Goal: Task Accomplishment & Management: Manage account settings

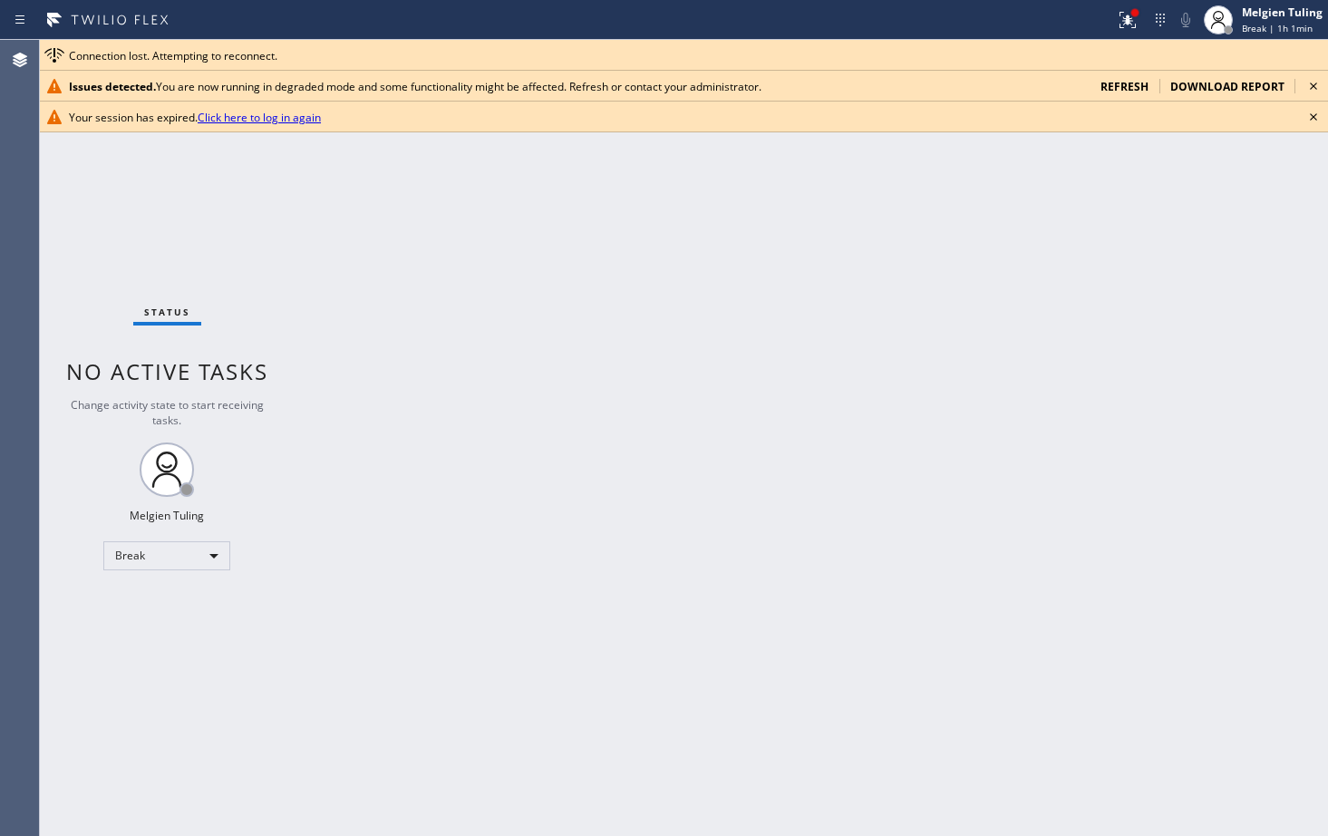
click at [213, 559] on div "Break" at bounding box center [166, 555] width 127 height 29
click at [127, 629] on li "Unavailable" at bounding box center [165, 627] width 123 height 22
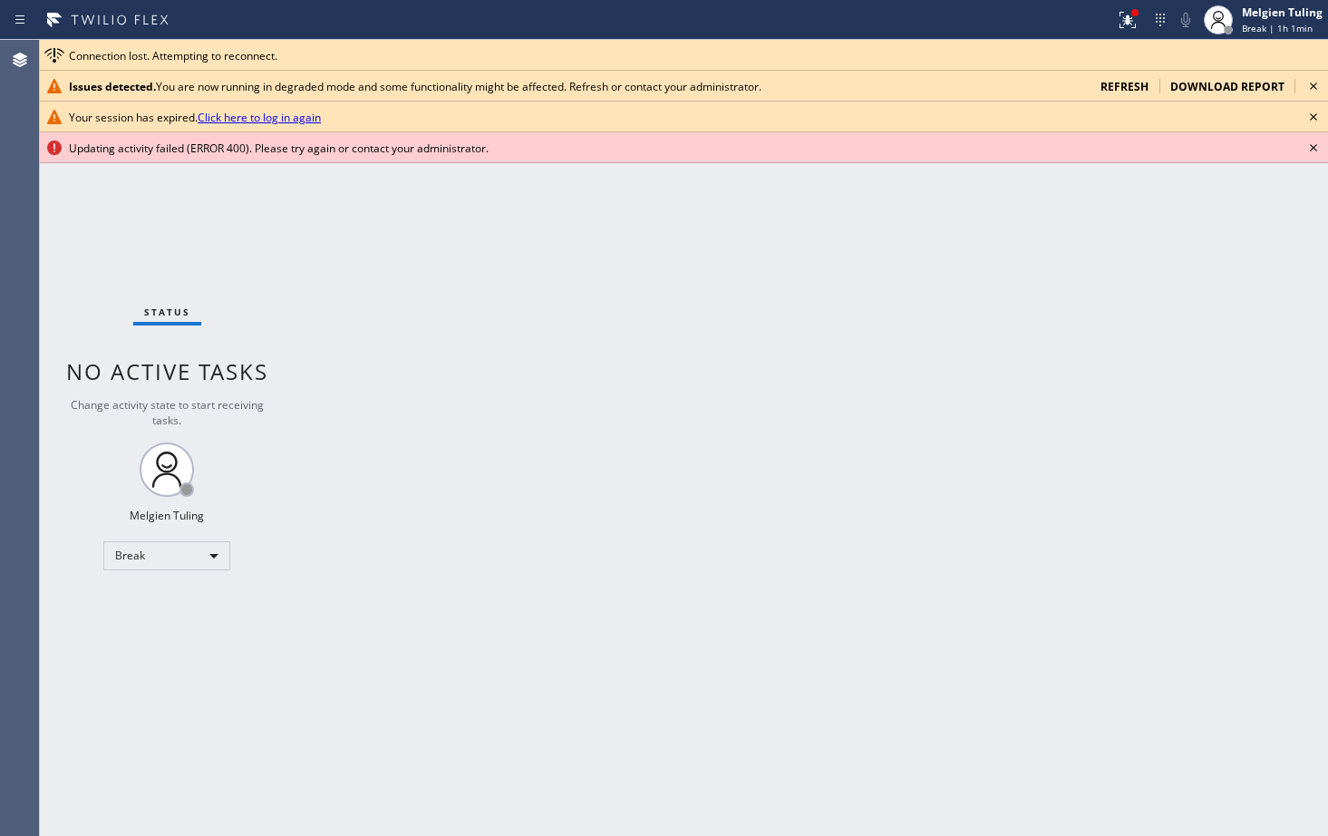
click at [1141, 83] on span "refresh" at bounding box center [1125, 86] width 48 height 15
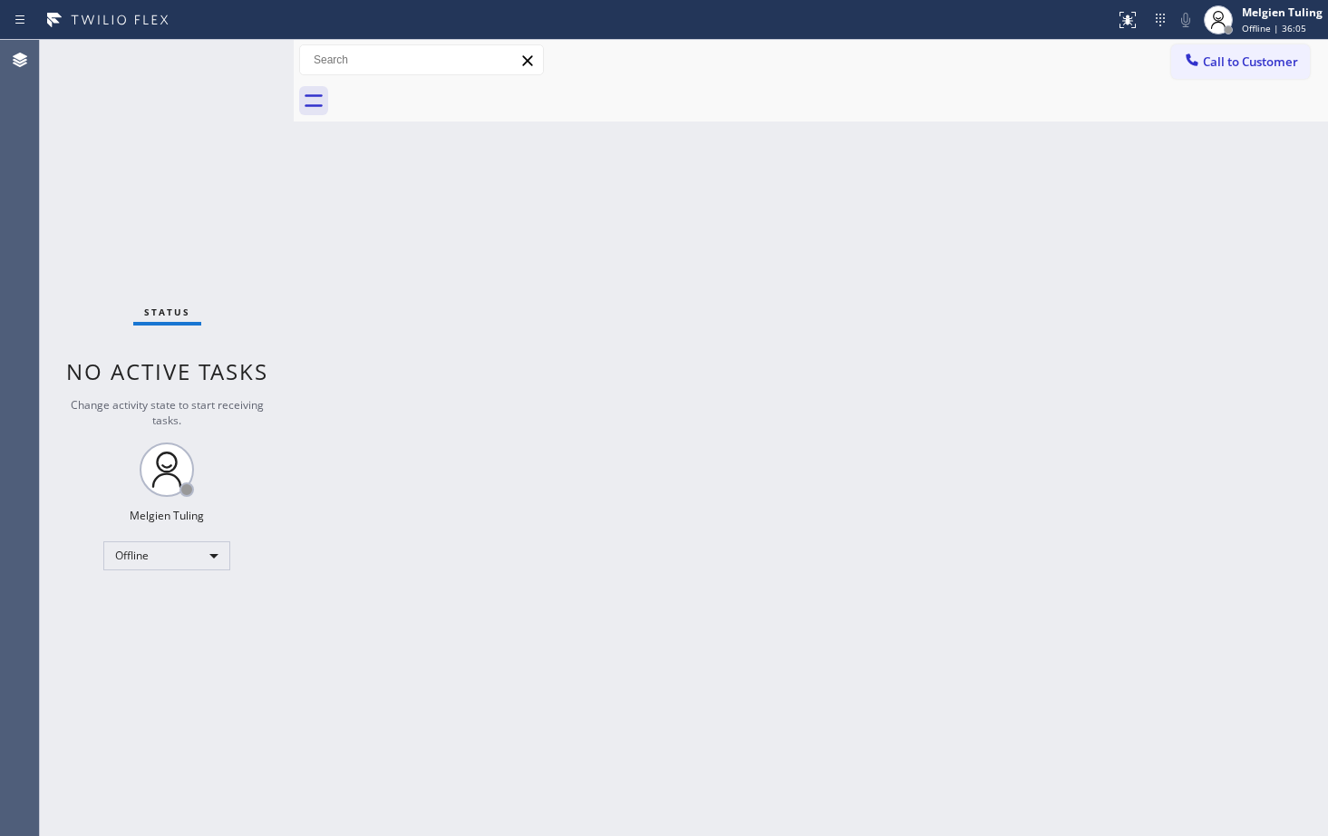
click at [222, 75] on div "Status No active tasks Change activity state to start receiving tasks. Melgien …" at bounding box center [167, 438] width 254 height 796
click at [209, 556] on div "Offline" at bounding box center [166, 555] width 127 height 29
click at [148, 604] on li "Available" at bounding box center [165, 604] width 123 height 22
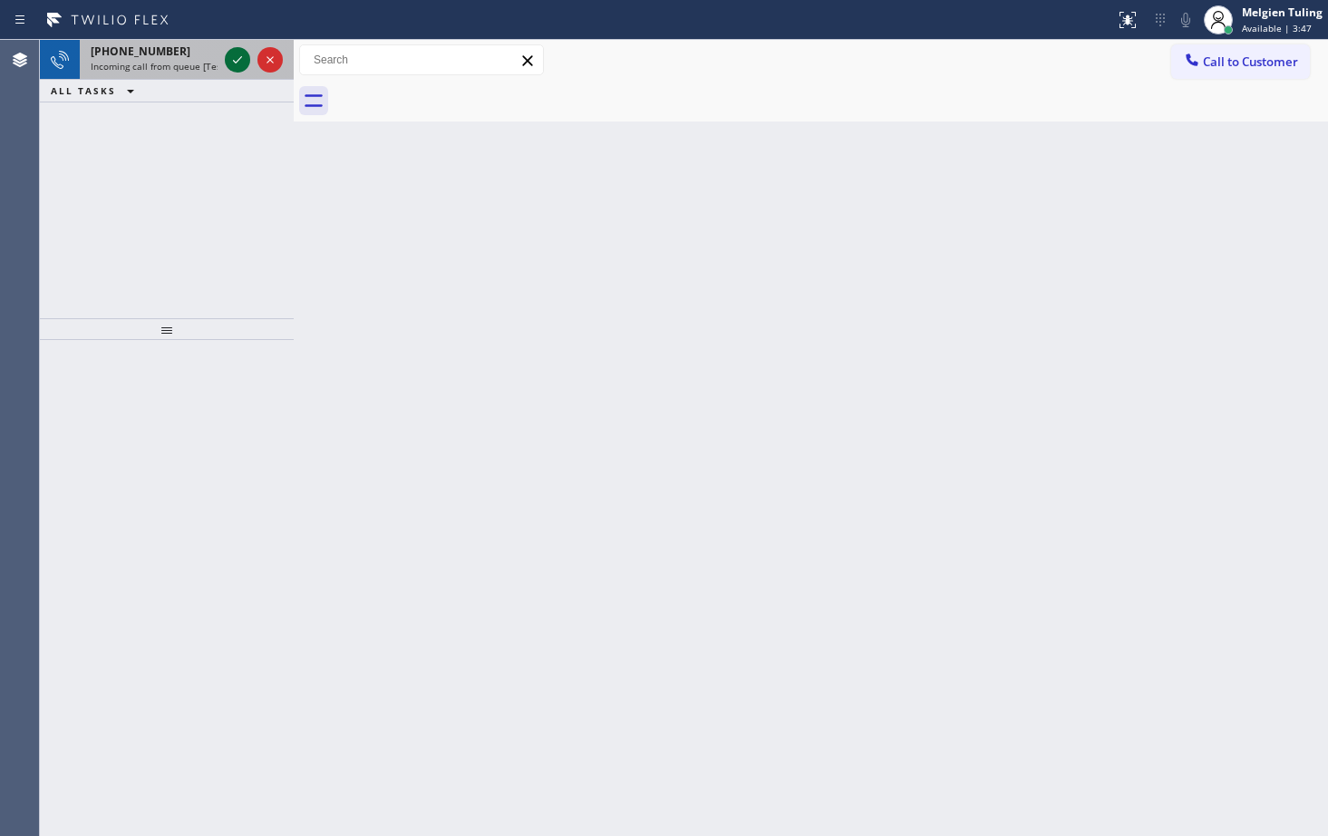
click at [238, 57] on icon at bounding box center [238, 60] width 22 height 22
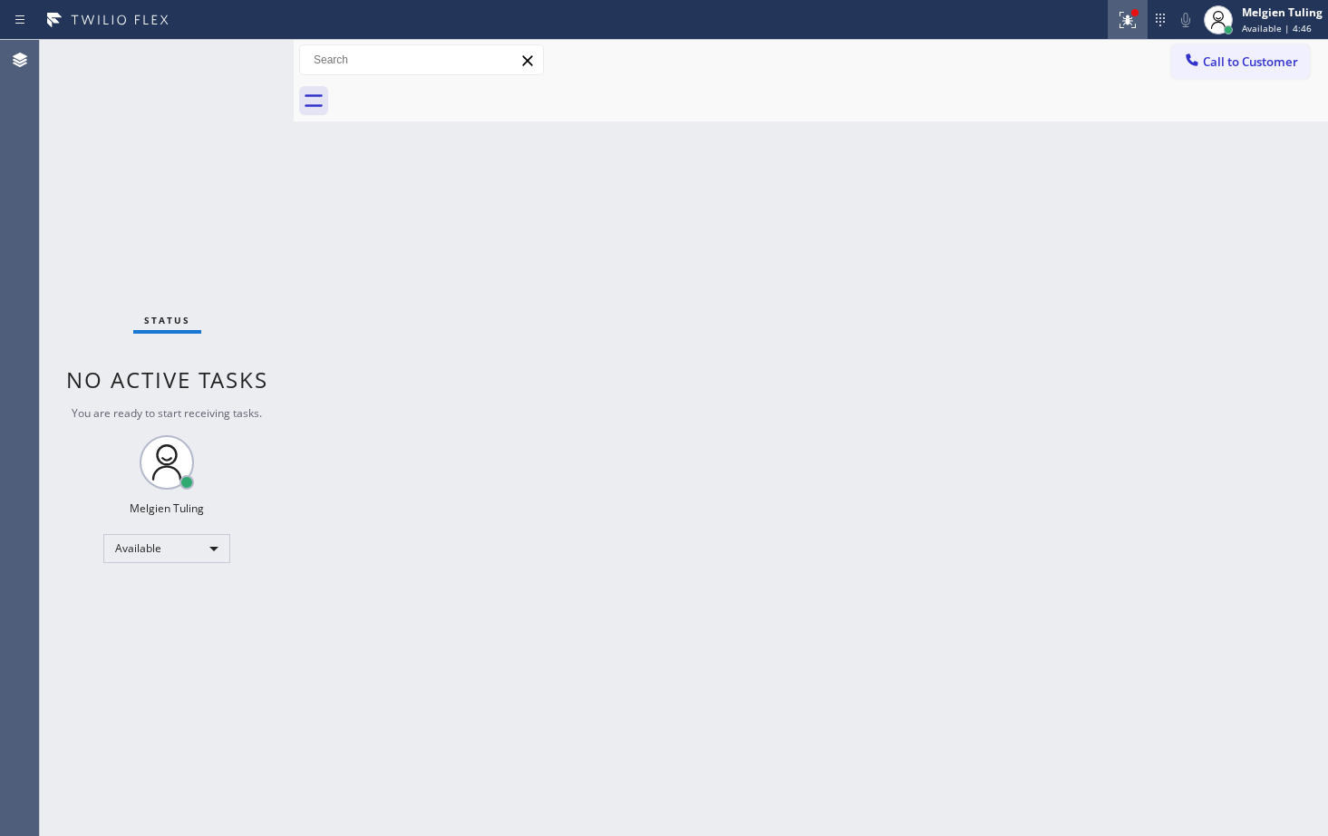
click at [1133, 20] on icon at bounding box center [1128, 18] width 11 height 6
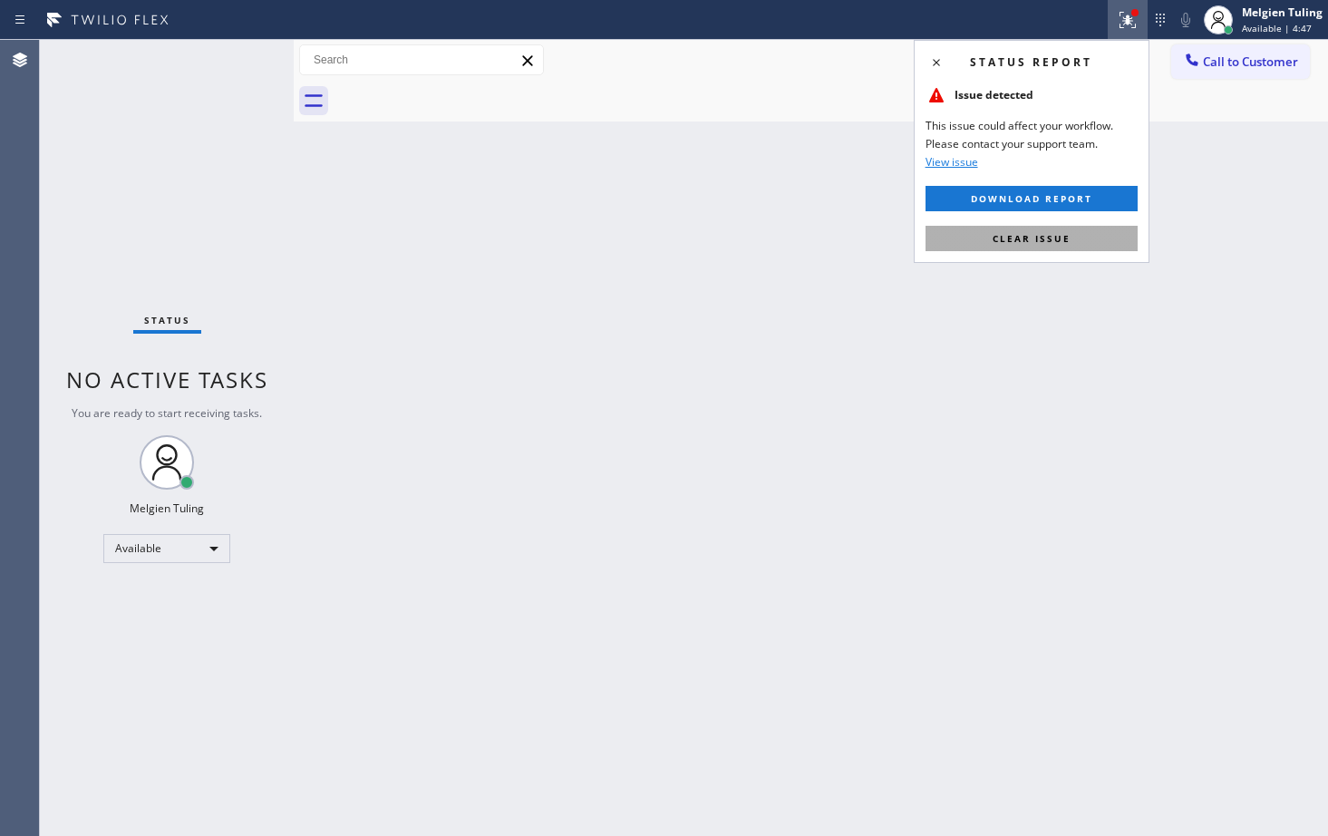
click at [1019, 239] on span "Clear issue" at bounding box center [1032, 238] width 78 height 13
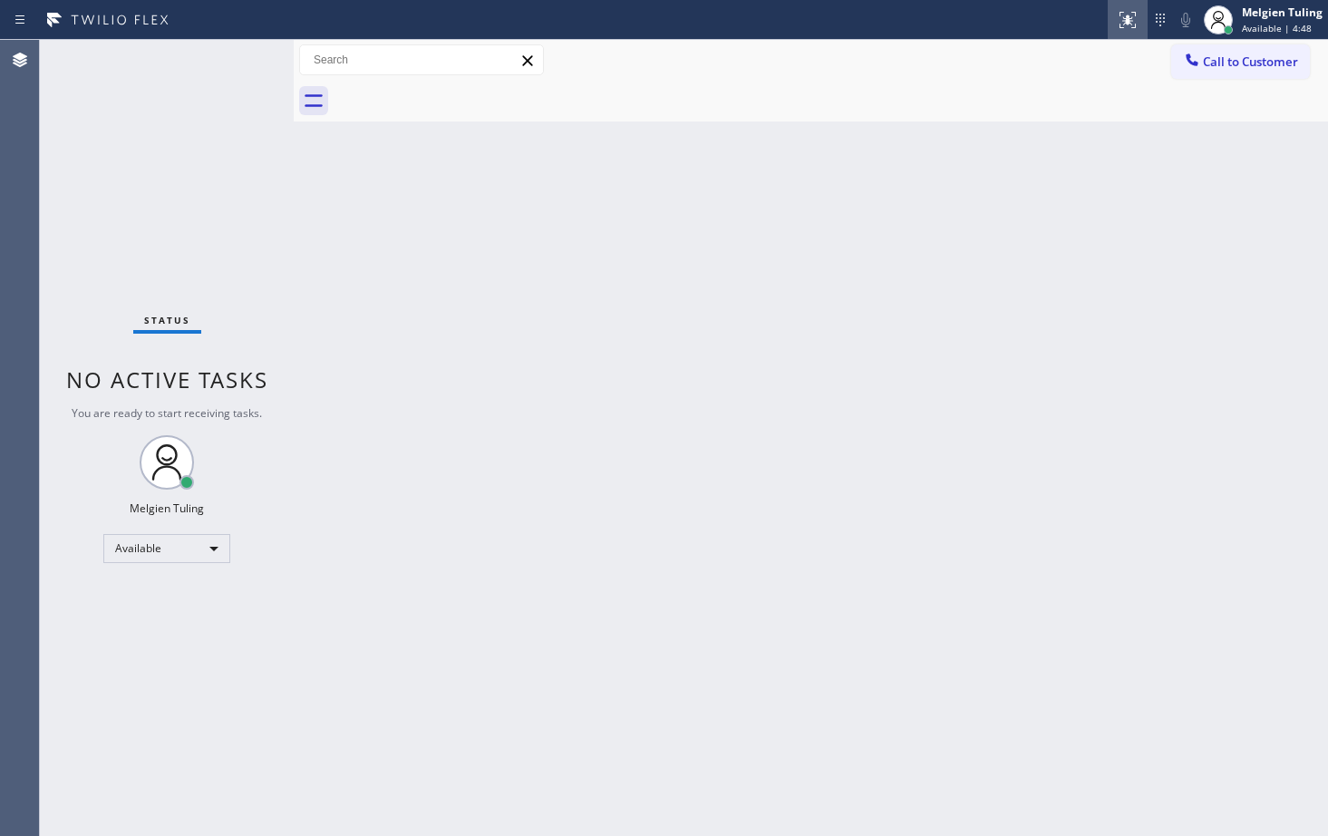
click at [1133, 24] on icon at bounding box center [1128, 20] width 22 height 22
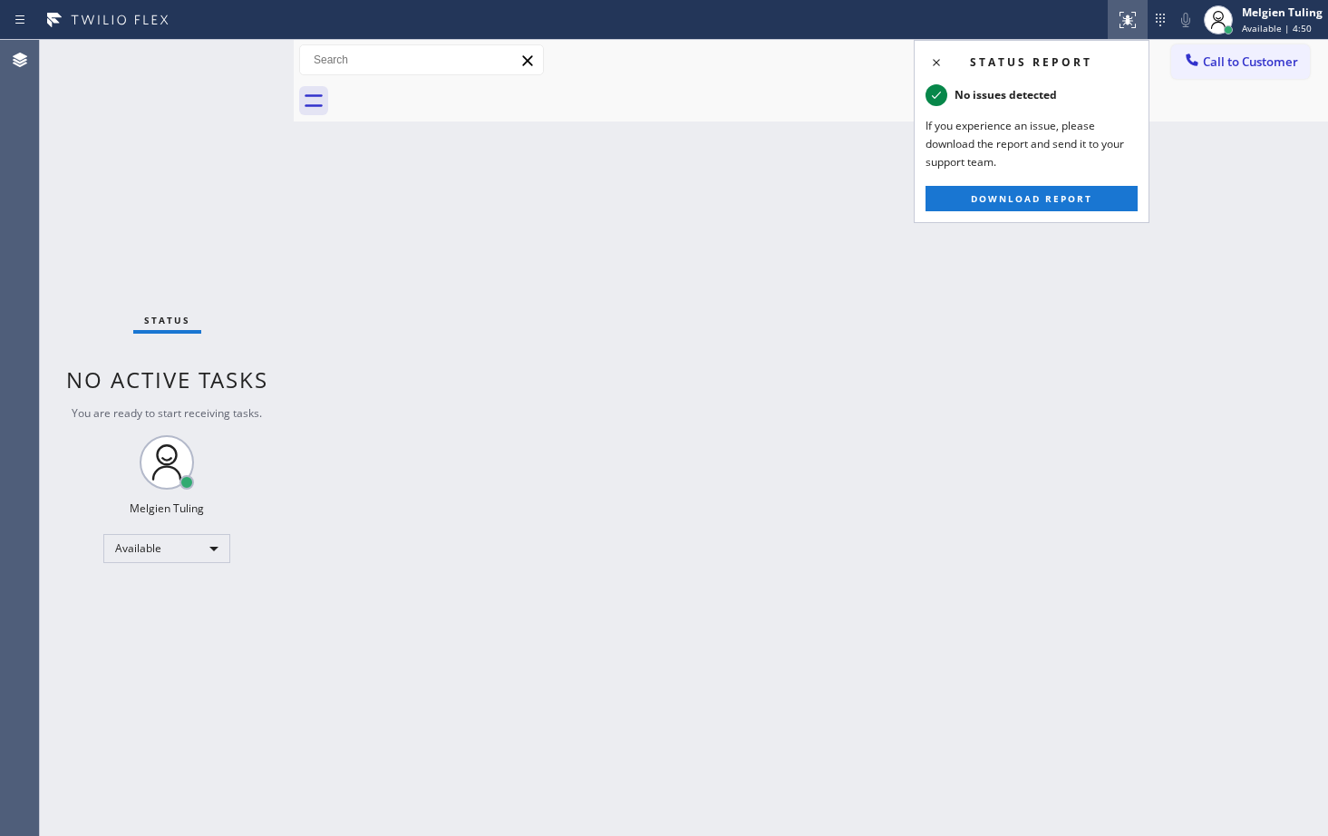
click at [977, 285] on div "Back to Dashboard Change Sender ID Customers Technicians Select a contact Outbo…" at bounding box center [811, 438] width 1035 height 796
click at [939, 61] on icon at bounding box center [937, 63] width 22 height 22
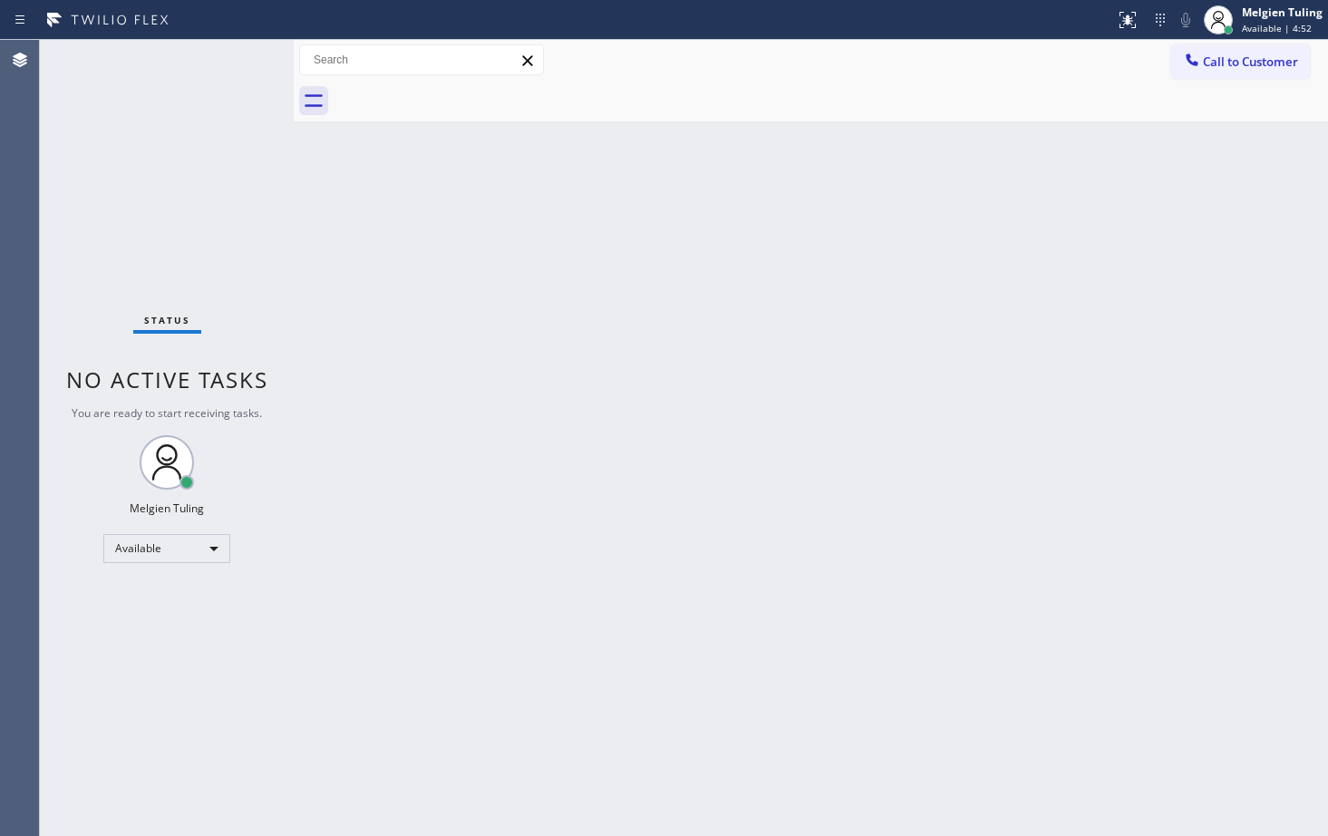
click at [855, 197] on div "Back to Dashboard Change Sender ID Customers Technicians Select a contact Outbo…" at bounding box center [811, 438] width 1035 height 796
click at [209, 548] on div "Available" at bounding box center [166, 548] width 127 height 29
click at [484, 448] on div at bounding box center [664, 418] width 1328 height 836
click at [1313, 388] on div "Back to Dashboard Change Sender ID Customers Technicians Select a contact Outbo…" at bounding box center [811, 438] width 1035 height 796
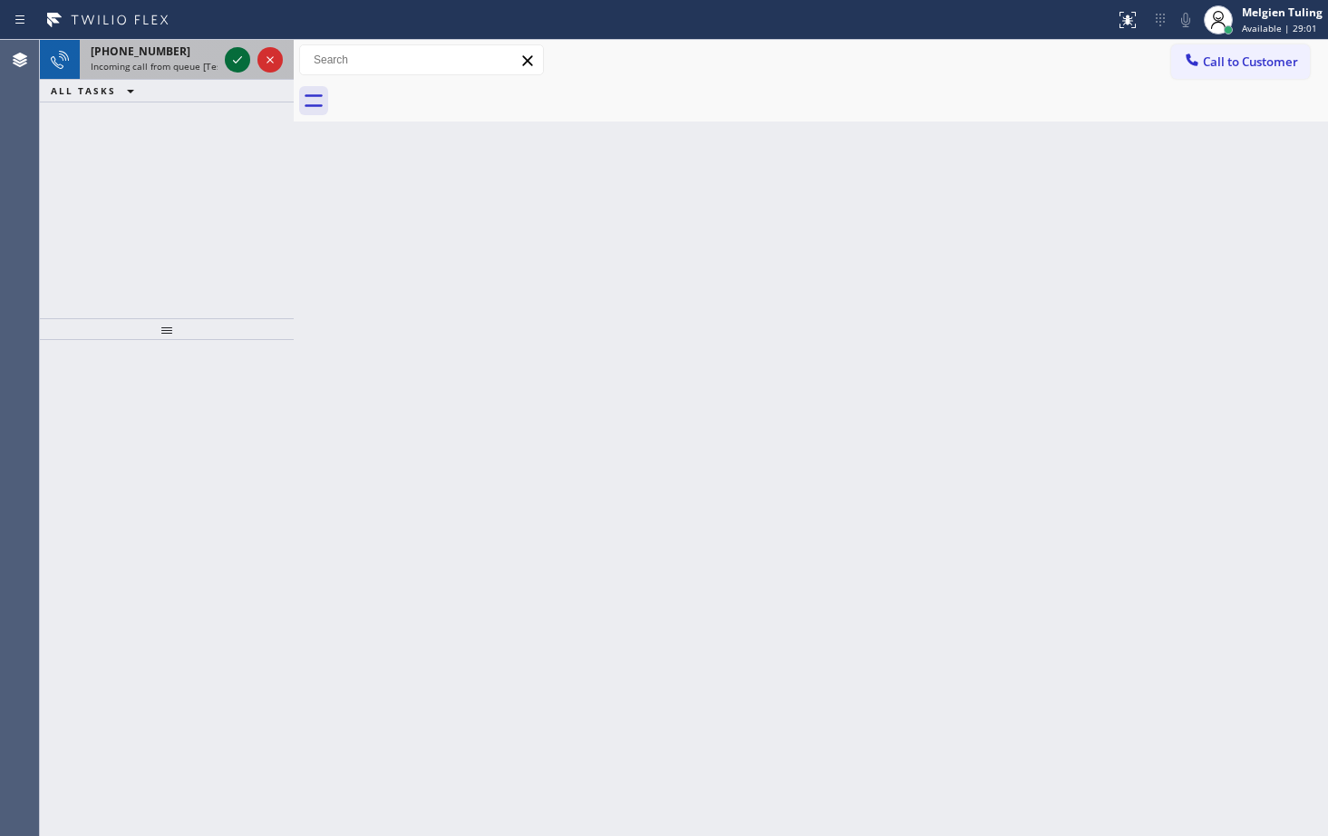
click at [238, 62] on icon at bounding box center [237, 59] width 9 height 7
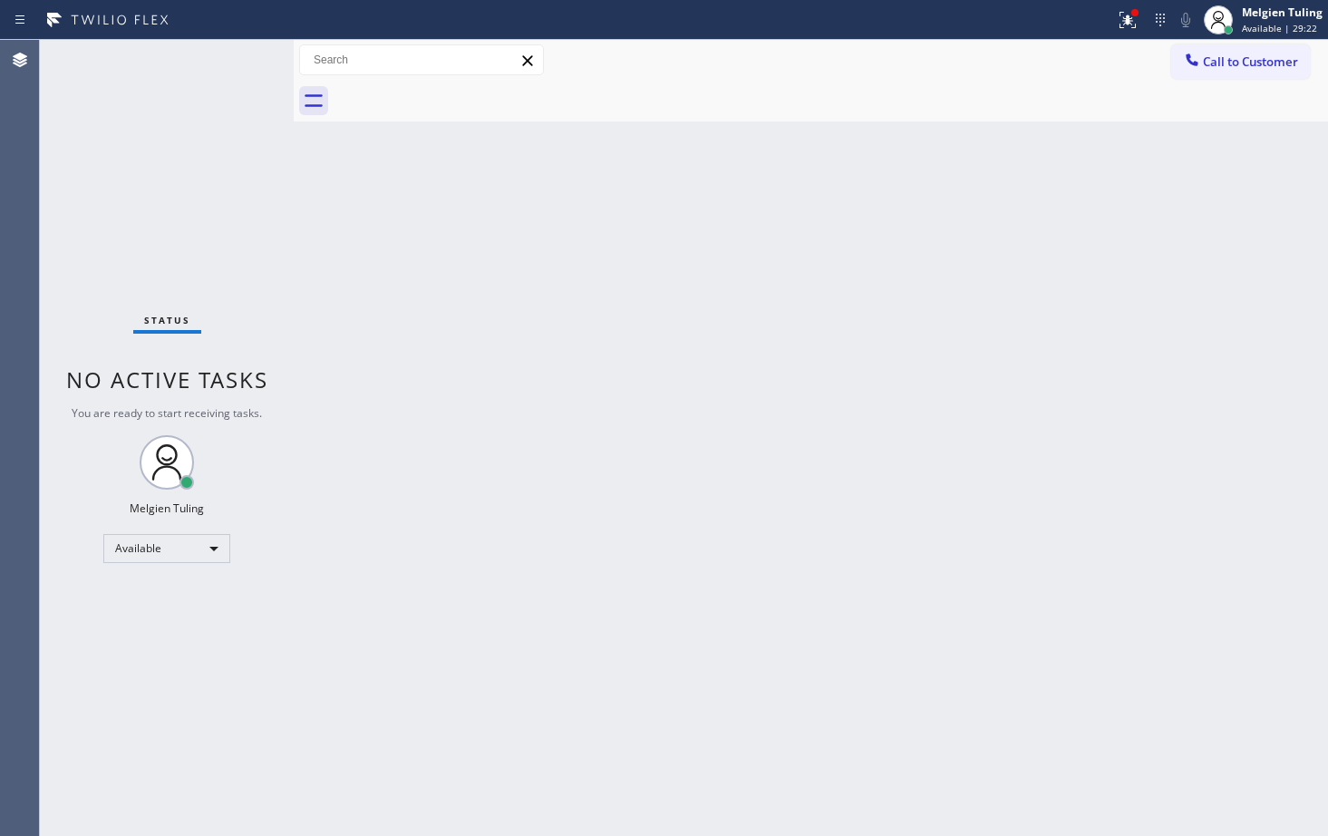
click at [595, 157] on div "Back to Dashboard Change Sender ID Customers Technicians Select a contact Outbo…" at bounding box center [811, 438] width 1035 height 796
click at [1118, 26] on icon at bounding box center [1128, 20] width 22 height 22
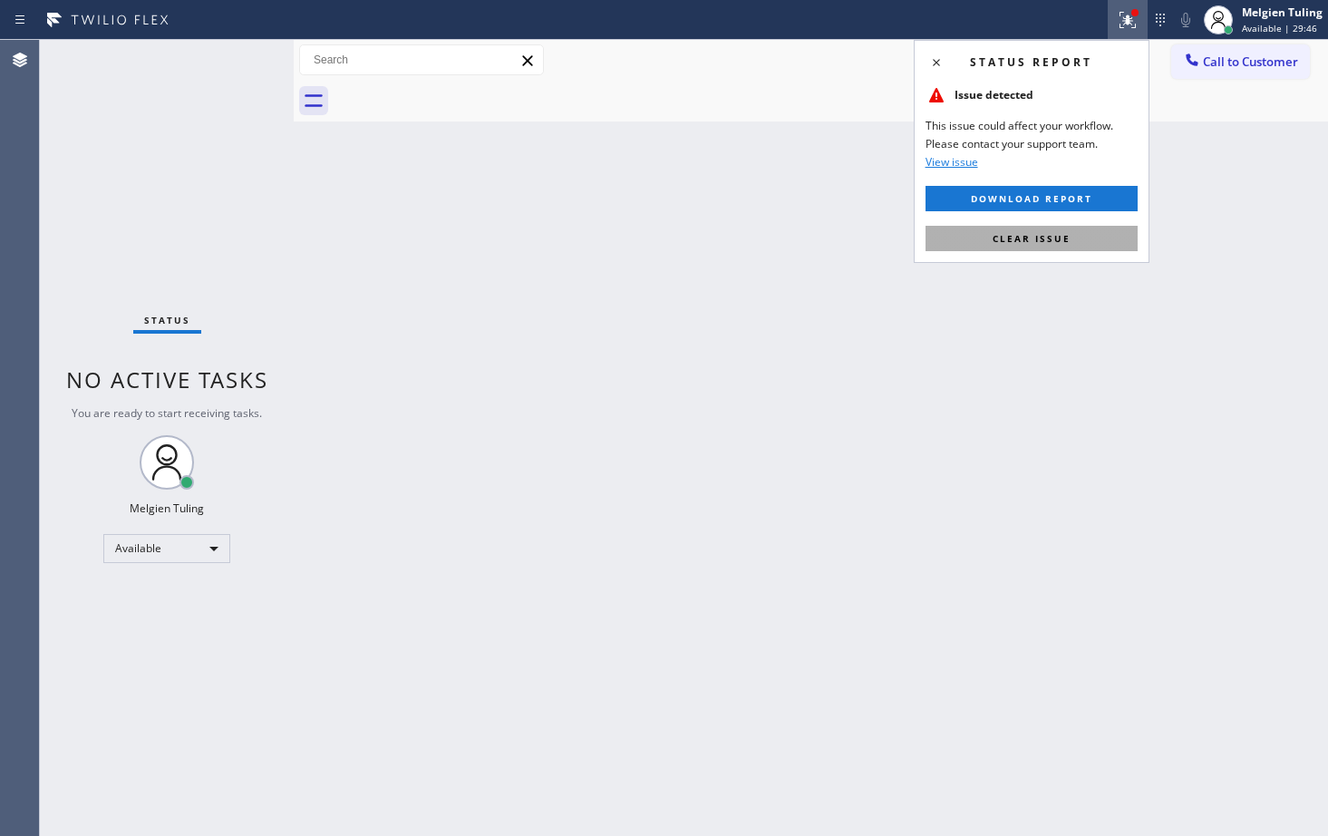
click at [1070, 239] on button "Clear issue" at bounding box center [1032, 238] width 212 height 25
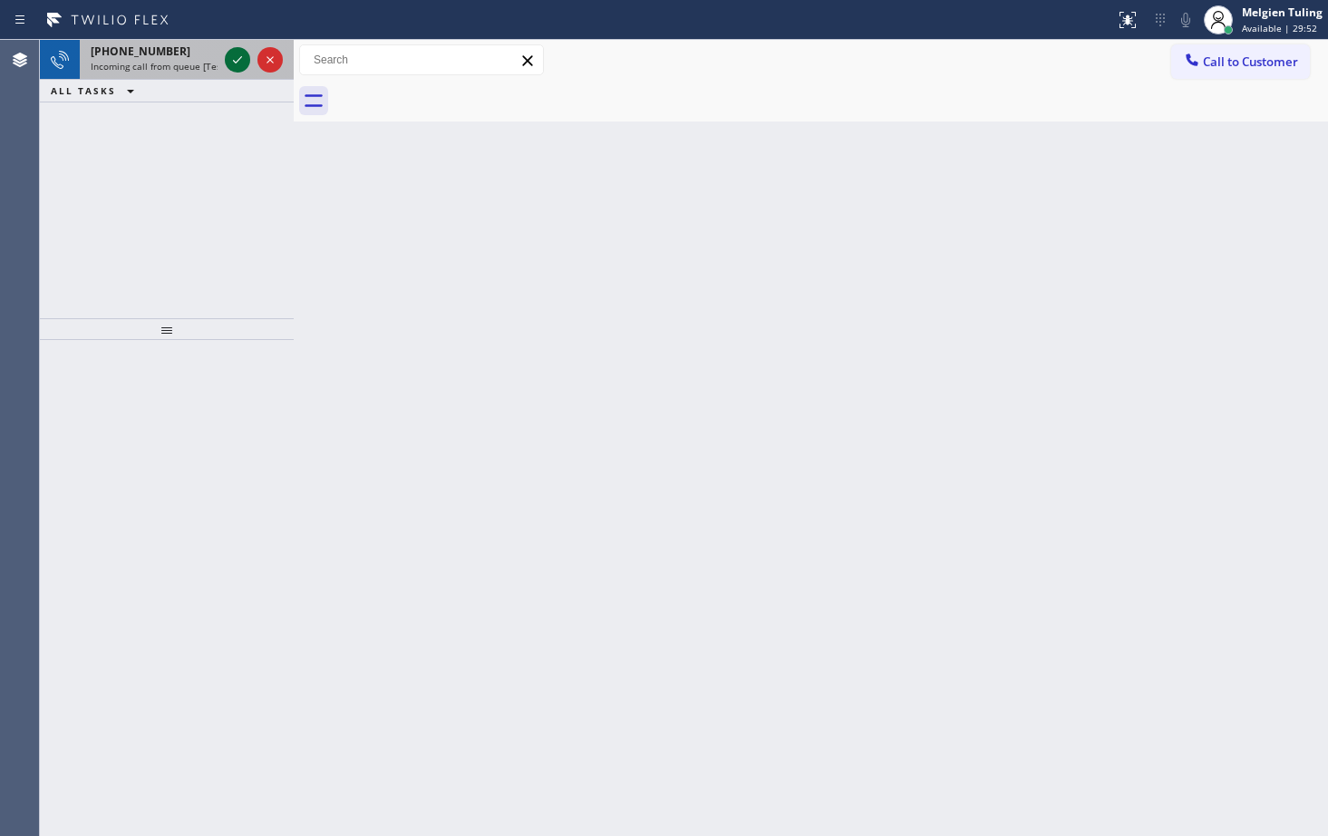
click at [241, 57] on icon at bounding box center [237, 59] width 9 height 7
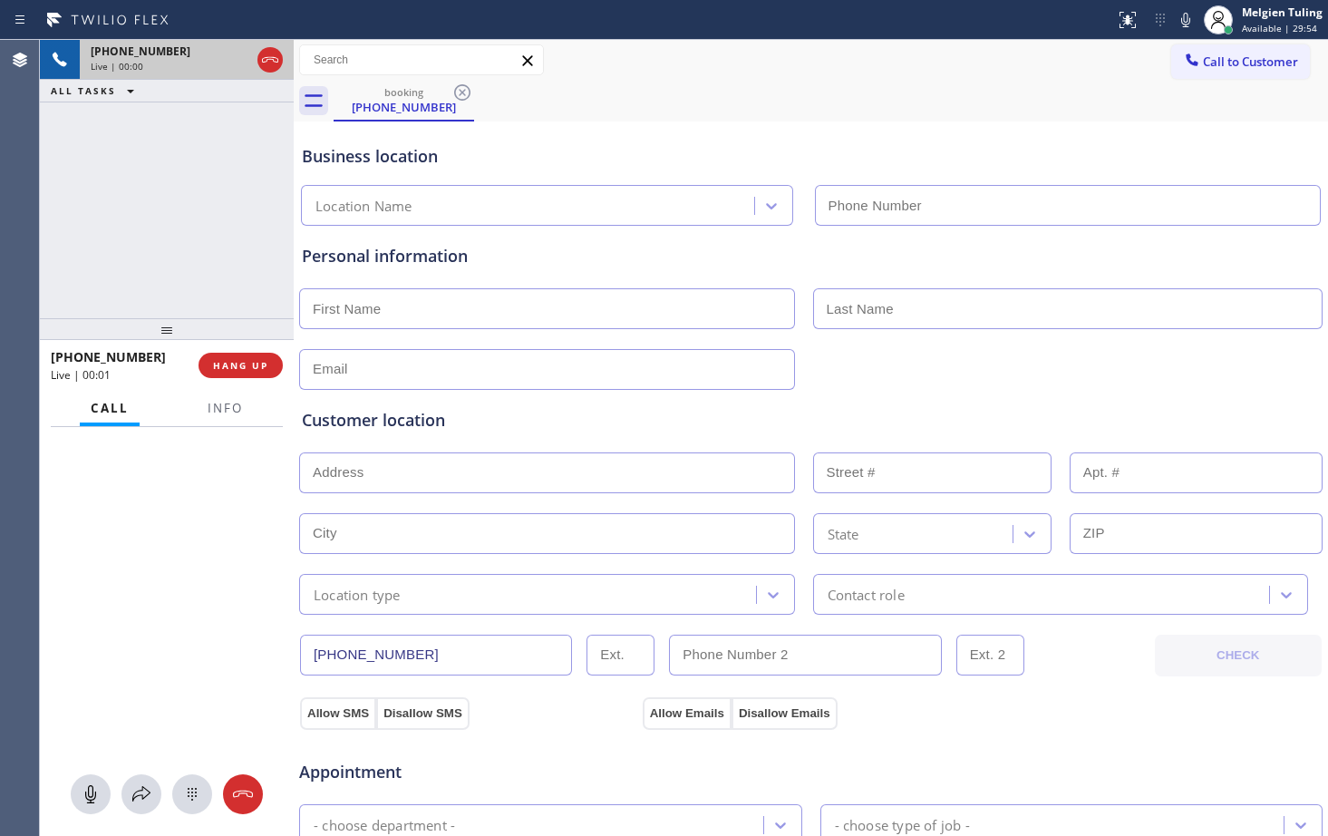
type input "[PHONE_NUMBER]"
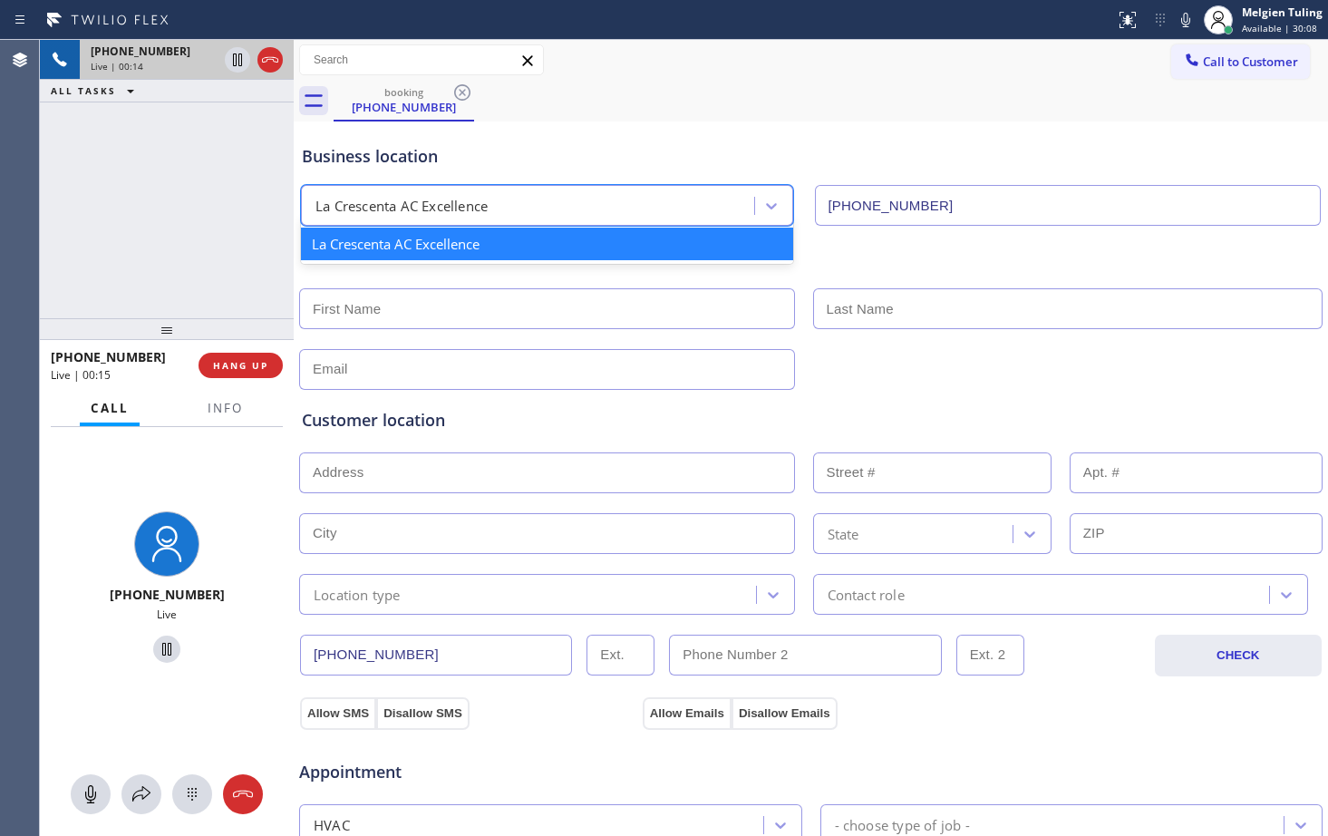
drag, startPoint x: 306, startPoint y: 209, endPoint x: 432, endPoint y: 201, distance: 126.2
click at [432, 201] on div "La Crescenta AC Excellence" at bounding box center [547, 205] width 492 height 41
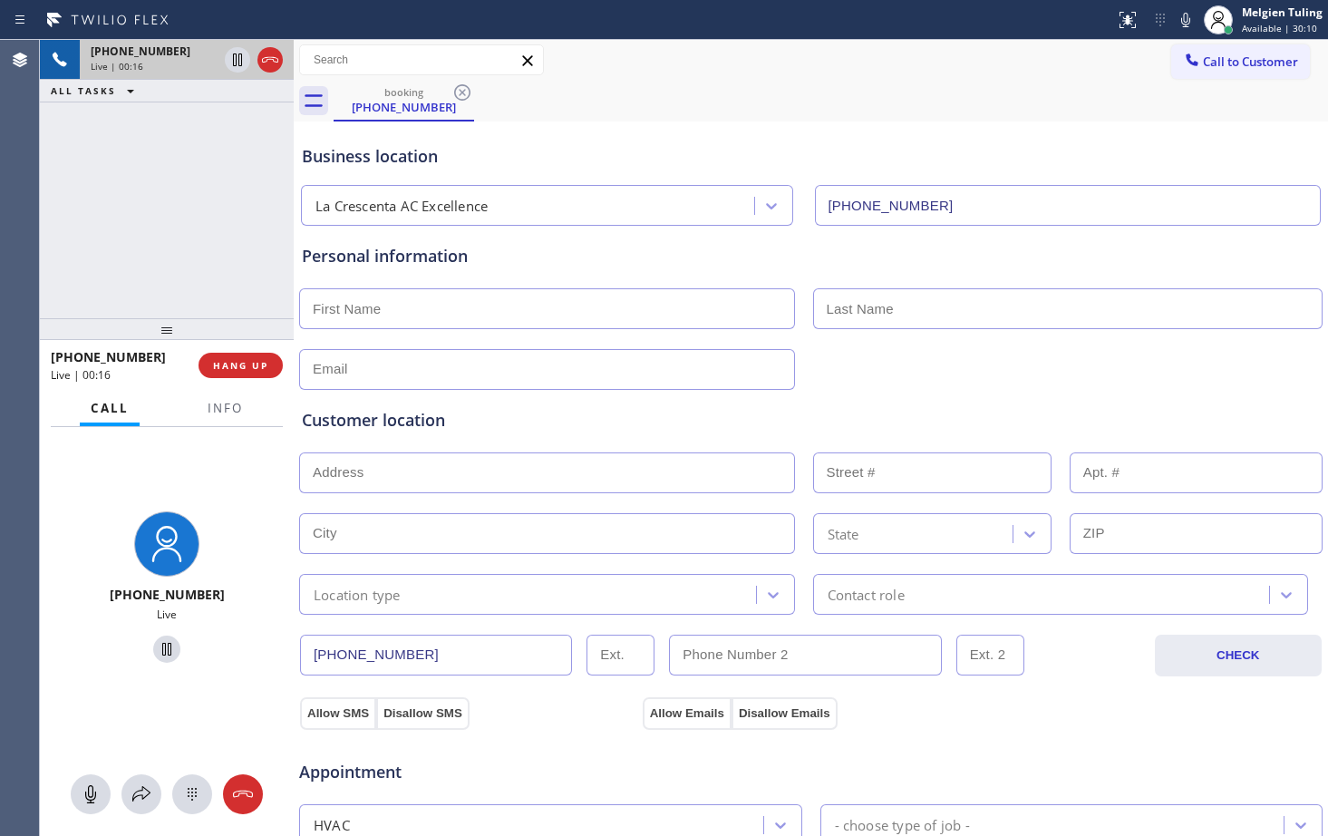
click at [198, 228] on div "[PHONE_NUMBER] Live | 00:16 ALL TASKS ALL TASKS ACTIVE TASKS TASKS IN WRAP UP" at bounding box center [167, 179] width 254 height 278
click at [145, 791] on icon at bounding box center [142, 794] width 22 height 22
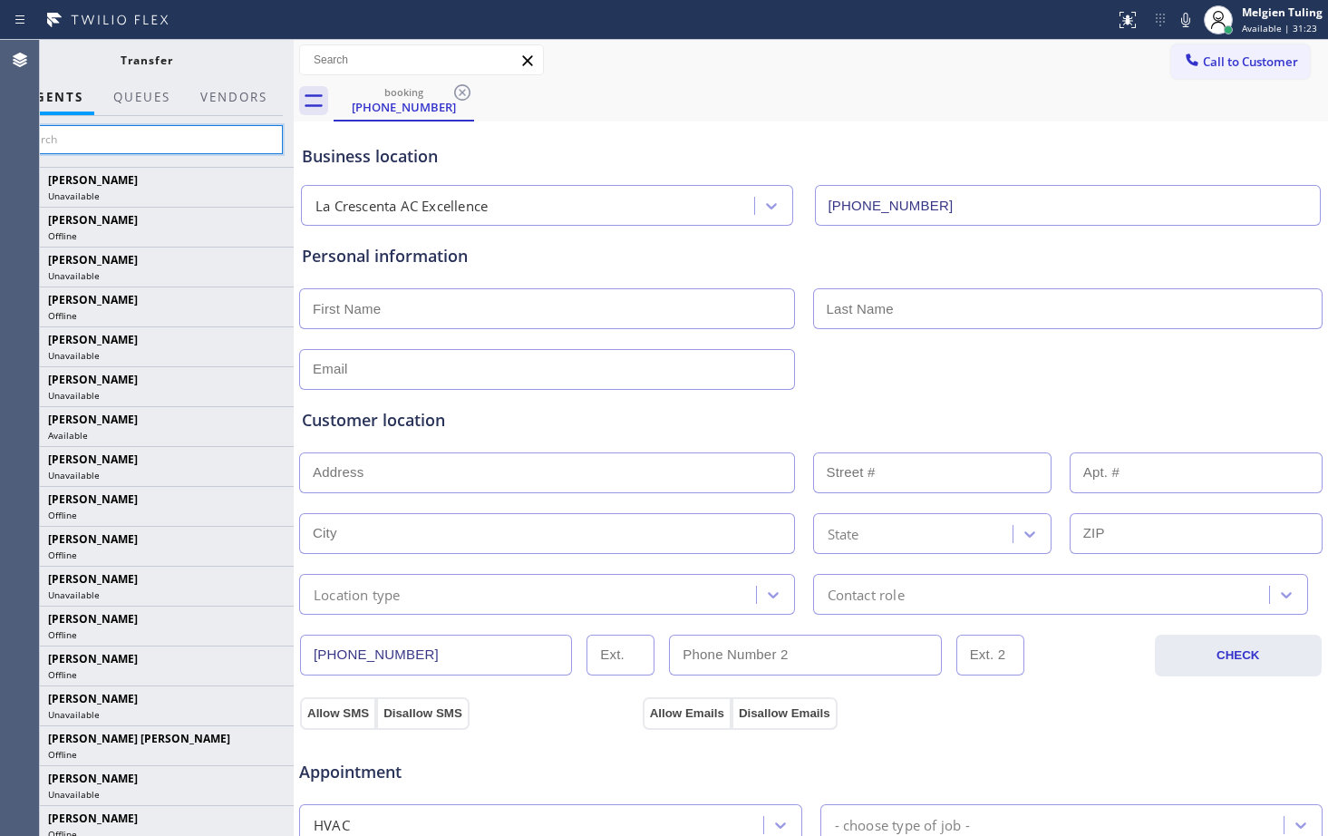
click at [112, 144] on input "text" at bounding box center [146, 139] width 273 height 29
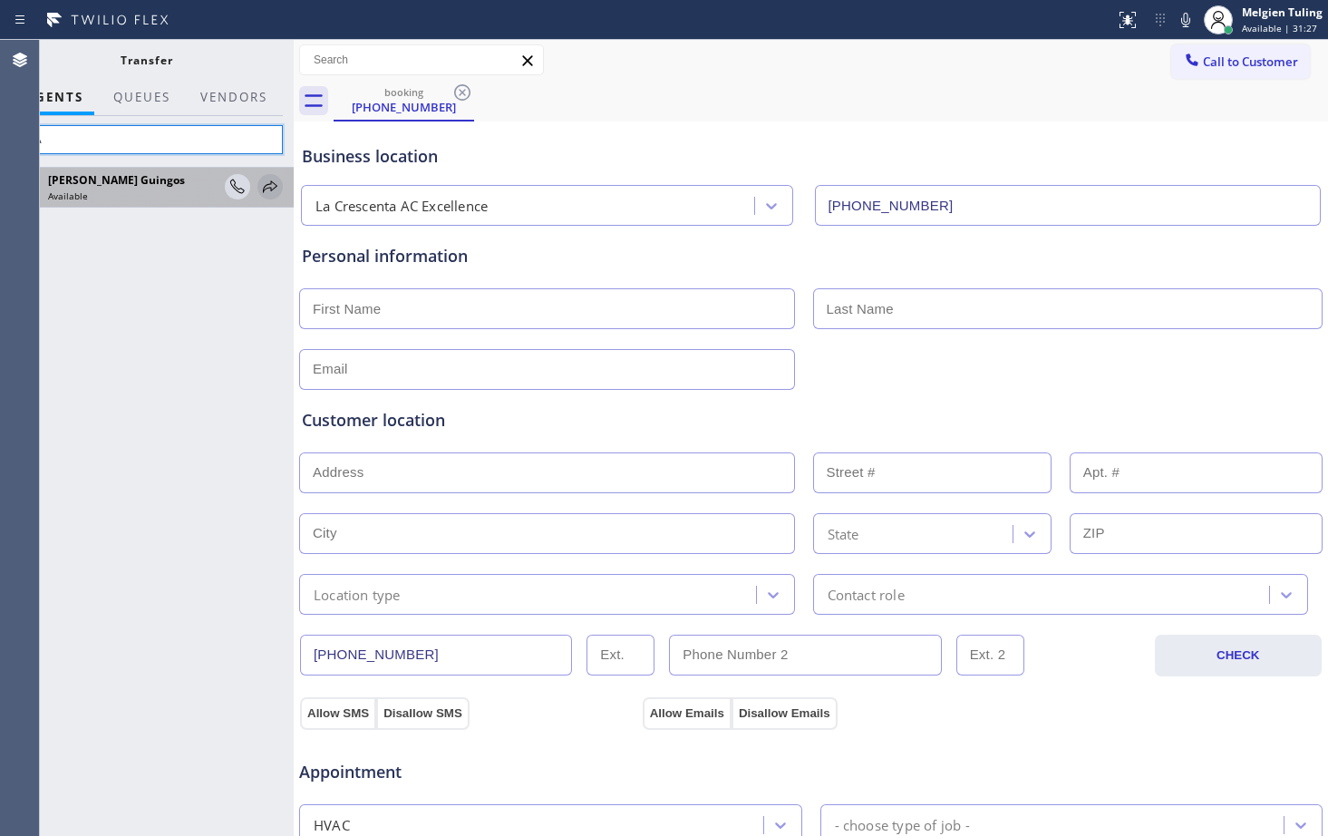
type input "RYA"
click at [267, 183] on icon at bounding box center [270, 187] width 22 height 22
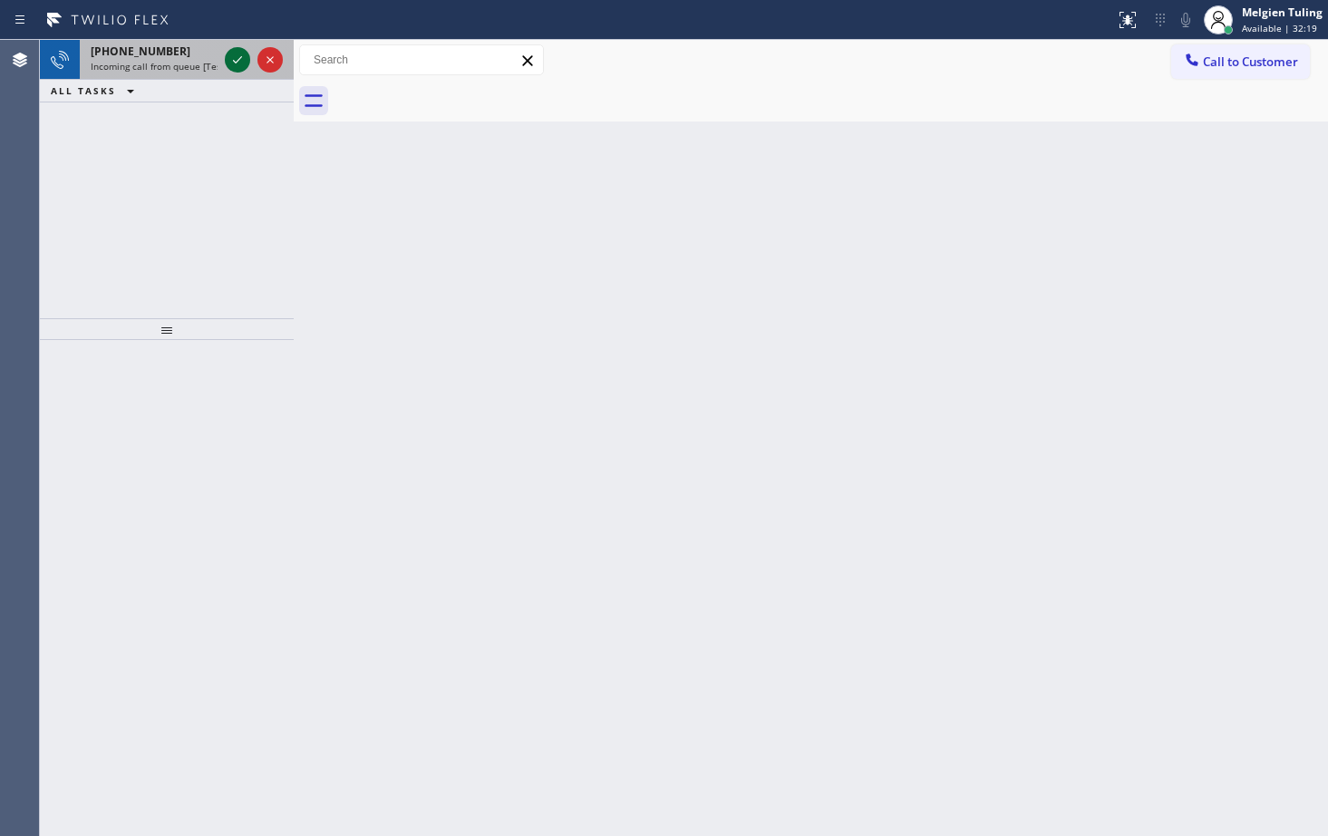
click at [238, 59] on icon at bounding box center [238, 60] width 22 height 22
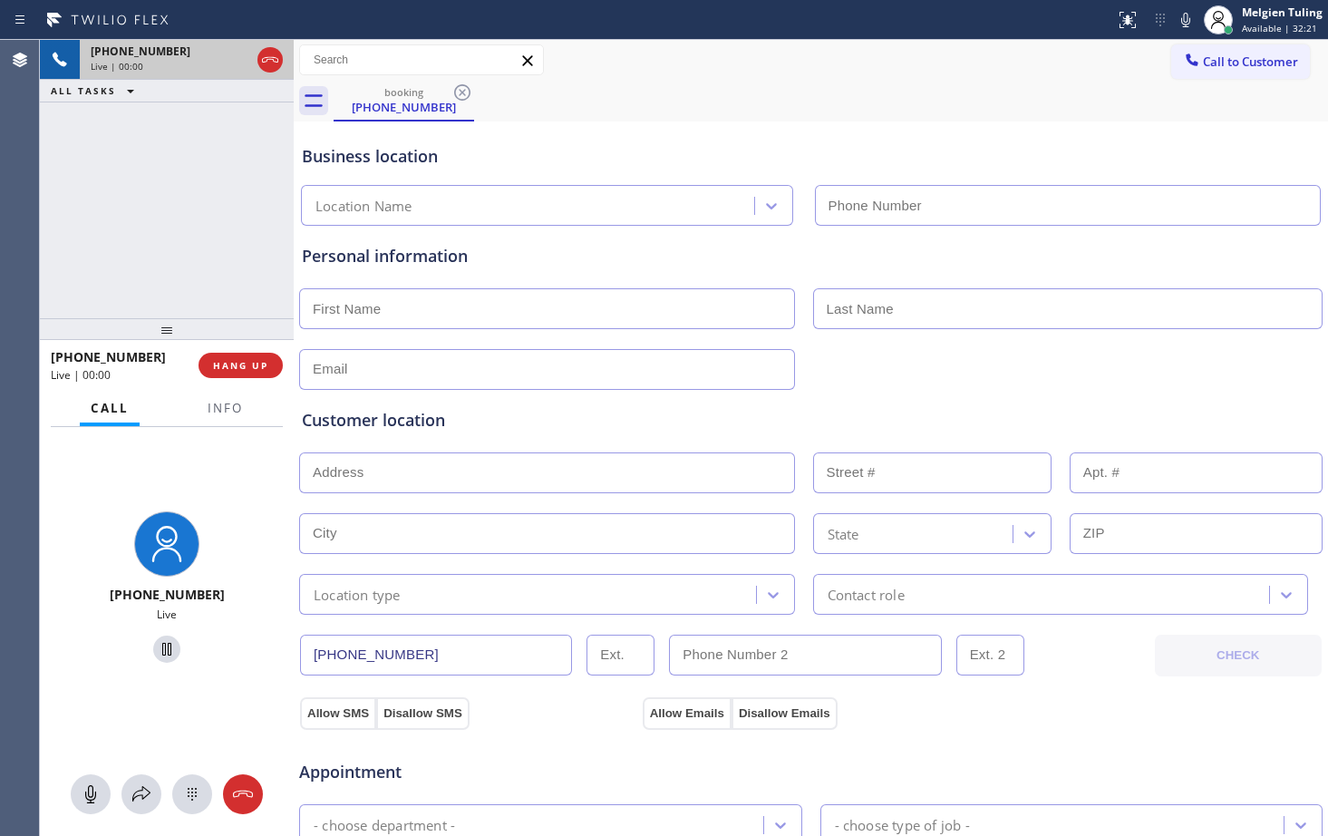
type input "[PHONE_NUMBER]"
click at [238, 55] on icon at bounding box center [237, 59] width 9 height 13
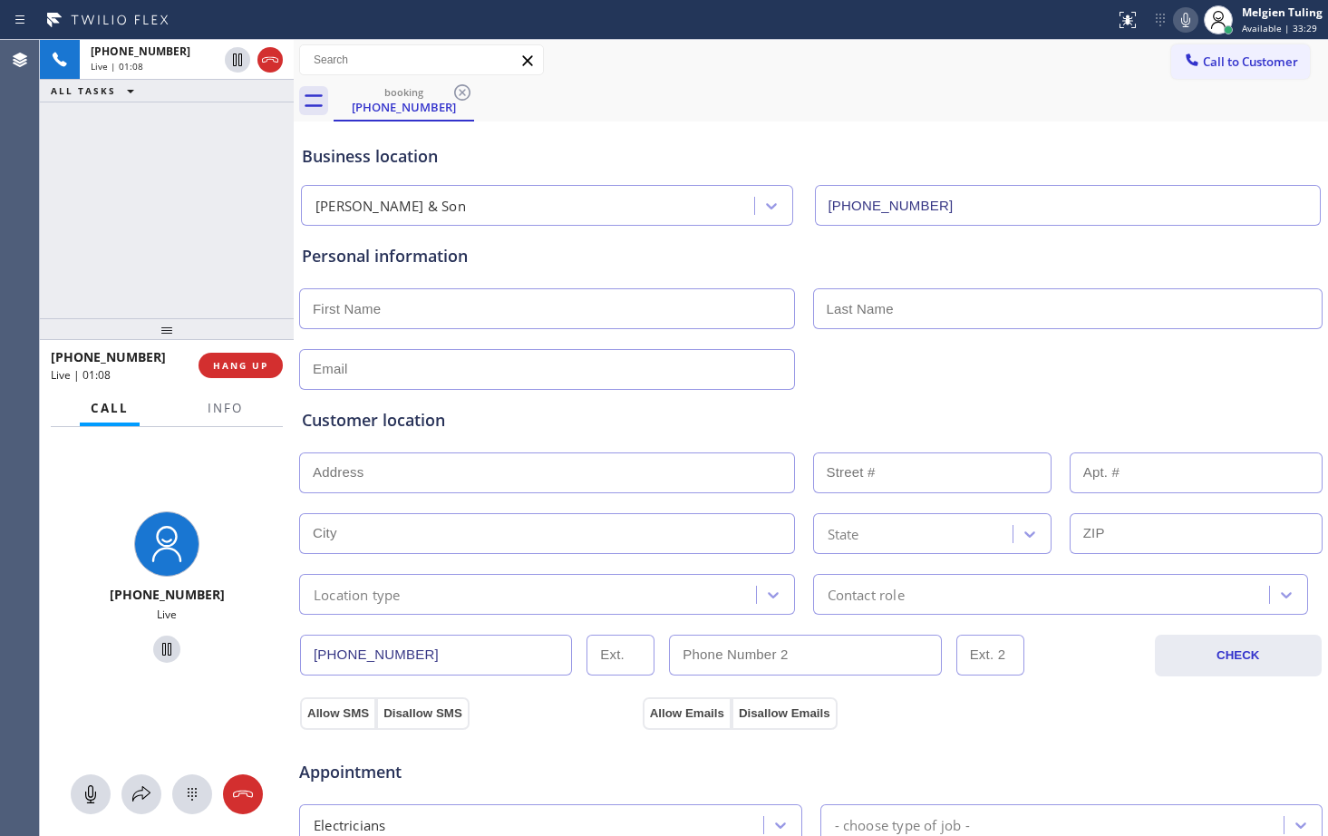
click at [1185, 18] on icon at bounding box center [1186, 20] width 22 height 22
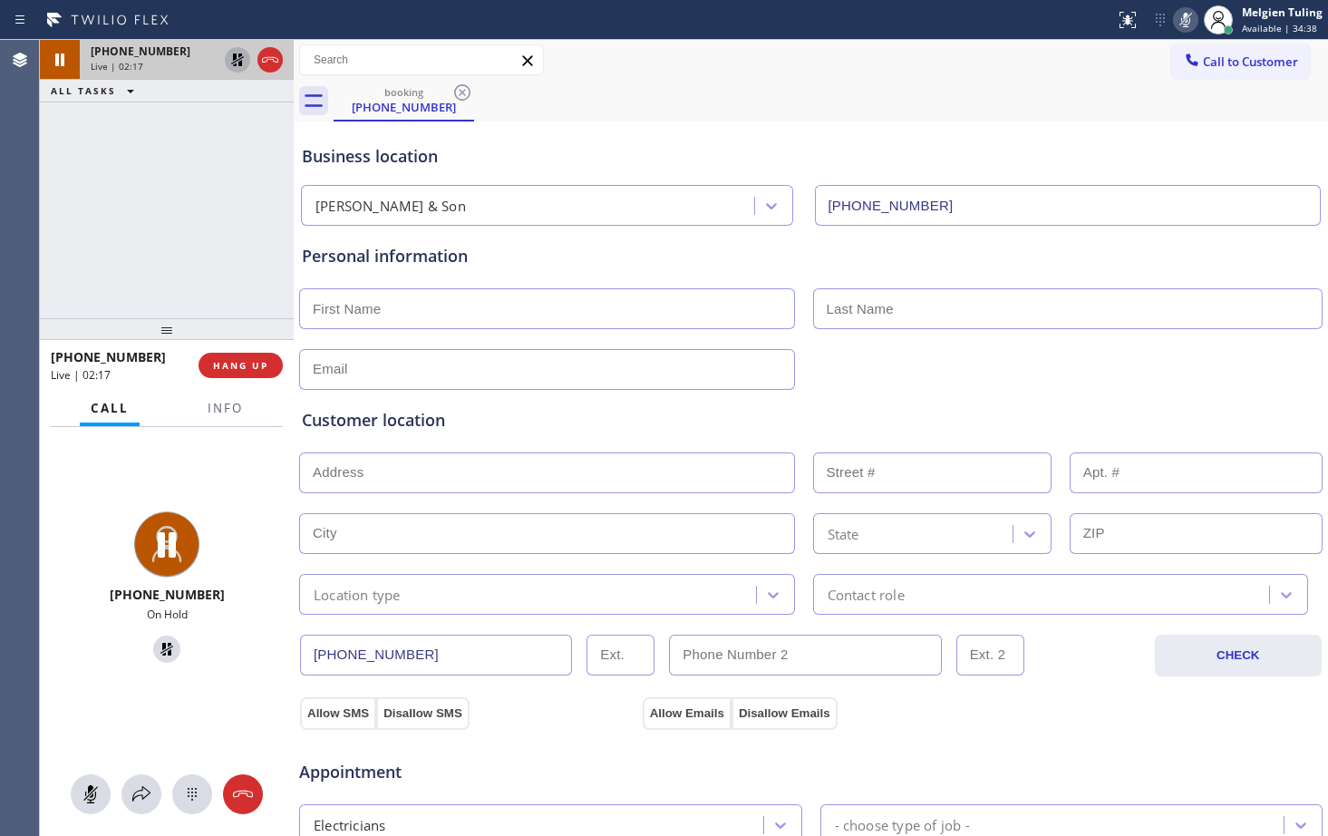
click at [240, 66] on icon at bounding box center [237, 59] width 13 height 13
click at [1188, 21] on icon at bounding box center [1186, 20] width 22 height 22
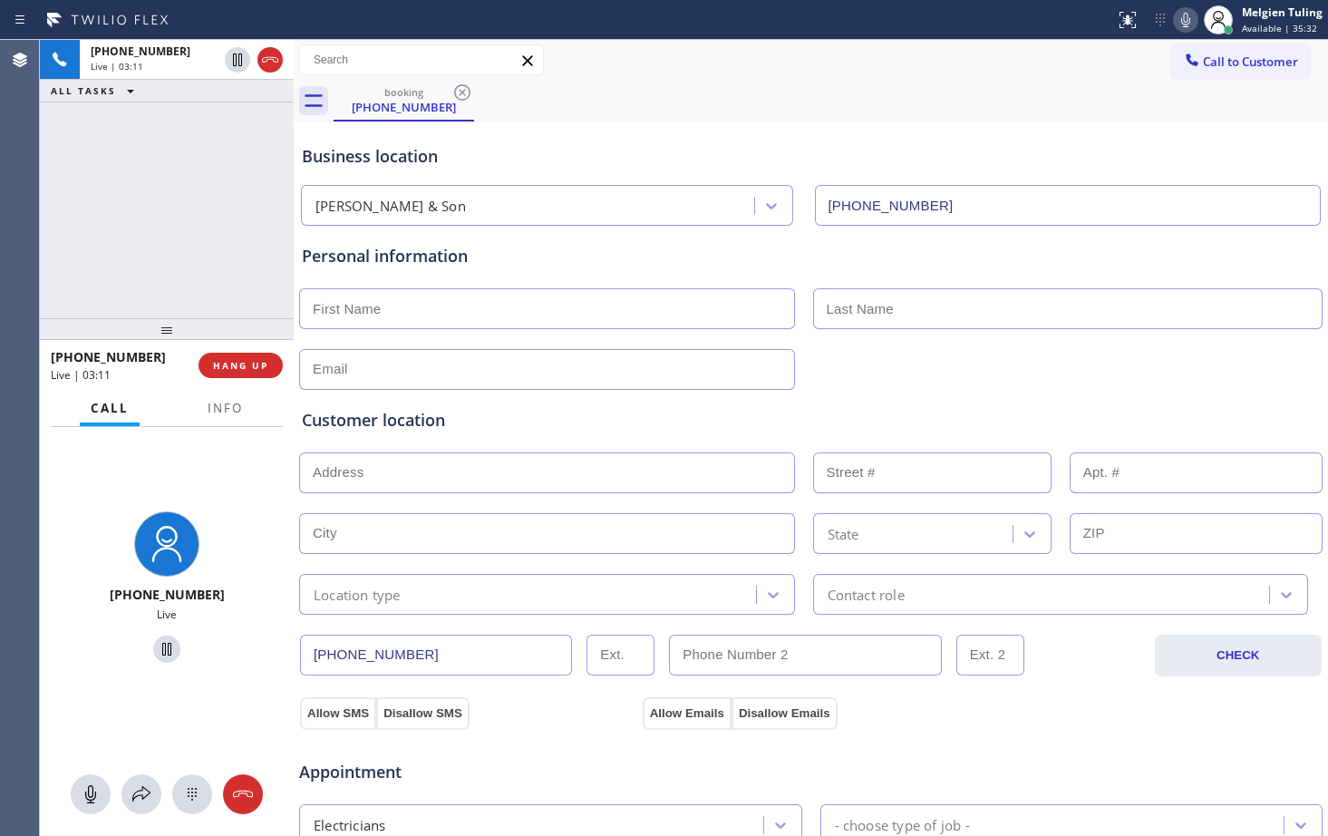
click at [488, 297] on input "text" at bounding box center [547, 308] width 496 height 41
type input "Mr"
type input "[PERSON_NAME]"
click at [97, 793] on icon at bounding box center [91, 794] width 22 height 22
click at [165, 647] on icon at bounding box center [167, 649] width 22 height 22
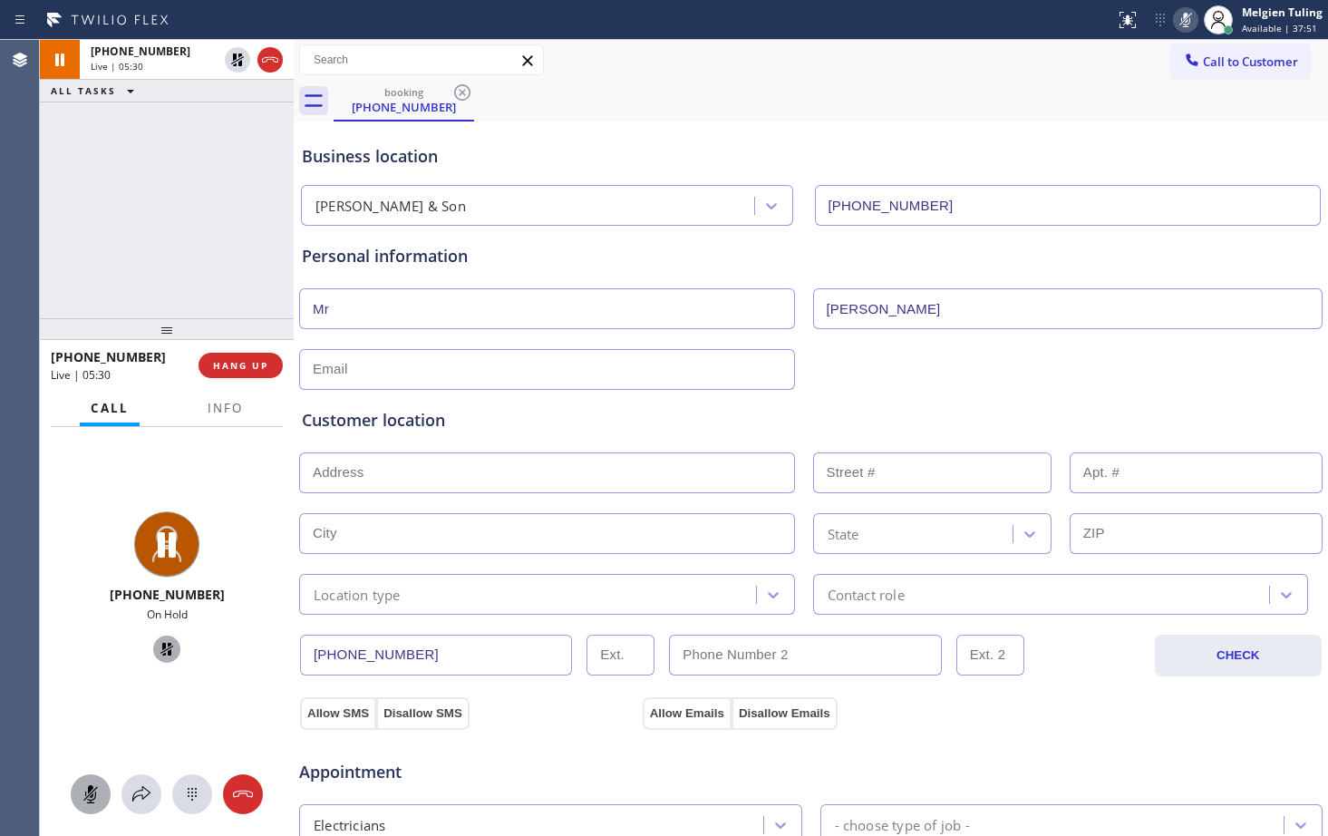
click at [116, 190] on div "[PHONE_NUMBER] Live | 05:30 ALL TASKS ALL TASKS ACTIVE TASKS TASKS IN WRAP UP" at bounding box center [167, 179] width 254 height 278
click at [1264, 34] on span "Available | 37:52" at bounding box center [1279, 28] width 75 height 13
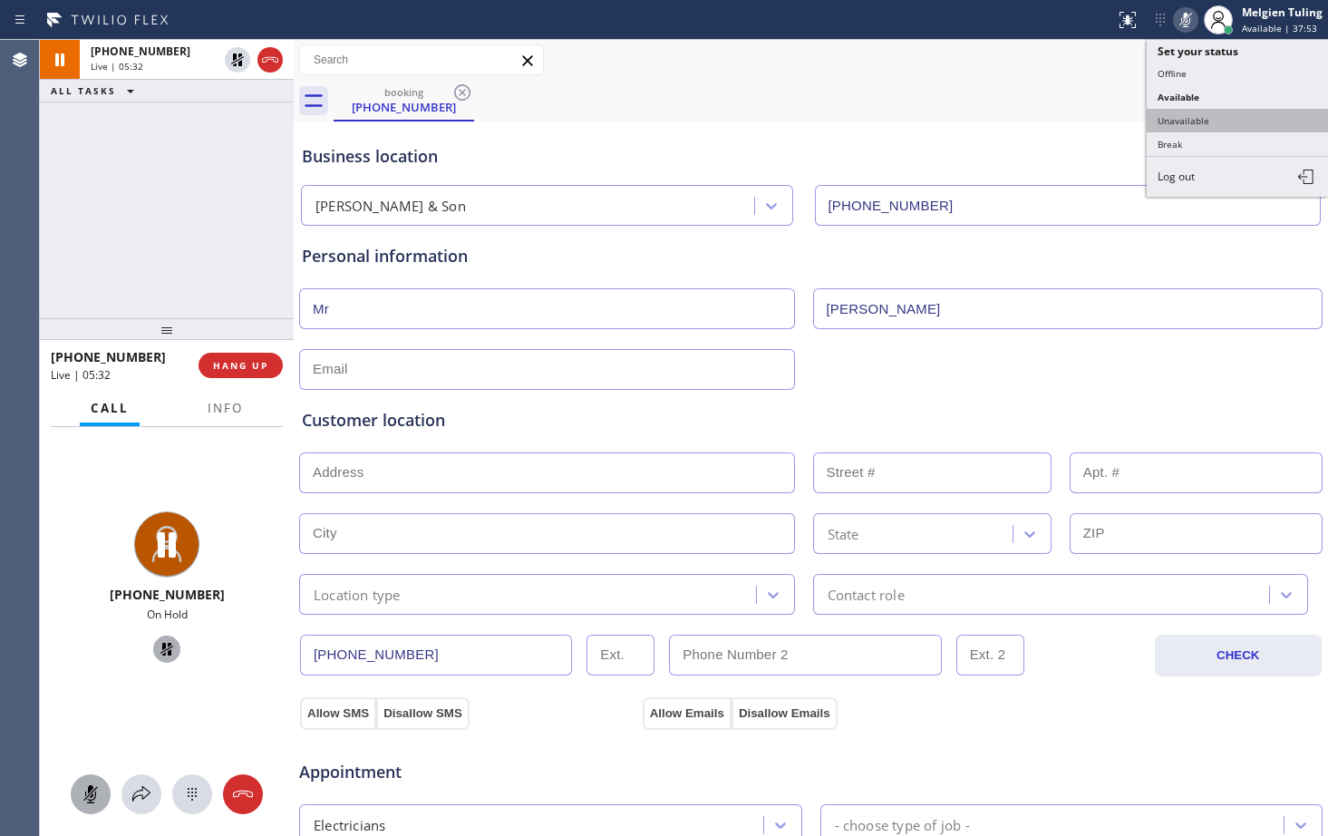
click at [1226, 110] on button "Unavailable" at bounding box center [1237, 121] width 181 height 24
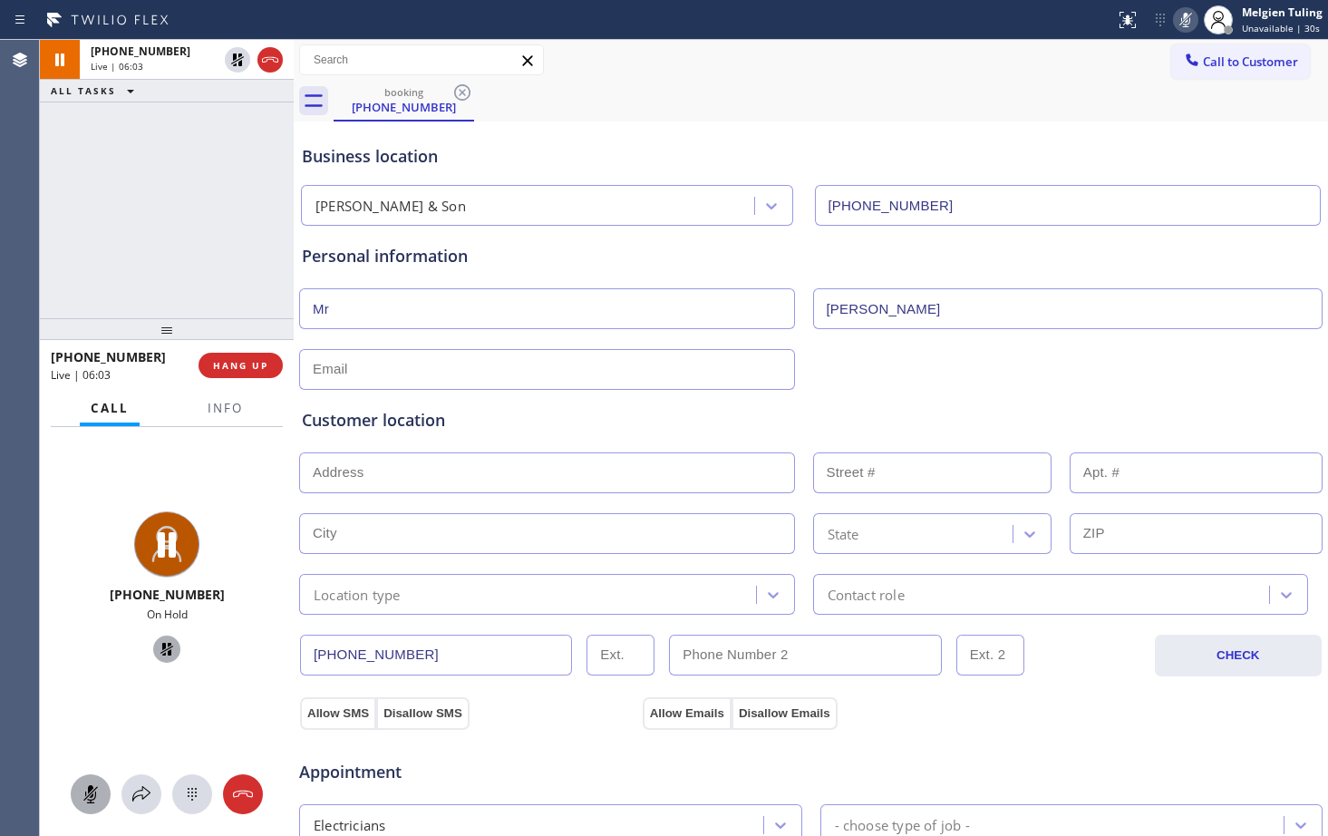
click at [203, 207] on div "[PHONE_NUMBER] Live | 06:03 ALL TASKS ALL TASKS ACTIVE TASKS TASKS IN WRAP UP" at bounding box center [167, 179] width 254 height 278
click at [398, 380] on input "text" at bounding box center [547, 369] width 496 height 41
type input "[EMAIL_ADDRESS][DOMAIN_NAME]"
click at [482, 469] on input "text" at bounding box center [547, 472] width 496 height 41
paste input "Power quality analyzer needs to be hooked up on the panel, [GEOGRAPHIC_DATA], […"
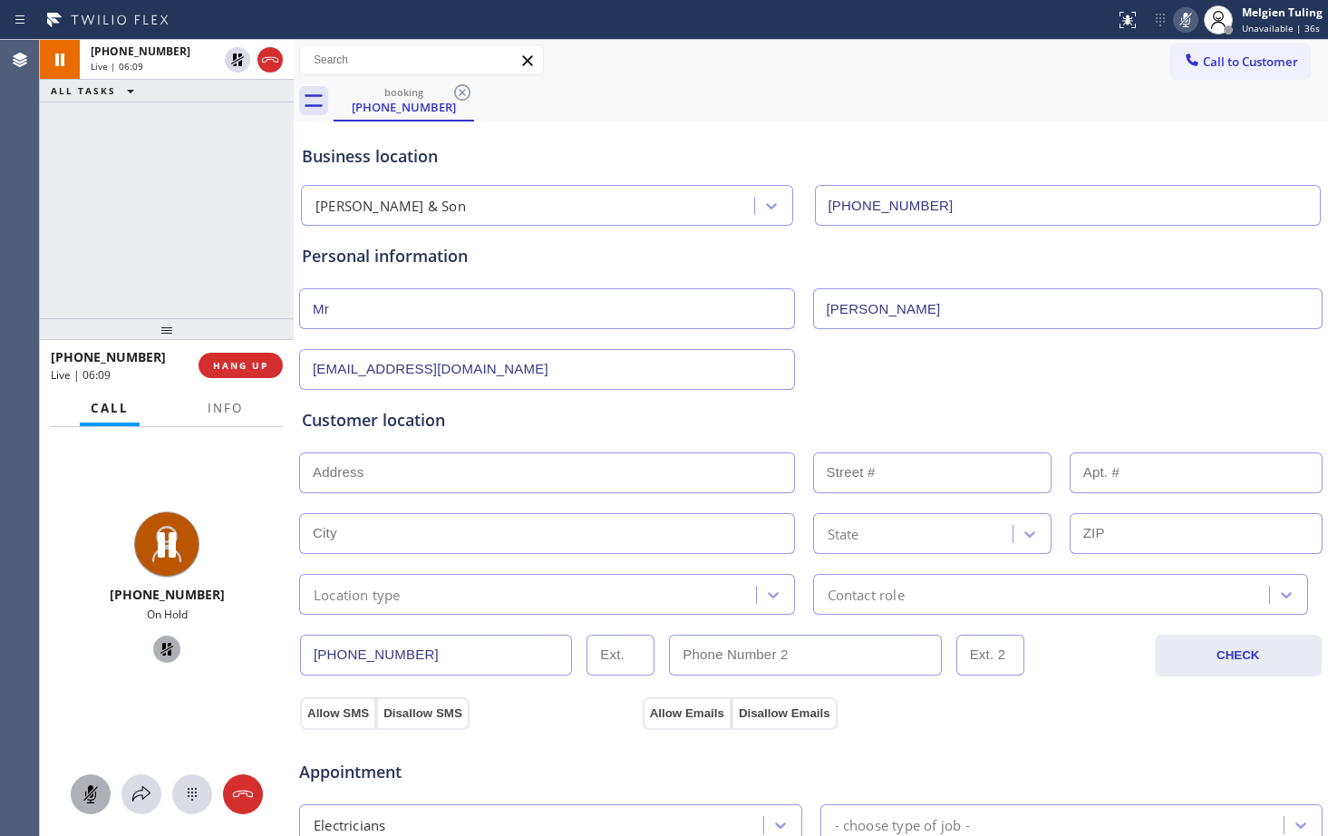
type input "Power quality analyzer needs to be hooked up on the panel, [GEOGRAPHIC_DATA], […"
click at [331, 462] on input "text" at bounding box center [547, 472] width 496 height 41
paste input "[US_STATE] , 08540"
type input "[GEOGRAPHIC_DATA], [US_STATE][GEOGRAPHIC_DATA], [GEOGRAPHIC_DATA]"
type input "[GEOGRAPHIC_DATA]"
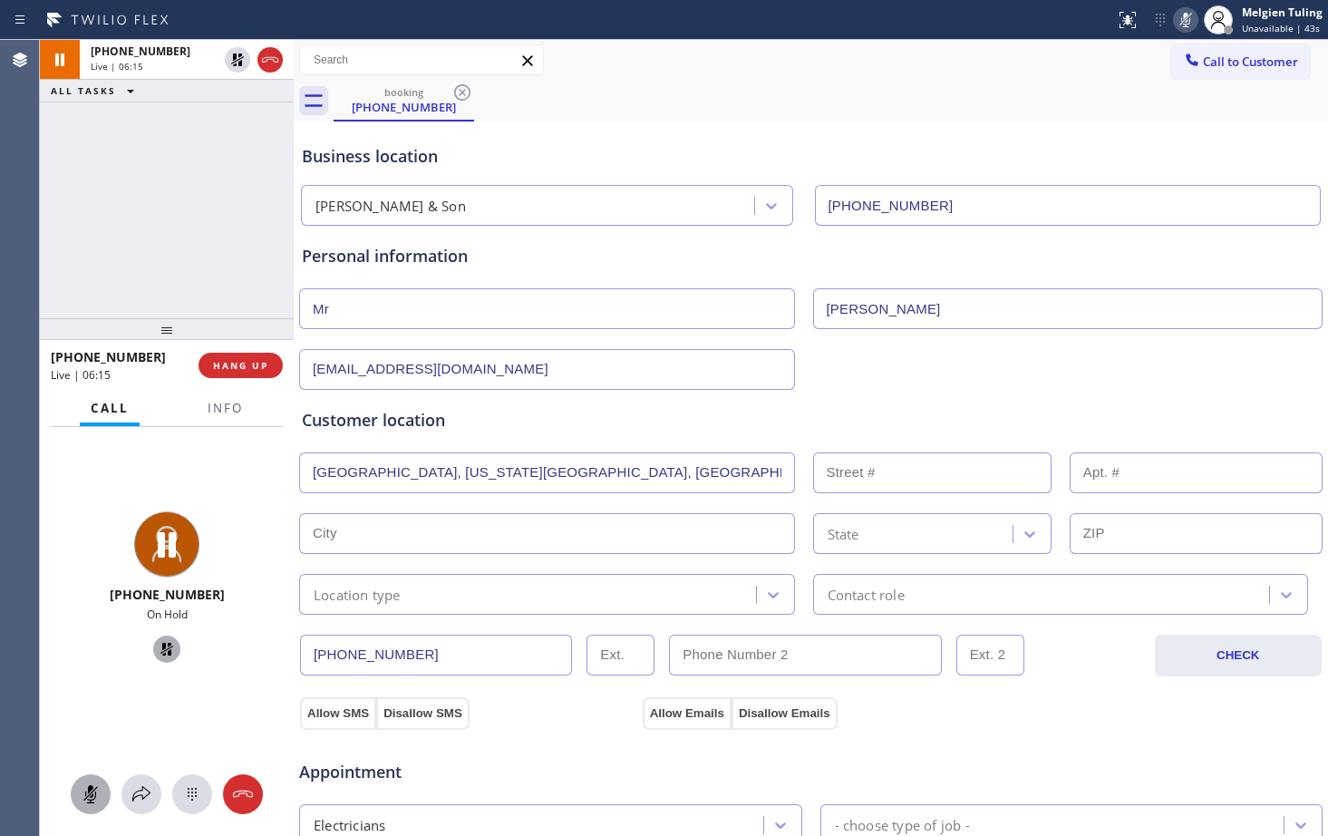
type input "08540"
click at [544, 481] on input "text" at bounding box center [547, 472] width 496 height 41
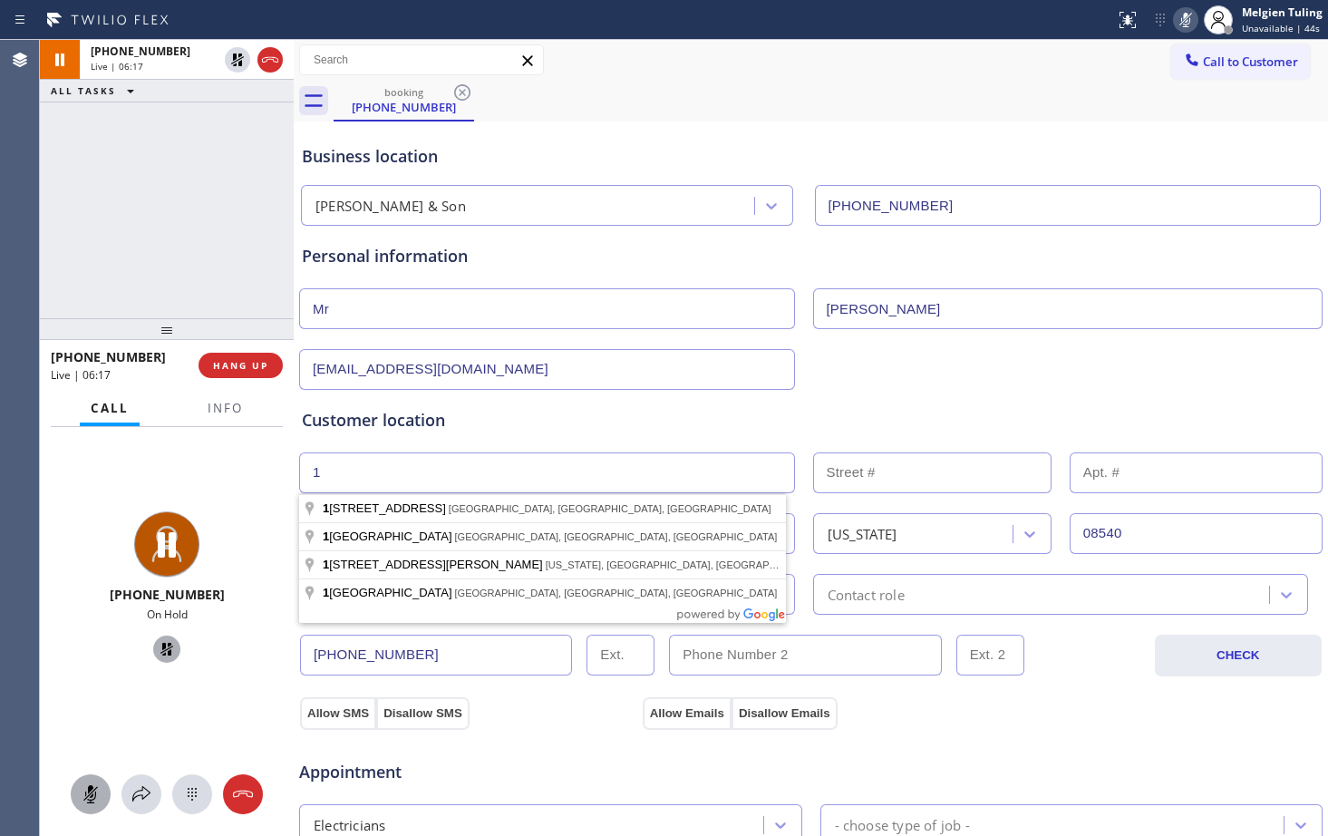
type input "1"
click at [638, 433] on div "Customer location >> ADD NEW ADDRESS << + NEW ADDRESS [STREET_ADDRESS][US_STATE…" at bounding box center [811, 511] width 1018 height 207
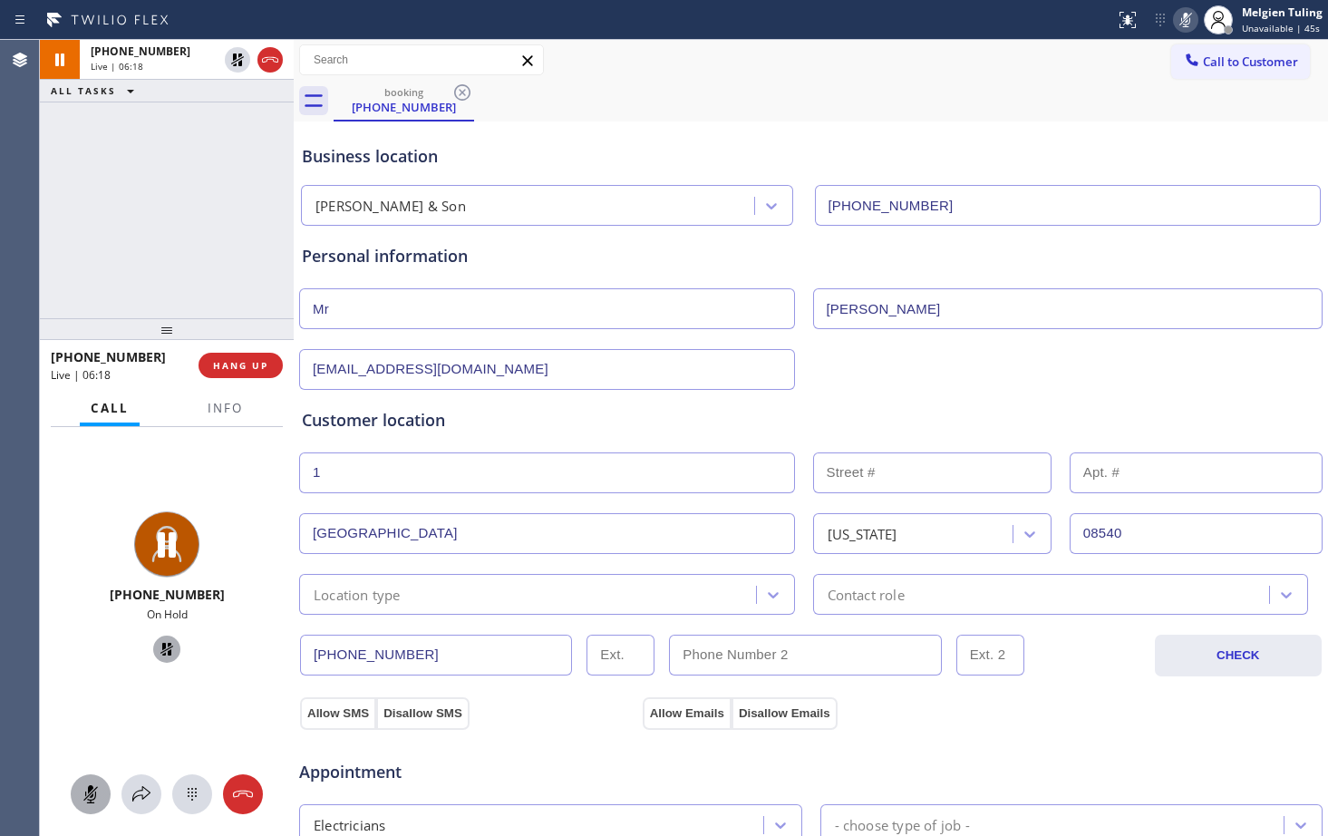
click at [872, 473] on input "text" at bounding box center [932, 472] width 238 height 41
type input "1"
click at [814, 408] on div "Customer location" at bounding box center [811, 420] width 1018 height 24
click at [542, 583] on div "Location type" at bounding box center [531, 595] width 452 height 32
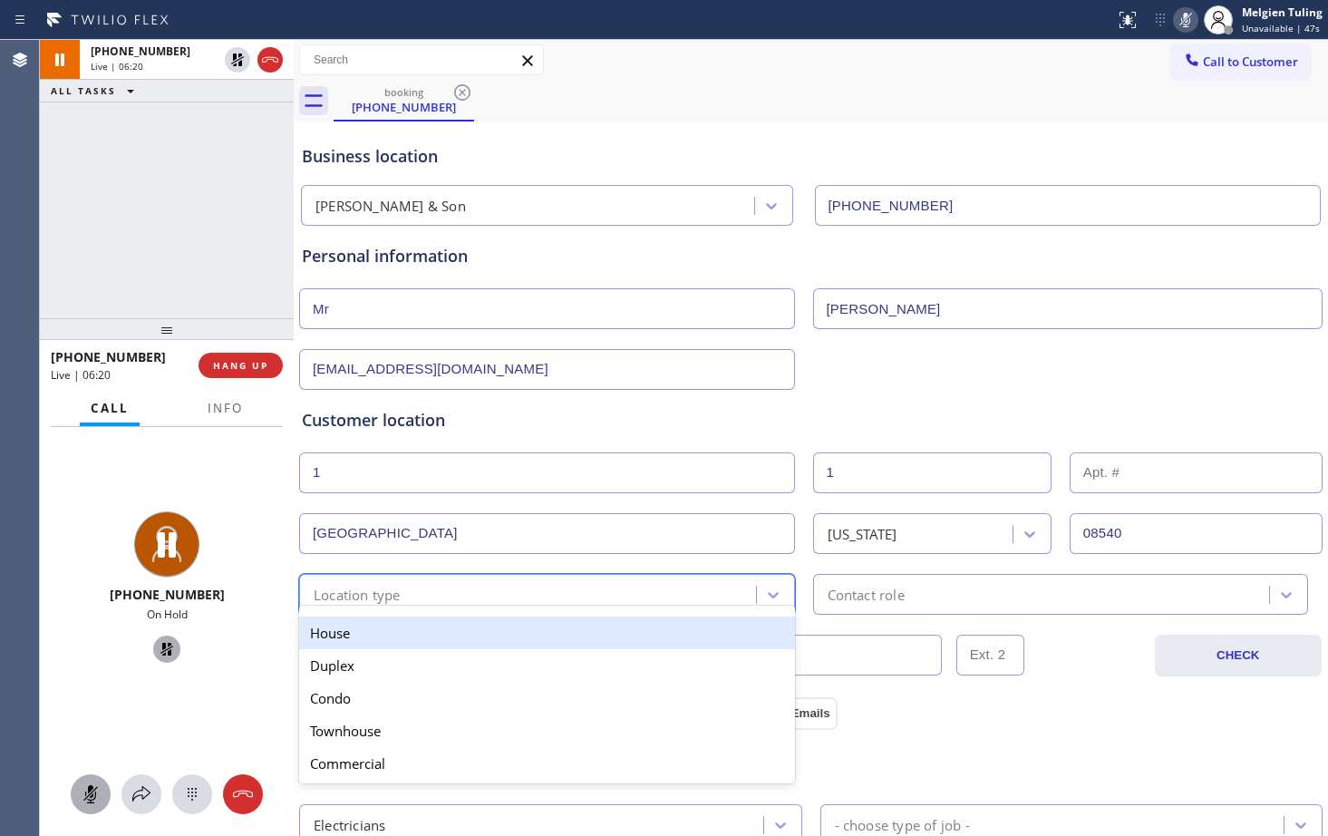
click at [419, 646] on div "House" at bounding box center [547, 633] width 496 height 33
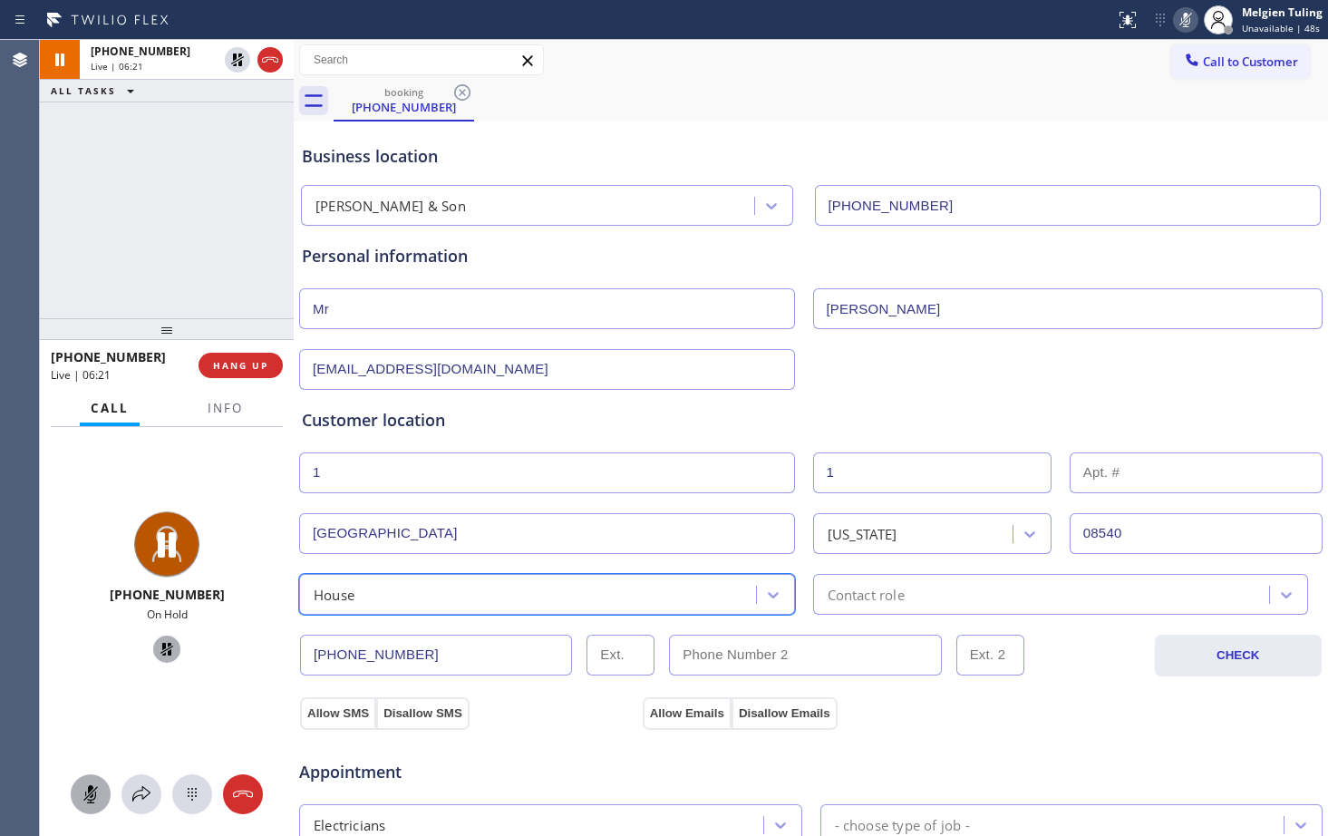
click at [885, 604] on div "Contact role" at bounding box center [866, 594] width 77 height 21
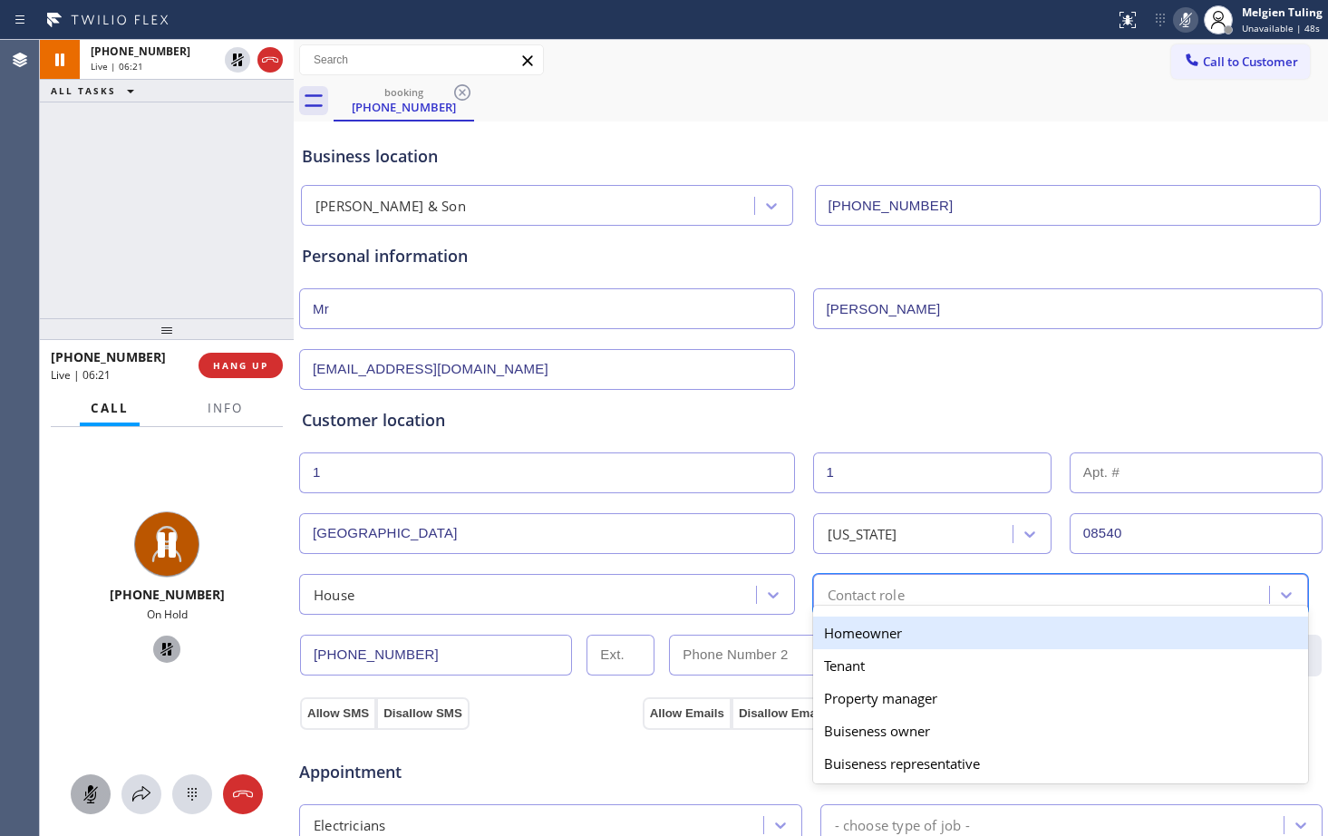
click at [877, 630] on div "Homeowner" at bounding box center [1061, 633] width 496 height 33
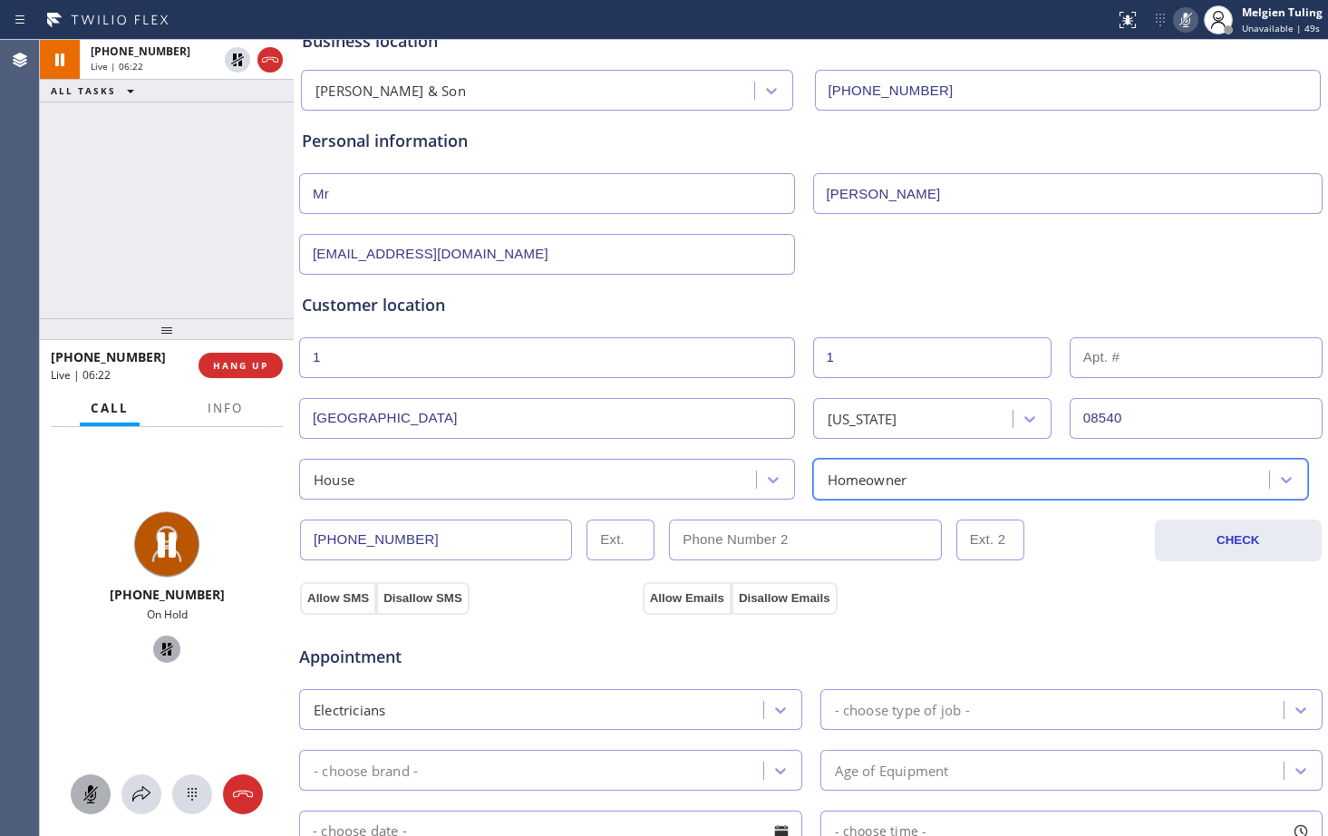
scroll to position [272, 0]
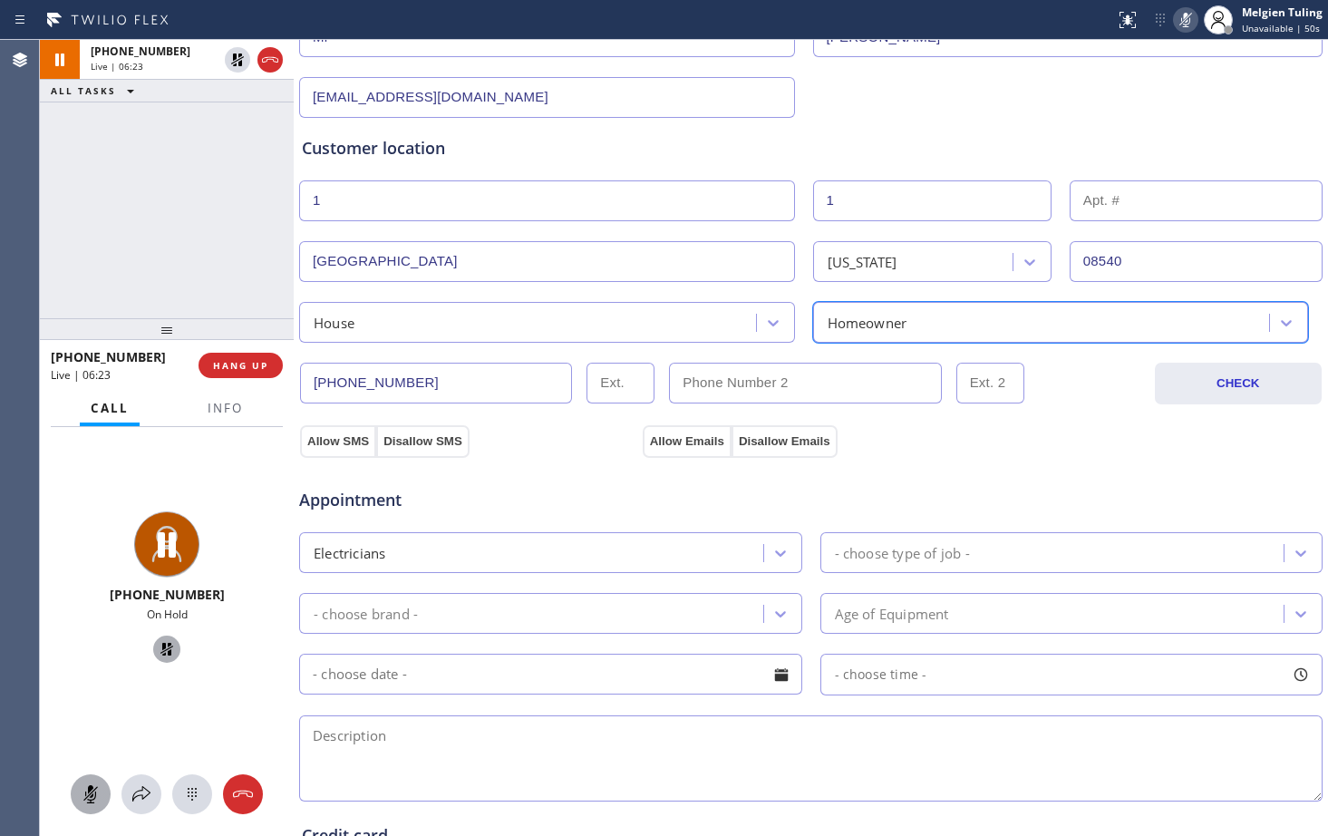
click at [333, 452] on div "Appointment Electricians - choose type of job - - choose brand - Age of Equipme…" at bounding box center [811, 627] width 1026 height 355
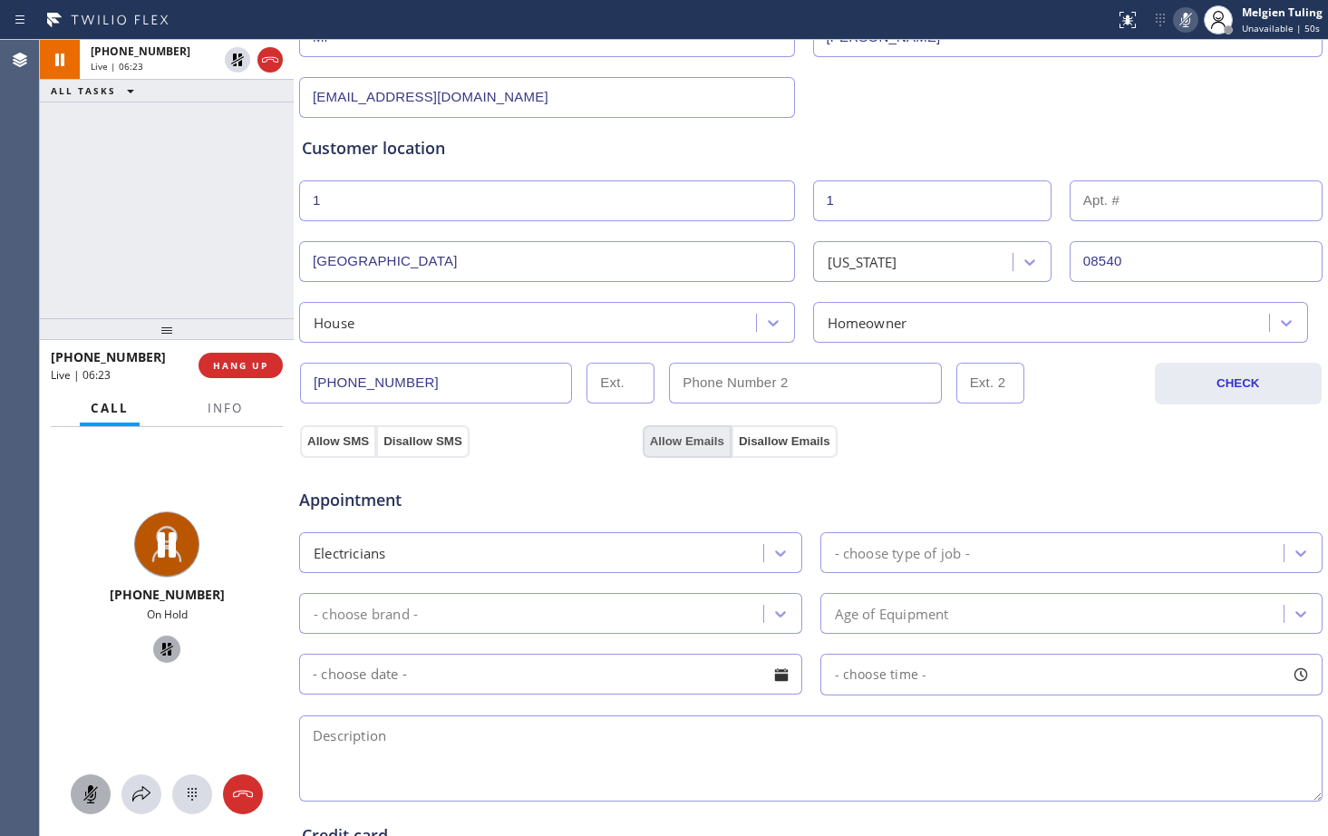
click at [709, 430] on button "Allow Emails" at bounding box center [687, 441] width 89 height 33
click at [898, 544] on div "- choose type of job -" at bounding box center [902, 552] width 135 height 21
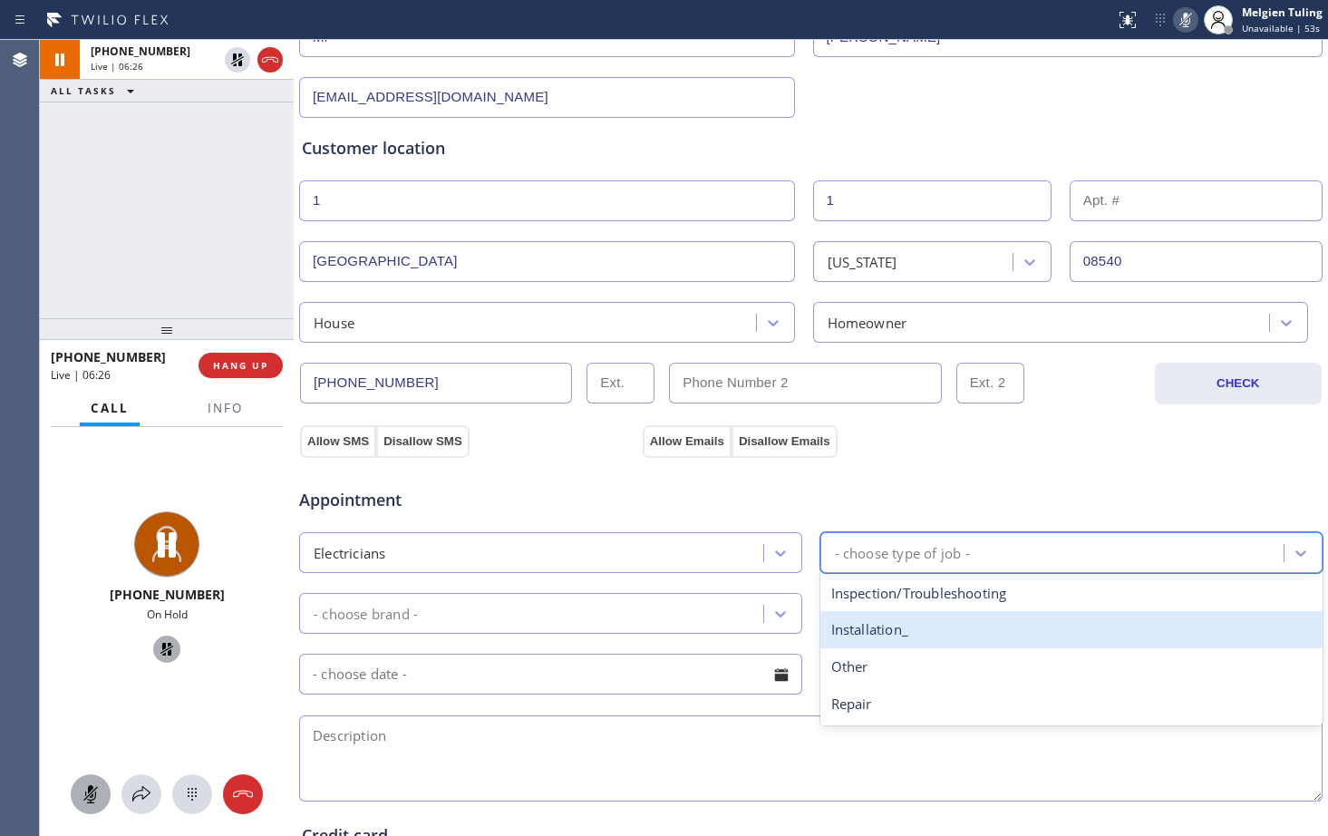
click at [891, 623] on div "Installation_" at bounding box center [1072, 629] width 503 height 37
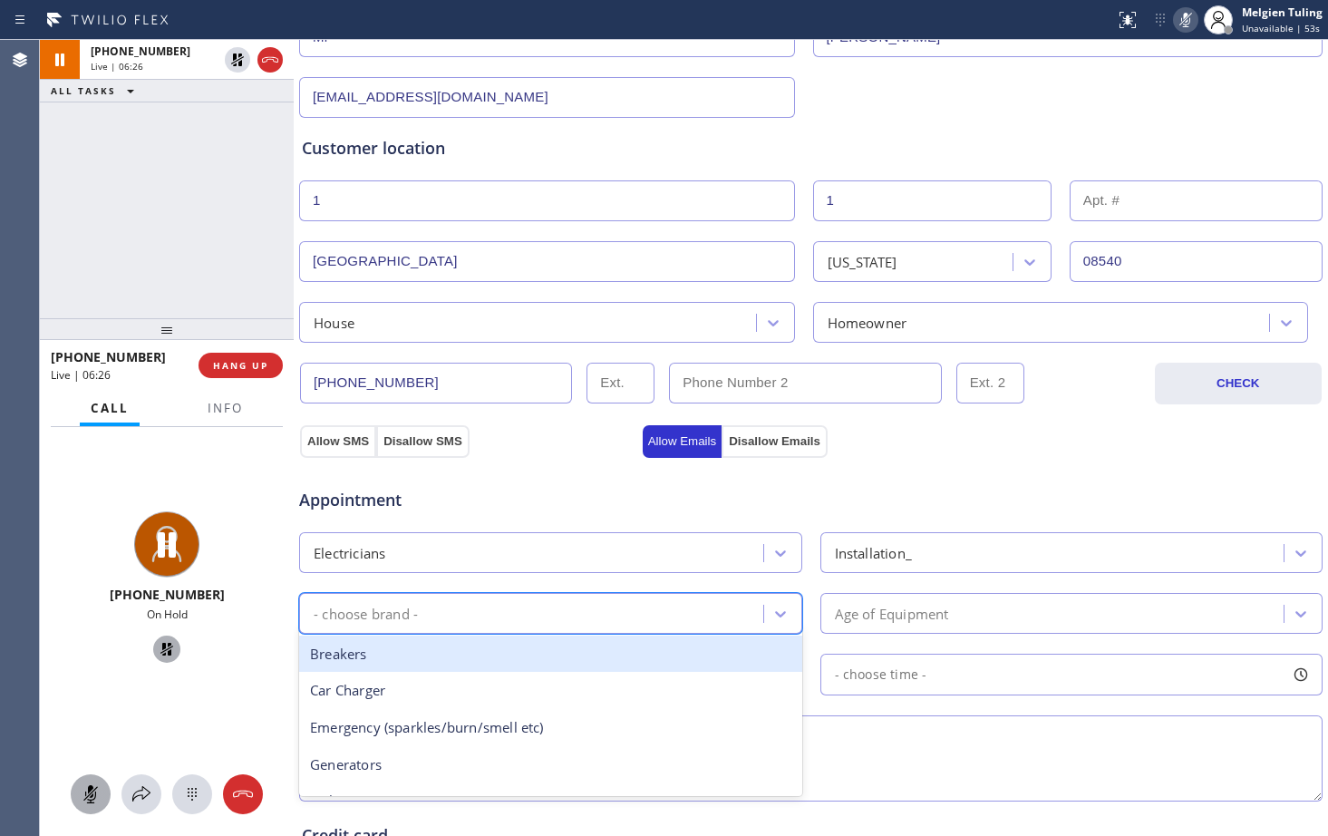
click at [459, 621] on div "- choose brand -" at bounding box center [534, 614] width 459 height 32
type input "ot"
click at [432, 660] on div "Other" at bounding box center [550, 654] width 503 height 37
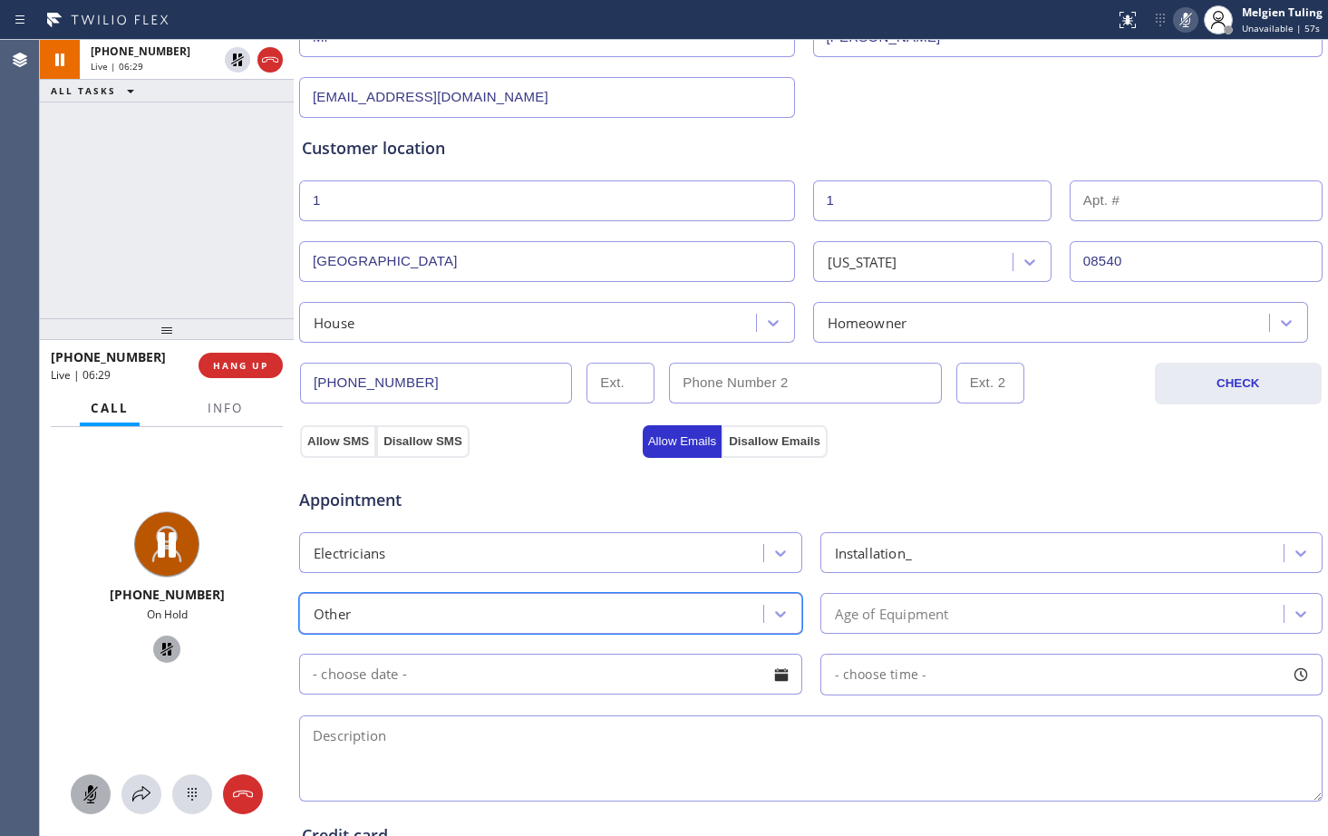
click at [964, 623] on div "Age of Equipment" at bounding box center [1055, 614] width 459 height 32
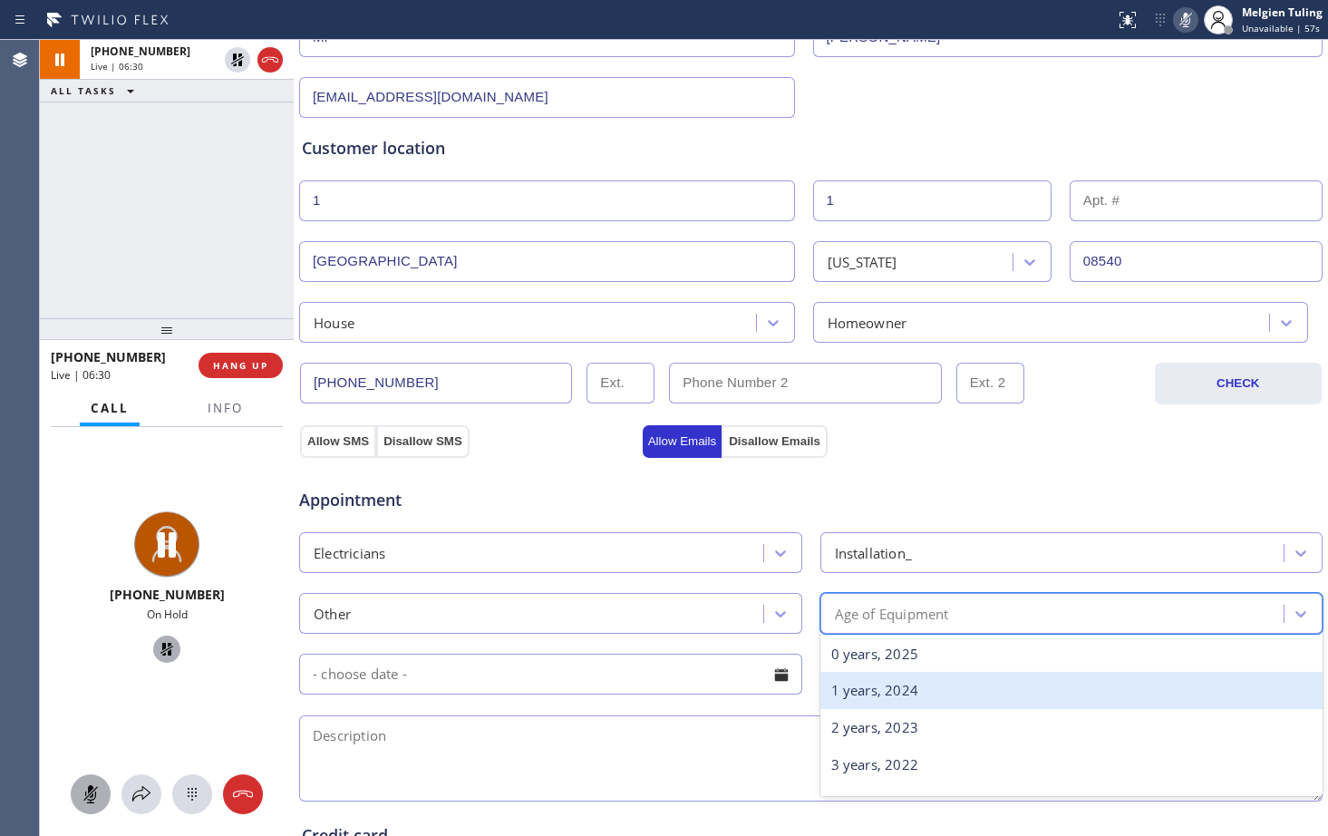
click at [922, 685] on div "1 years, 2024" at bounding box center [1072, 690] width 503 height 37
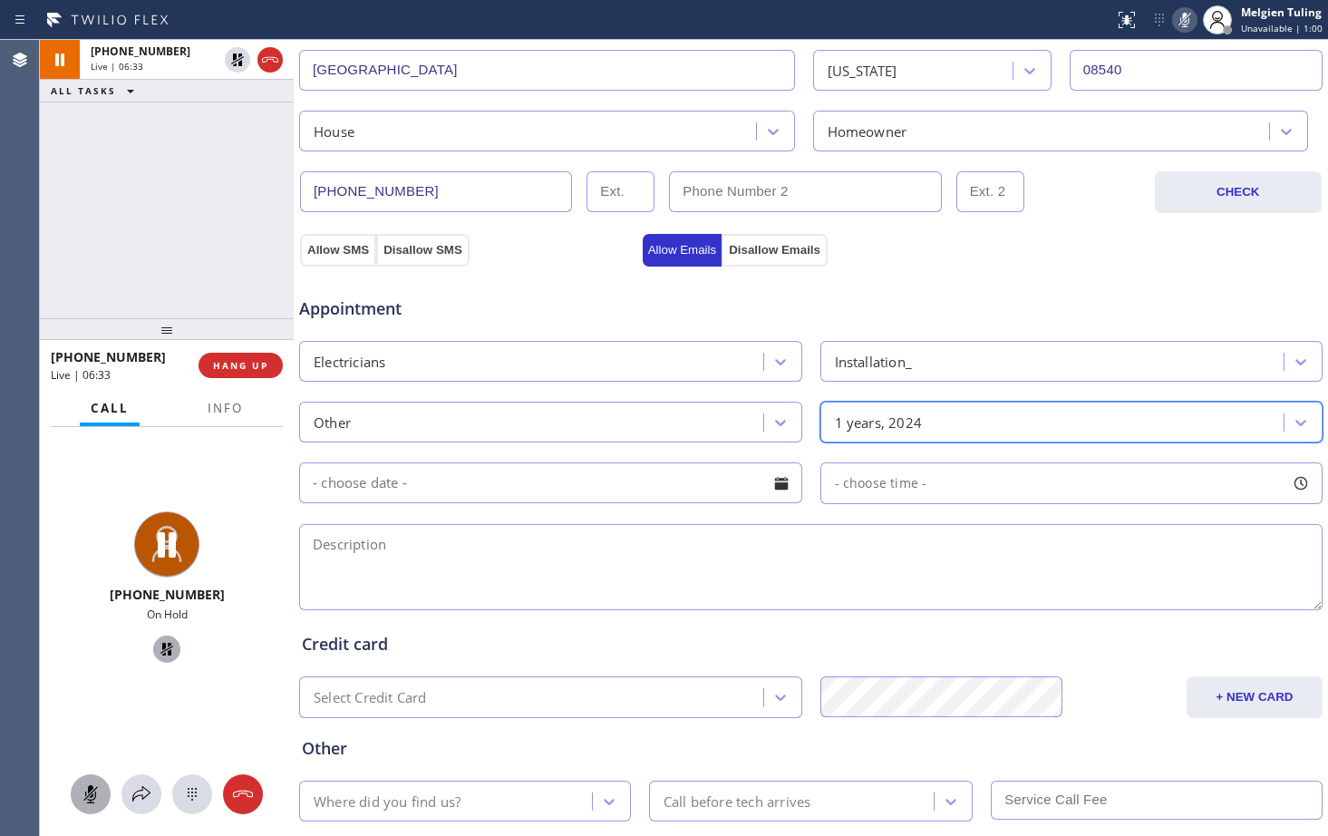
scroll to position [474, 0]
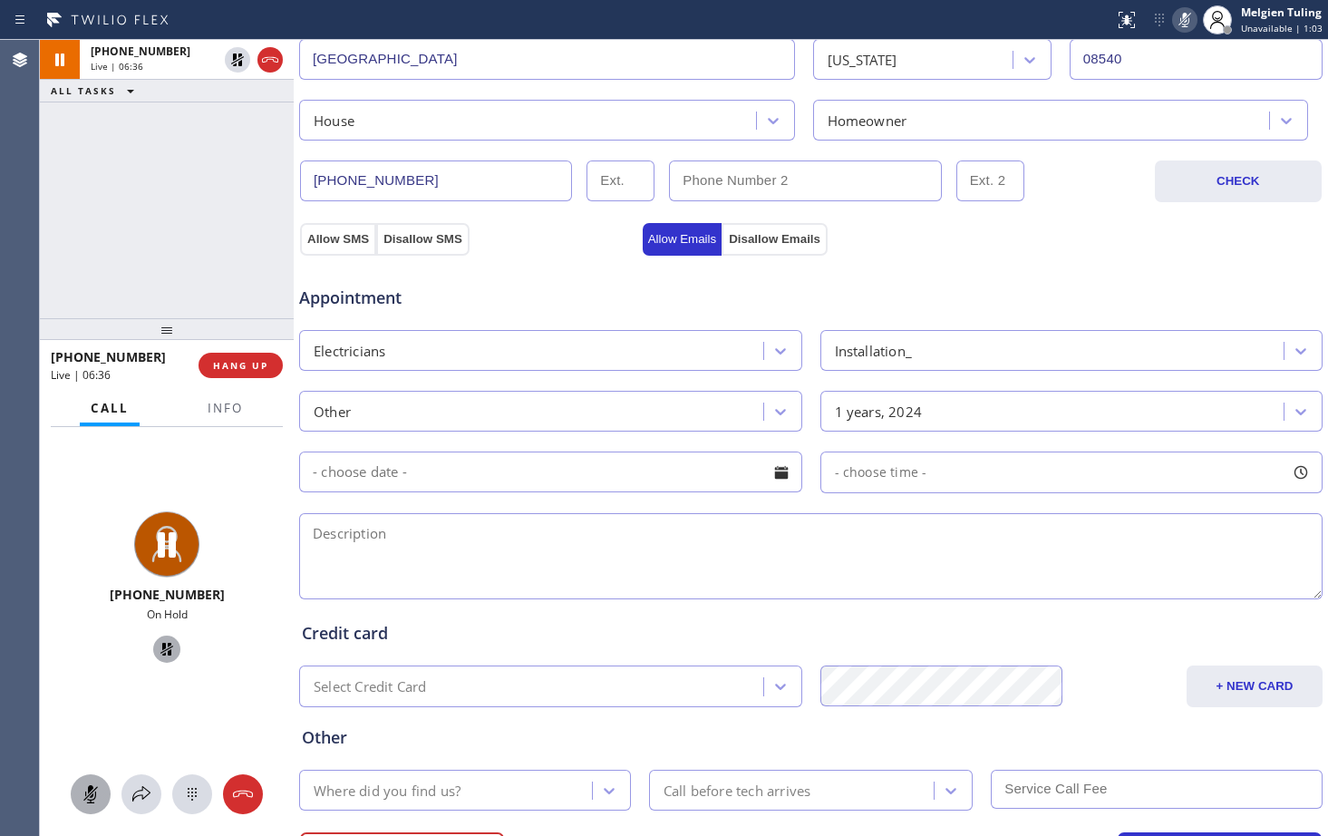
click at [527, 569] on textarea at bounding box center [811, 556] width 1024 height 86
paste textarea "Power quality analyzer needs to be hooked up on the panel, [GEOGRAPHIC_DATA], […"
click at [316, 542] on textarea "Power quality analyzer needs to be hooked up on the panel, [GEOGRAPHIC_DATA], […" at bounding box center [811, 556] width 1024 height 86
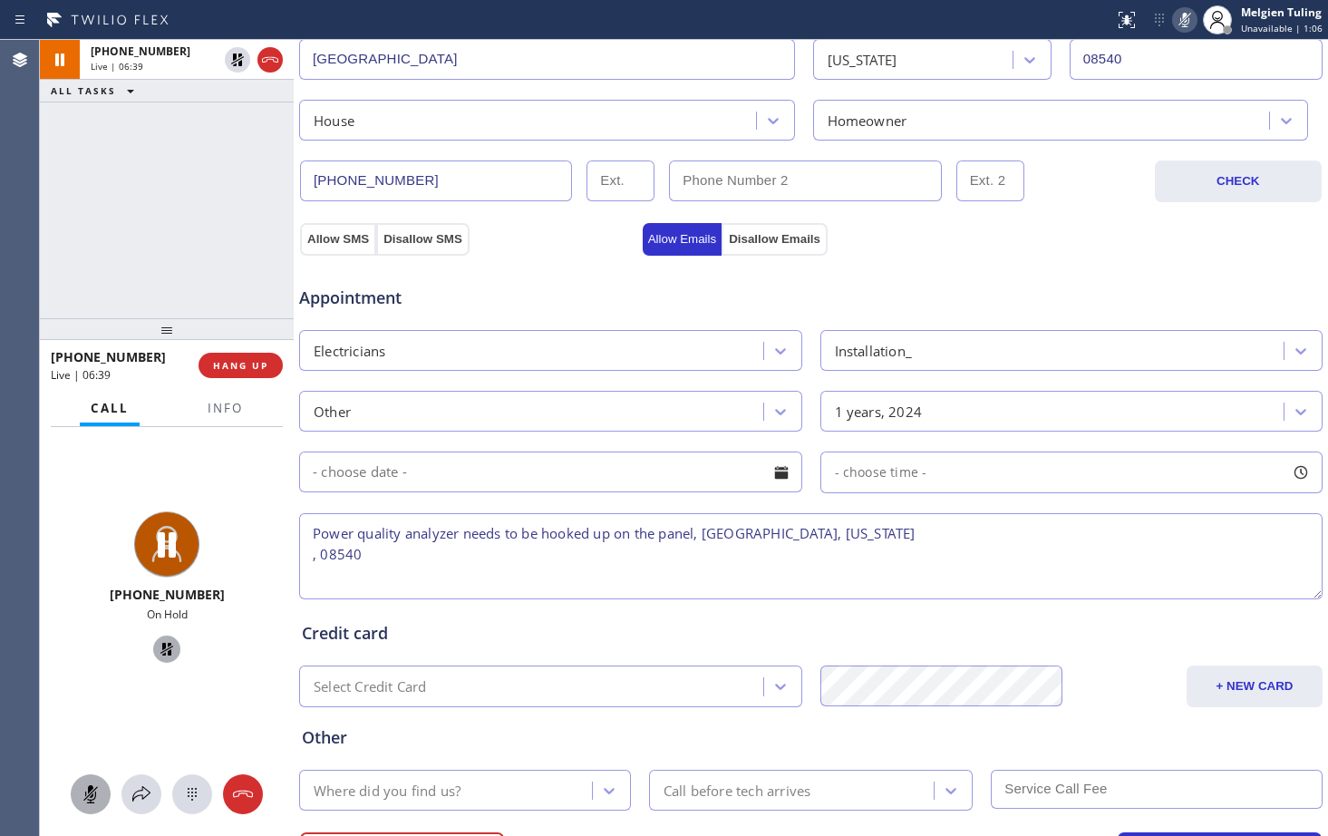
click at [472, 555] on textarea "Power quality analyzer needs to be hooked up on the panel, [GEOGRAPHIC_DATA], […" at bounding box center [811, 556] width 1024 height 86
type textarea "Power quality analyzer needs to be hooked up on the panel, [GEOGRAPHIC_DATA], […"
click at [161, 652] on icon at bounding box center [166, 649] width 13 height 13
click at [98, 798] on icon at bounding box center [91, 794] width 22 height 22
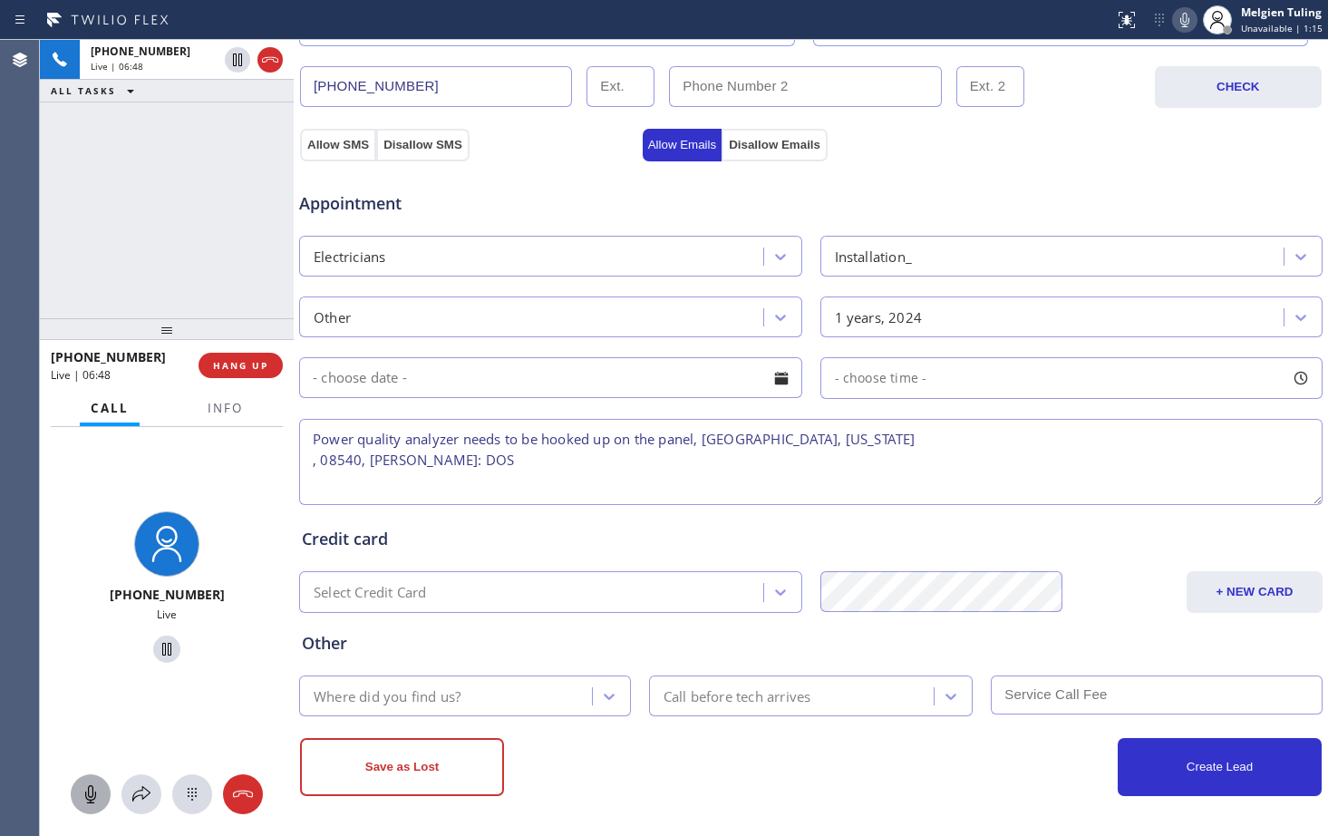
scroll to position [569, 0]
click at [463, 688] on div "Where did you find us?" at bounding box center [448, 695] width 287 height 32
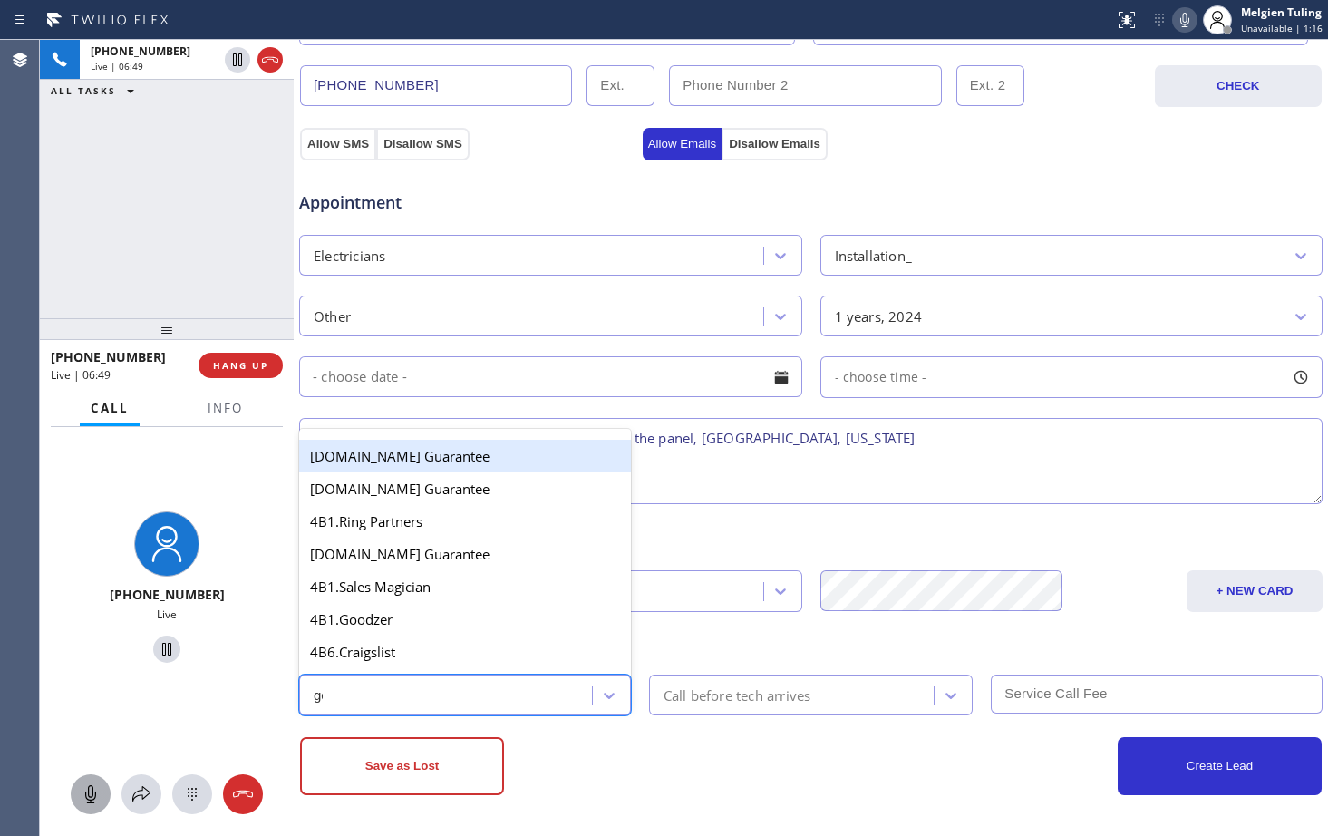
type input "goo"
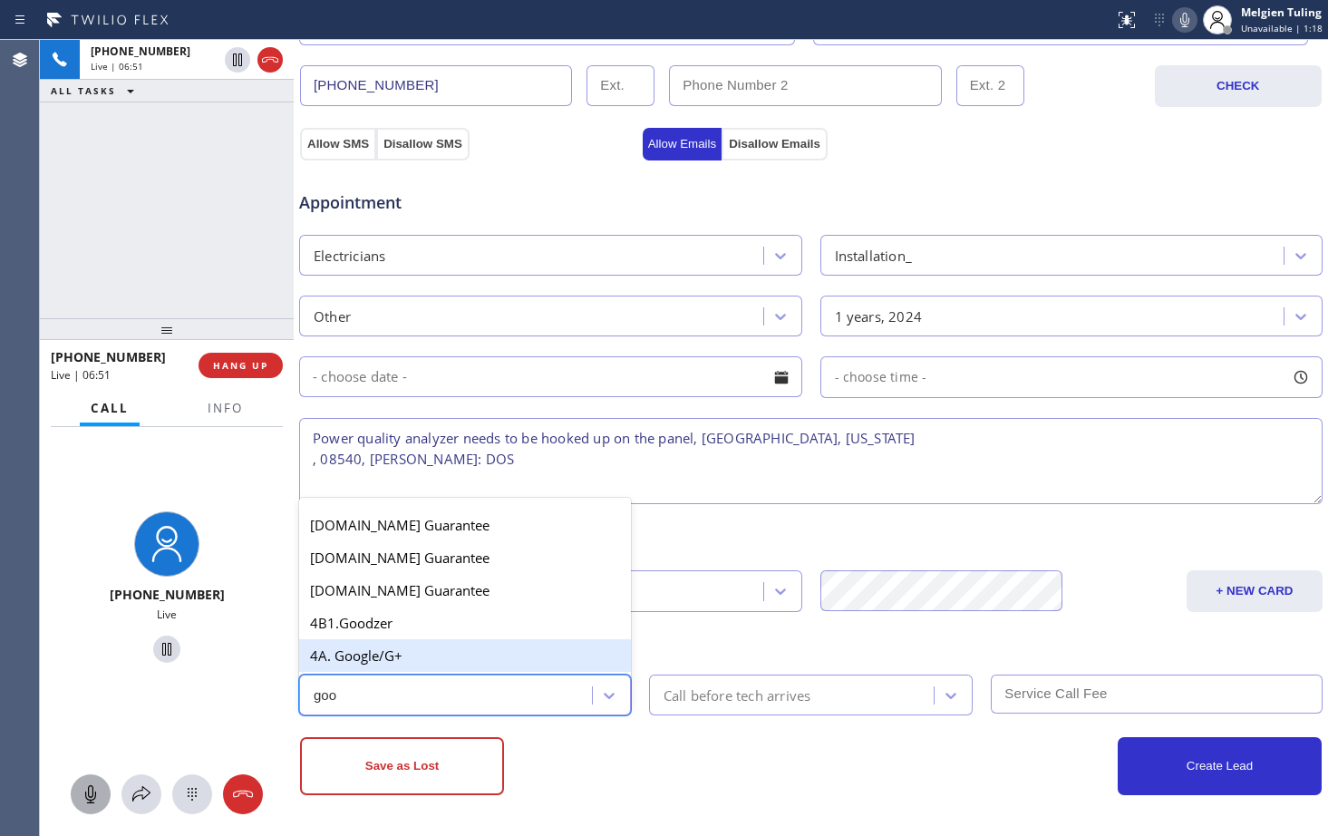
click at [490, 651] on div "4A. Google/G+" at bounding box center [465, 655] width 332 height 33
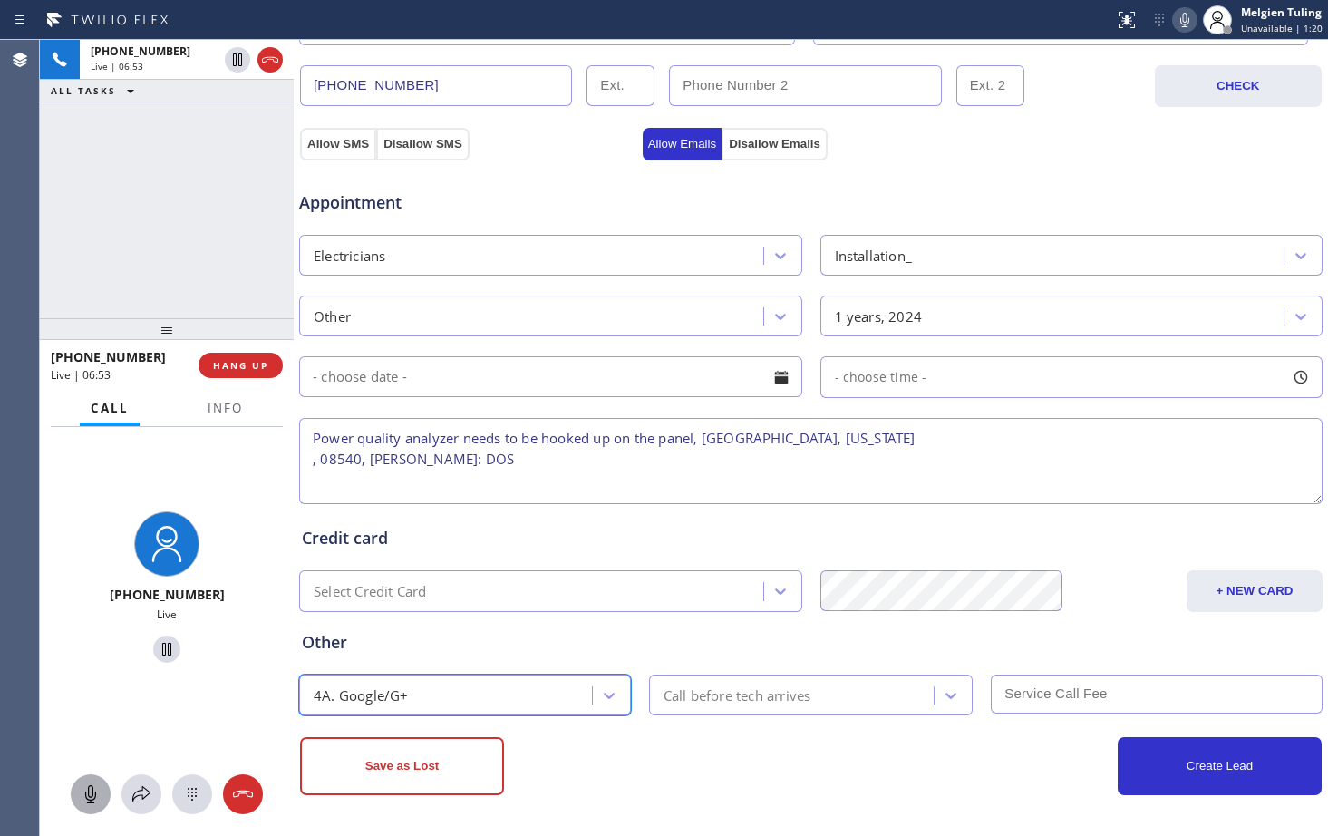
click at [321, 463] on textarea "Power quality analyzer needs to be hooked up on the panel, [GEOGRAPHIC_DATA], […" at bounding box center [811, 461] width 1024 height 86
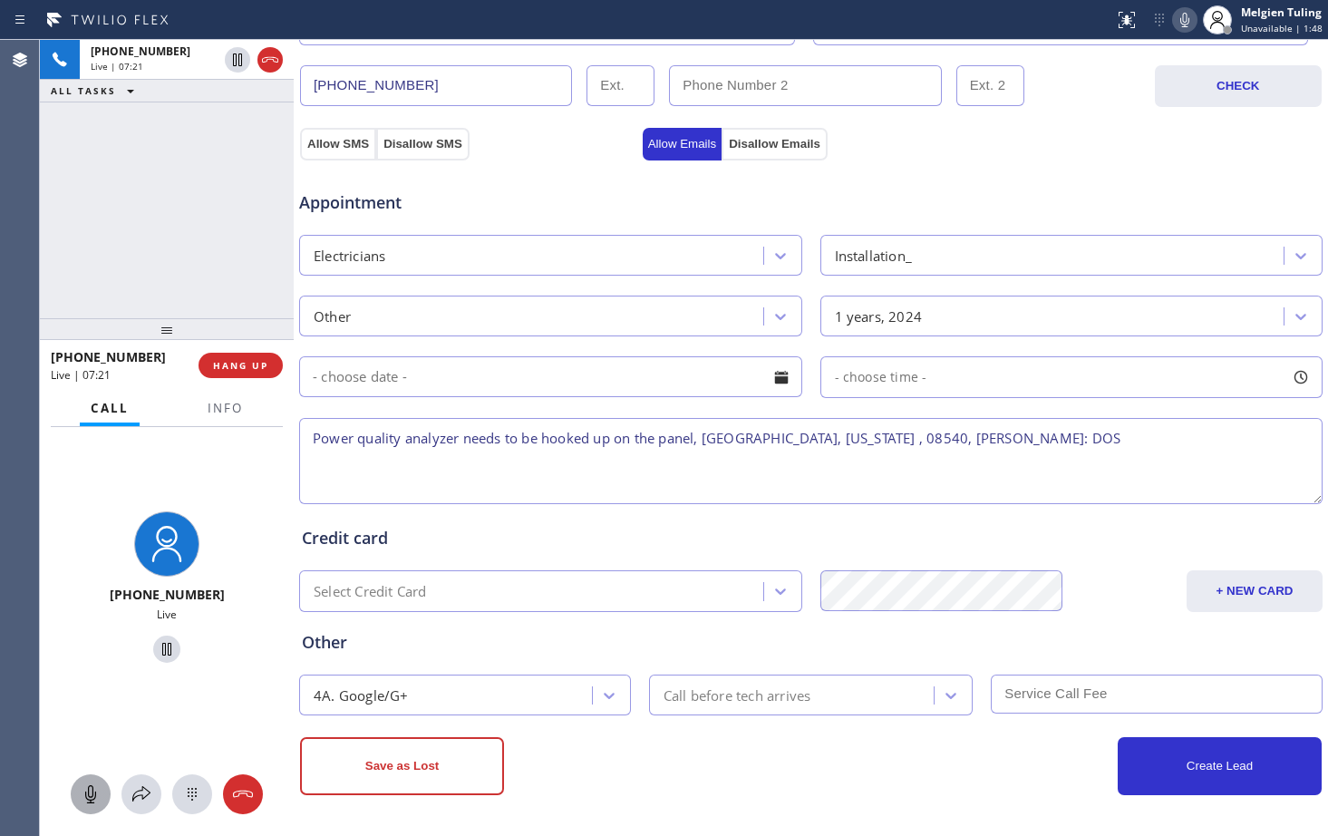
click at [882, 441] on textarea "Power quality analyzer needs to be hooked up on the panel, [GEOGRAPHIC_DATA], […" at bounding box center [811, 461] width 1024 height 86
type textarea "Power quality analyzer needs to be hooked up on the panel, [GEOGRAPHIC_DATA], […"
click at [341, 156] on div "Appointment Electricians Installation_ Other 1 years, 2024 - choose time - Powe…" at bounding box center [811, 329] width 1026 height 355
click at [336, 148] on button "Allow SMS" at bounding box center [338, 144] width 76 height 33
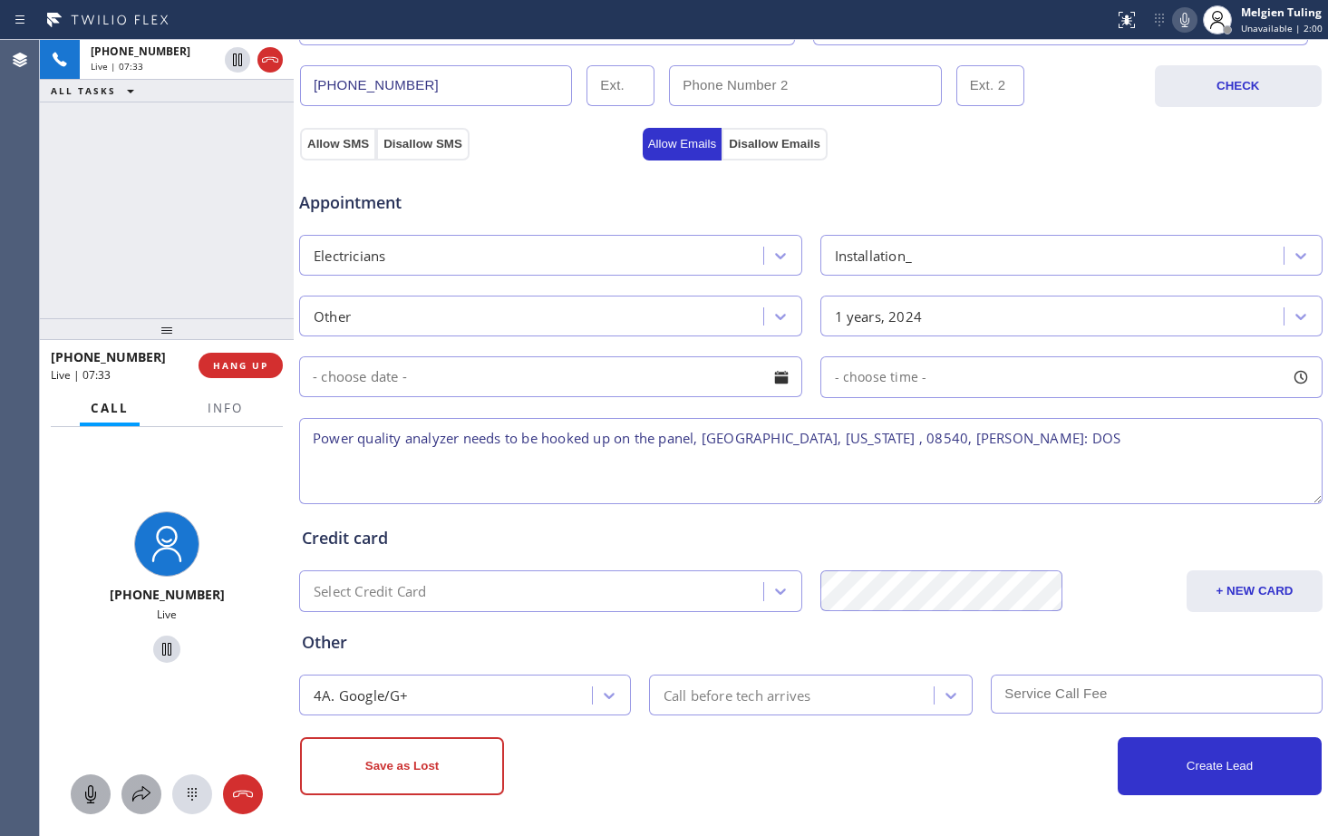
click at [134, 792] on icon at bounding box center [142, 794] width 22 height 22
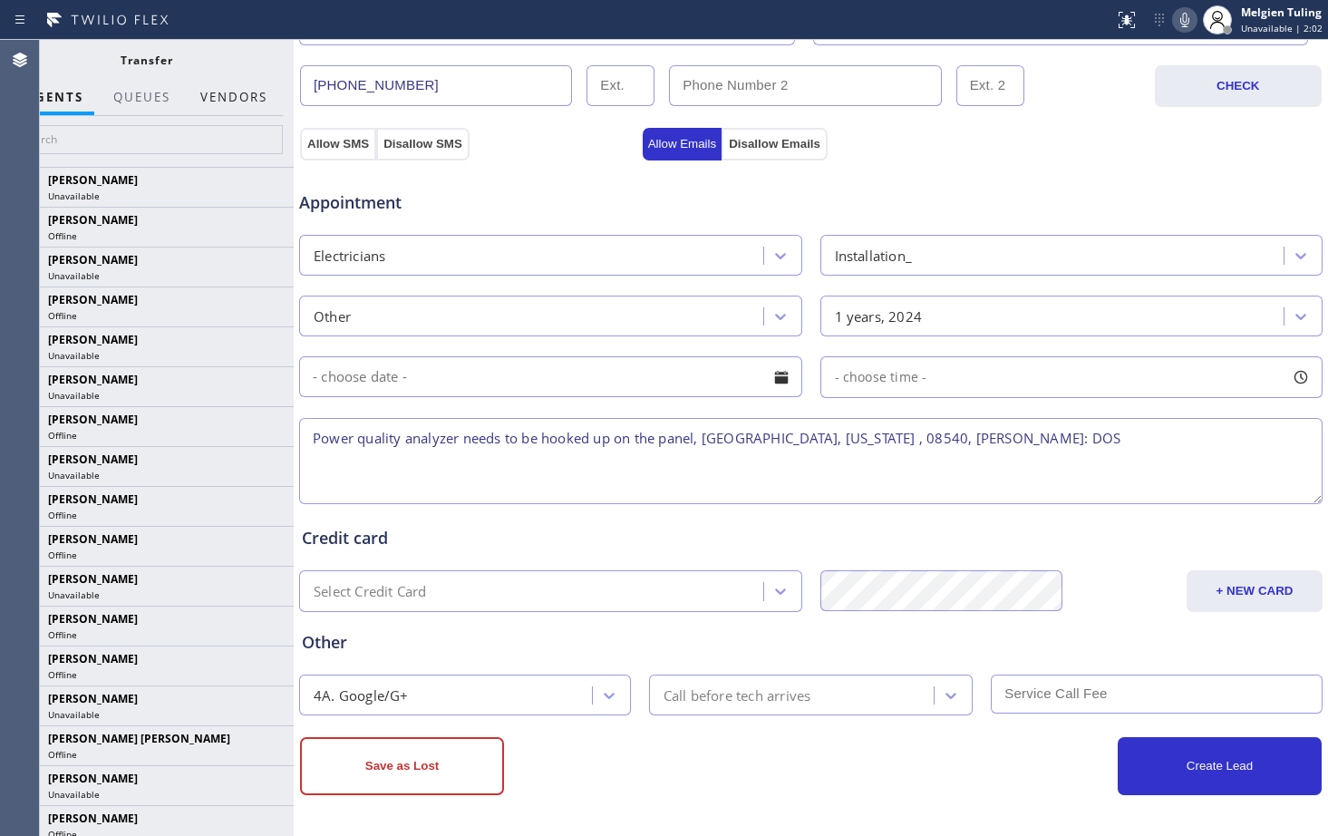
click at [240, 102] on button "Vendors" at bounding box center [234, 97] width 89 height 35
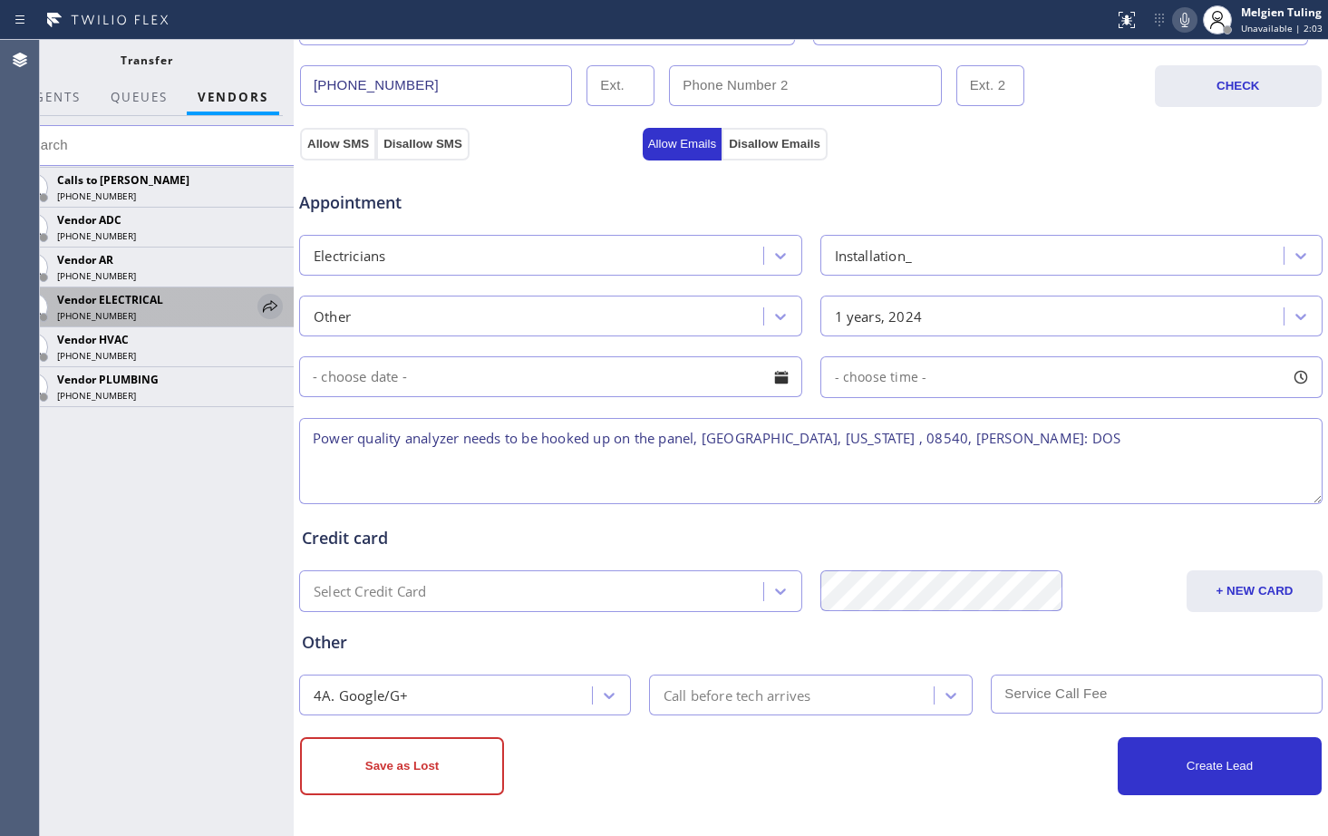
click at [271, 303] on icon at bounding box center [270, 306] width 15 height 12
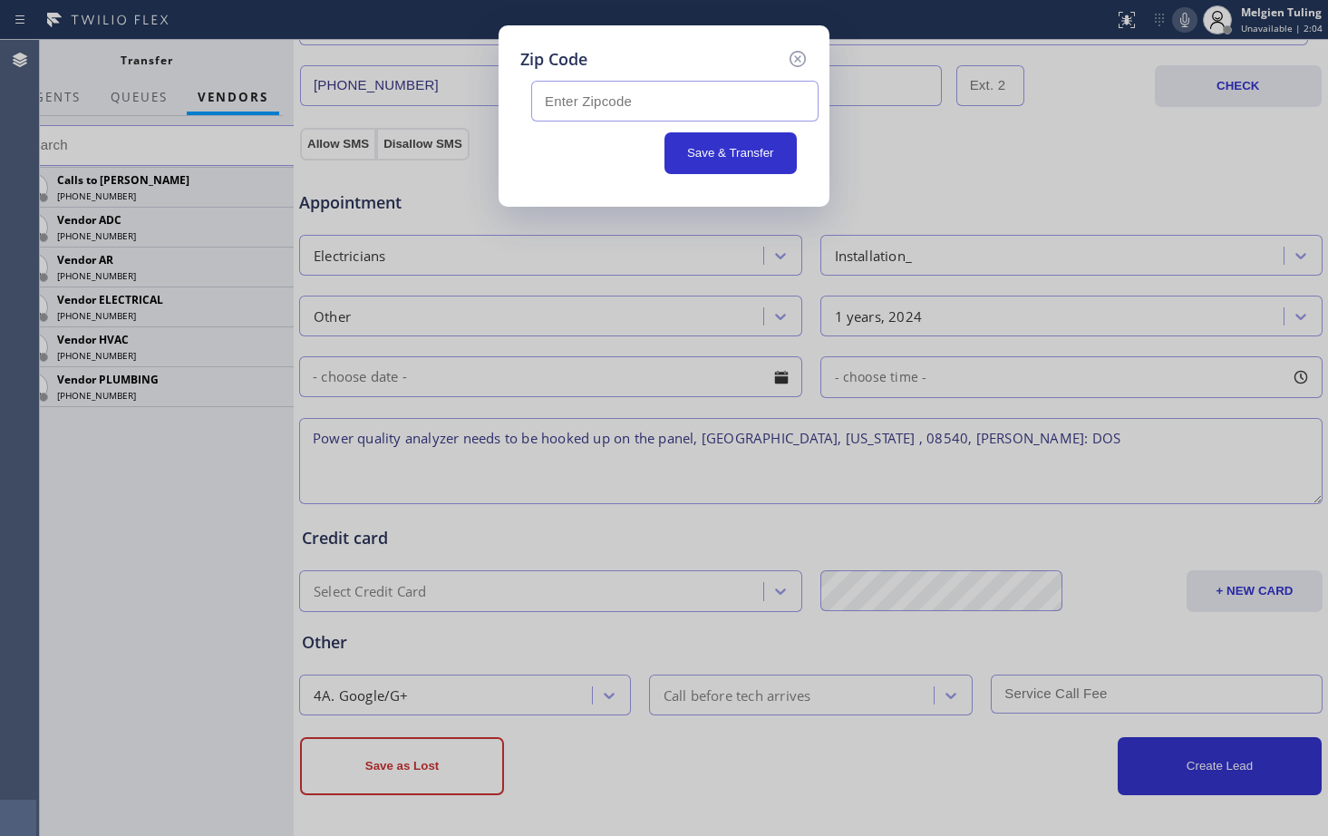
click at [623, 114] on input "text" at bounding box center [674, 101] width 287 height 41
paste input "08540"
type input "08540"
click at [759, 164] on button "Save & Transfer" at bounding box center [731, 153] width 133 height 42
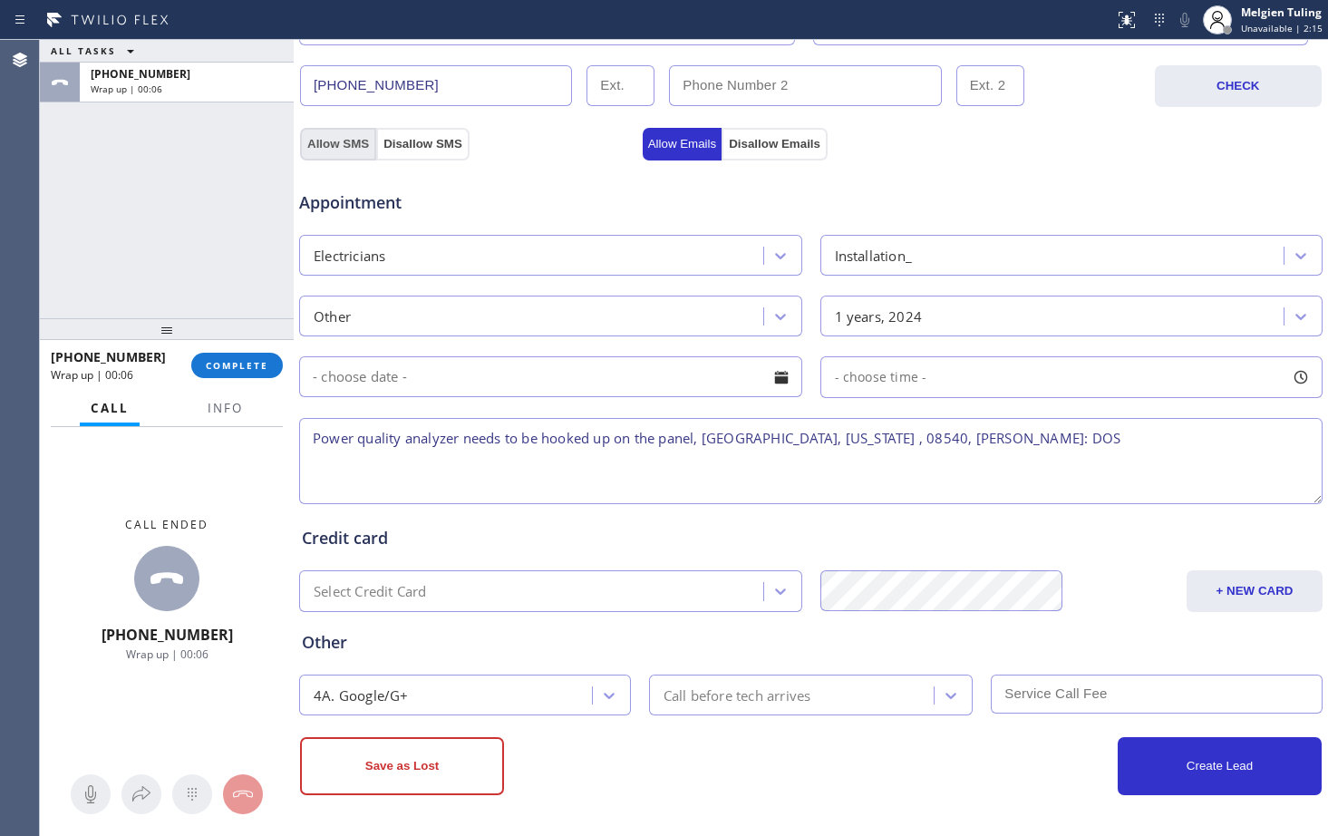
click at [349, 132] on button "Allow SMS" at bounding box center [338, 144] width 76 height 33
click at [413, 766] on button "Save as Lost" at bounding box center [402, 766] width 204 height 58
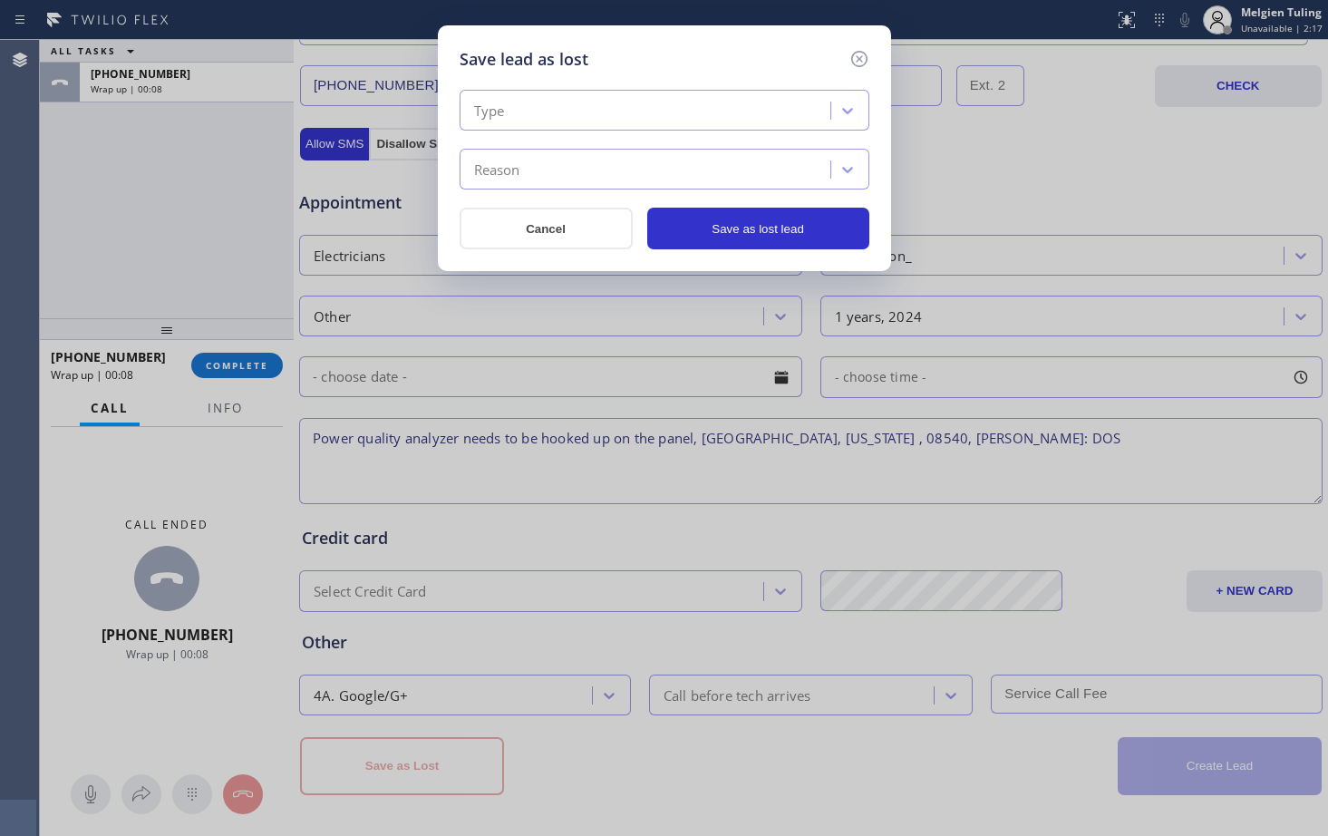
click at [559, 112] on div "Type" at bounding box center [647, 111] width 365 height 32
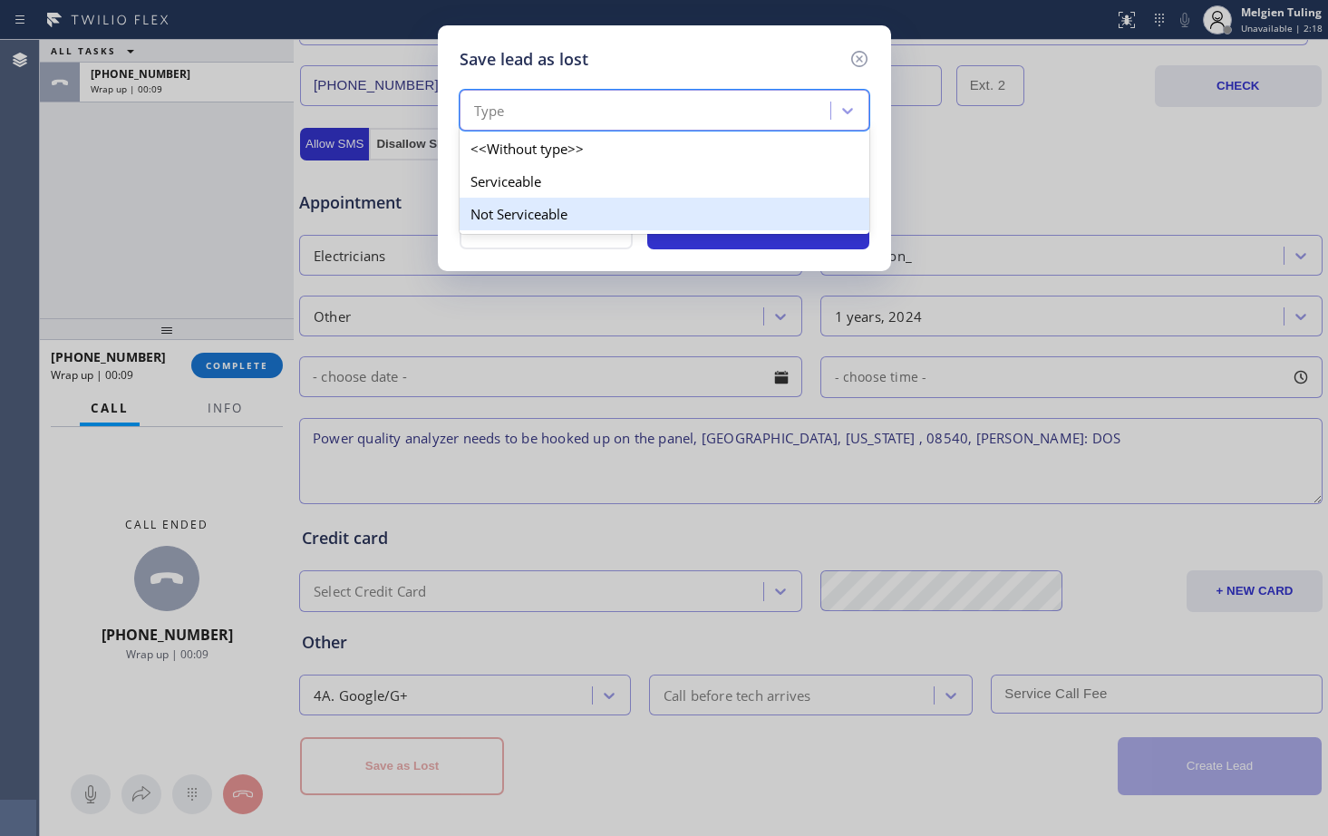
click at [556, 213] on div "Not Serviceable" at bounding box center [665, 214] width 410 height 33
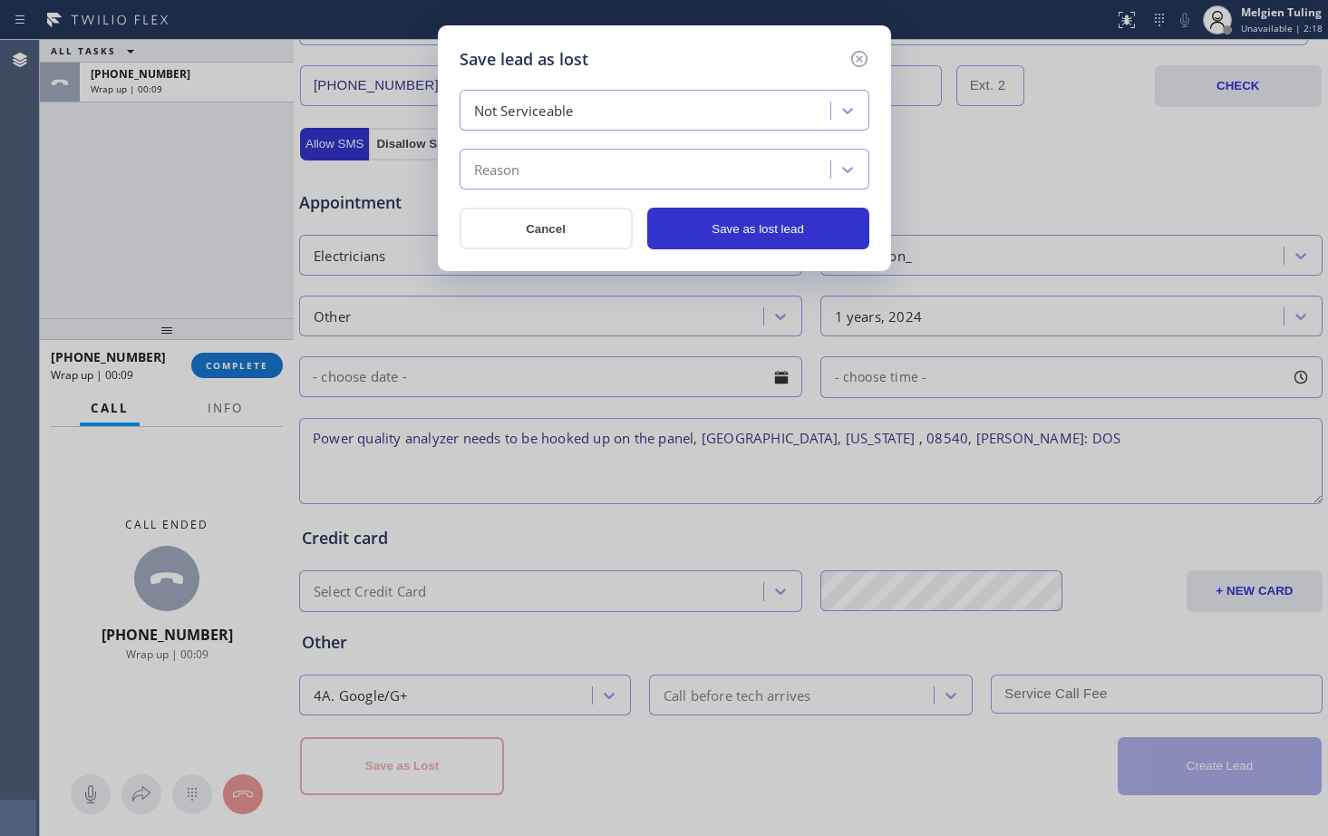
click at [561, 175] on div "Reason" at bounding box center [647, 170] width 365 height 32
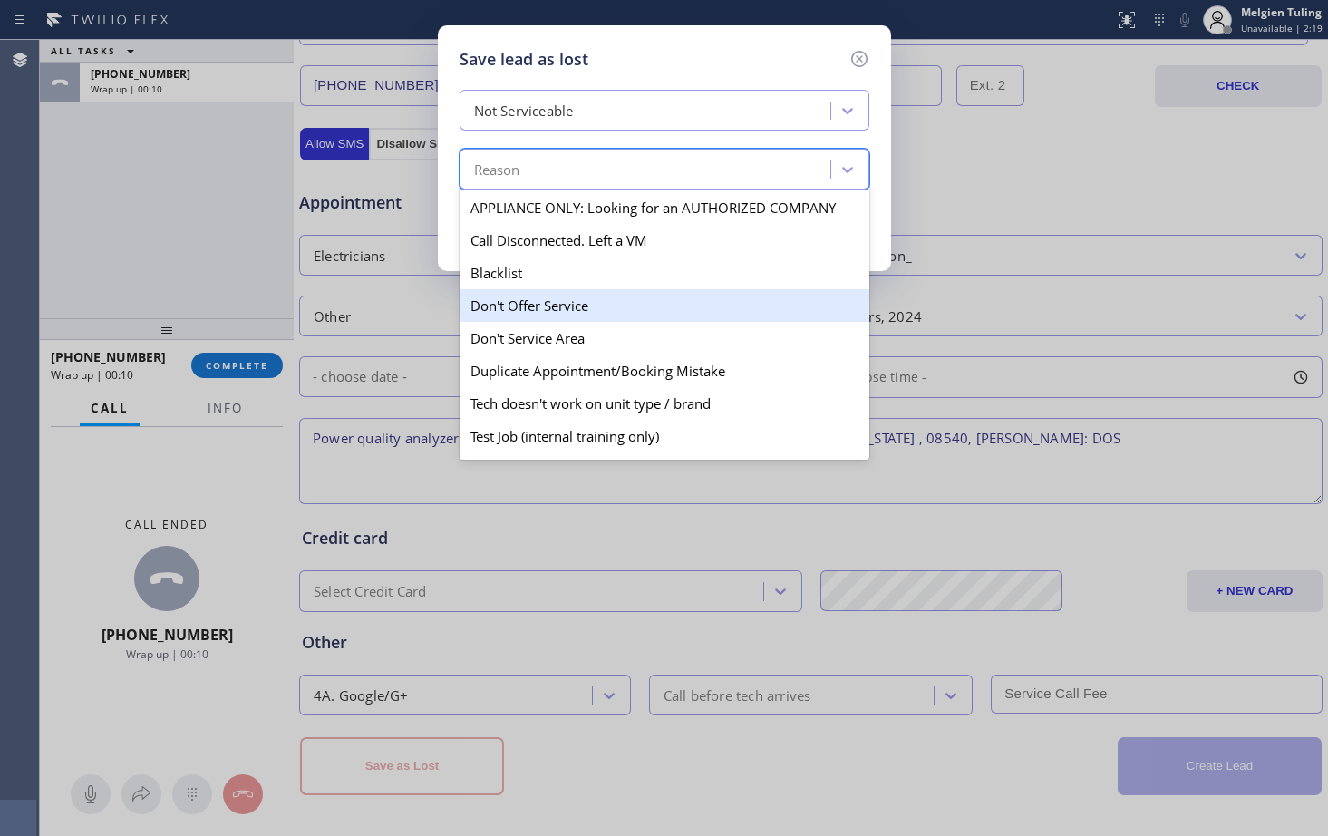
click at [555, 303] on div "Don't Offer Service" at bounding box center [665, 305] width 410 height 33
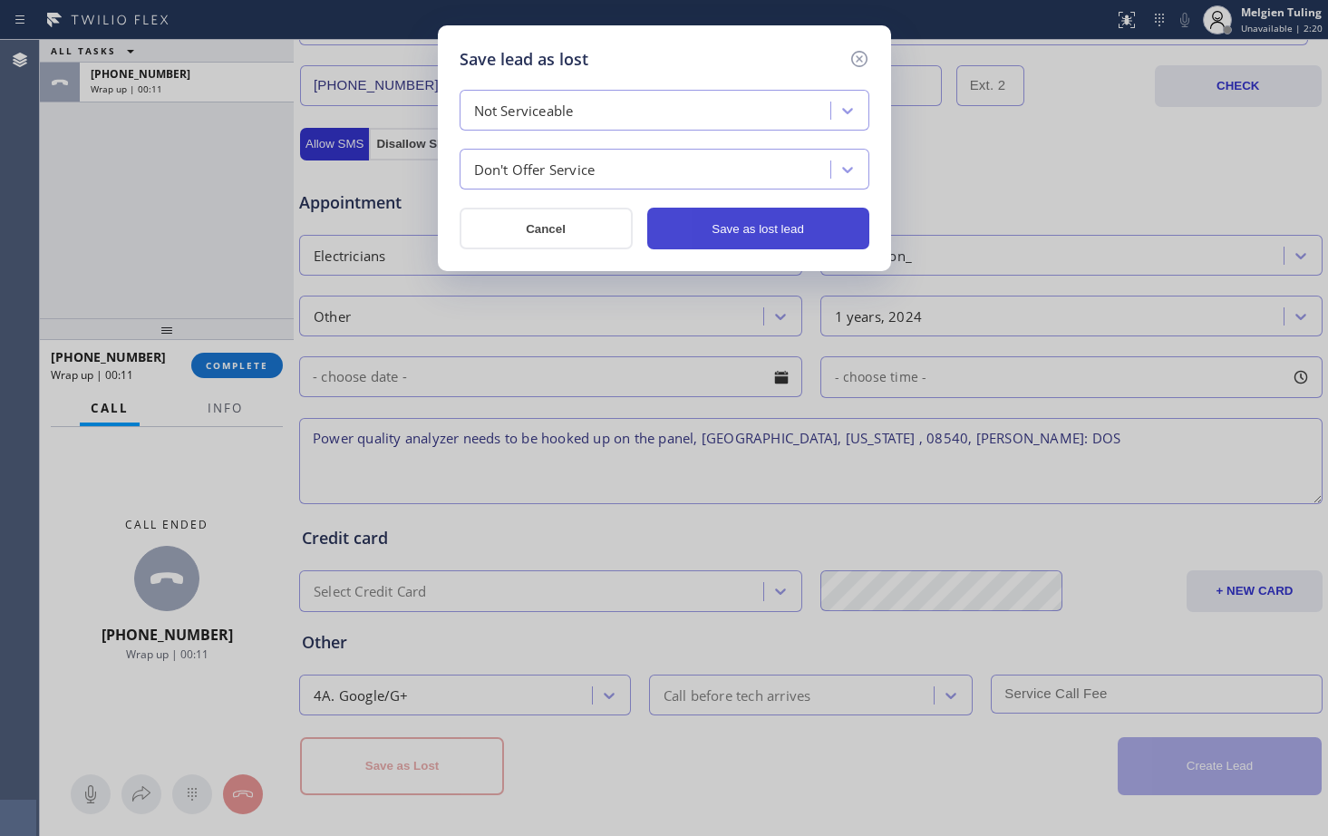
click at [736, 236] on button "Save as lost lead" at bounding box center [758, 229] width 222 height 42
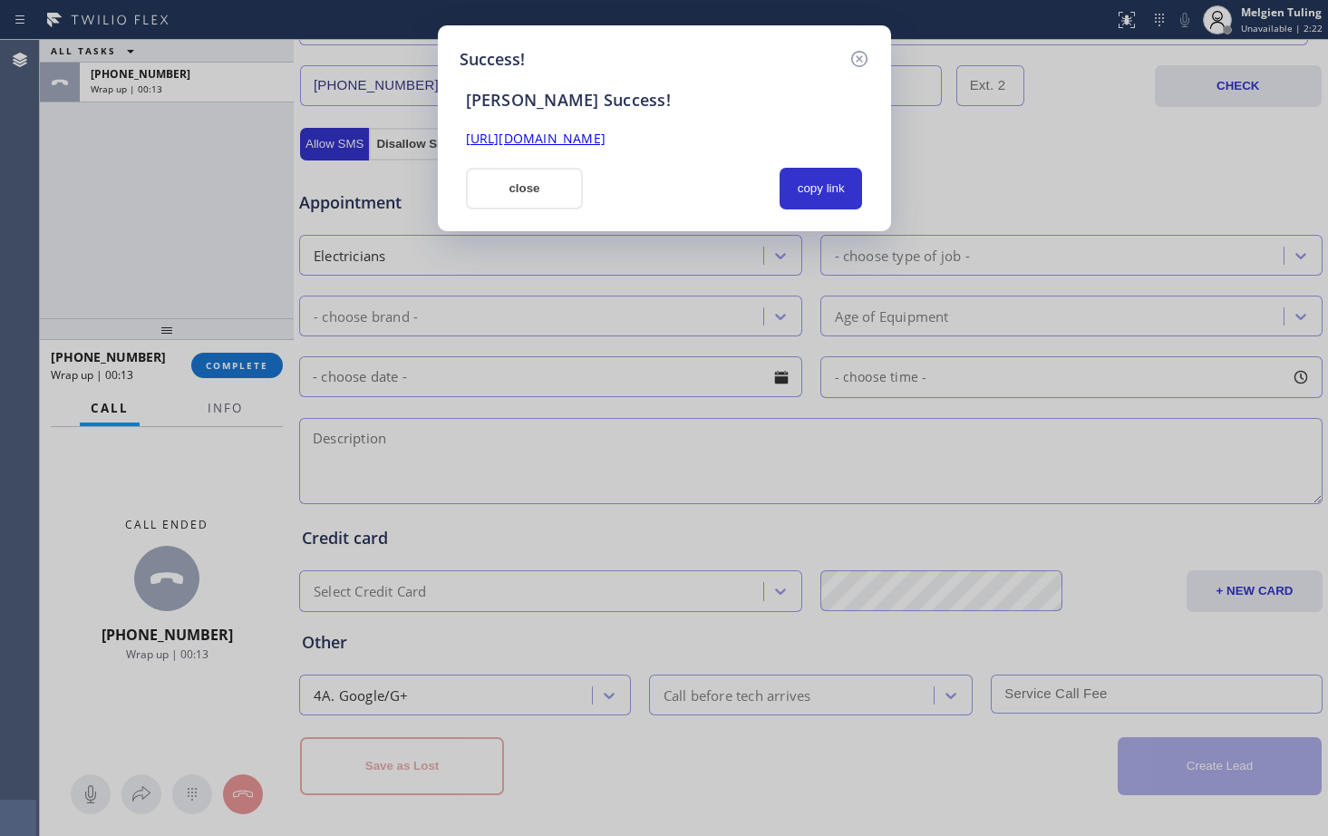
click at [530, 183] on button "close" at bounding box center [525, 189] width 118 height 42
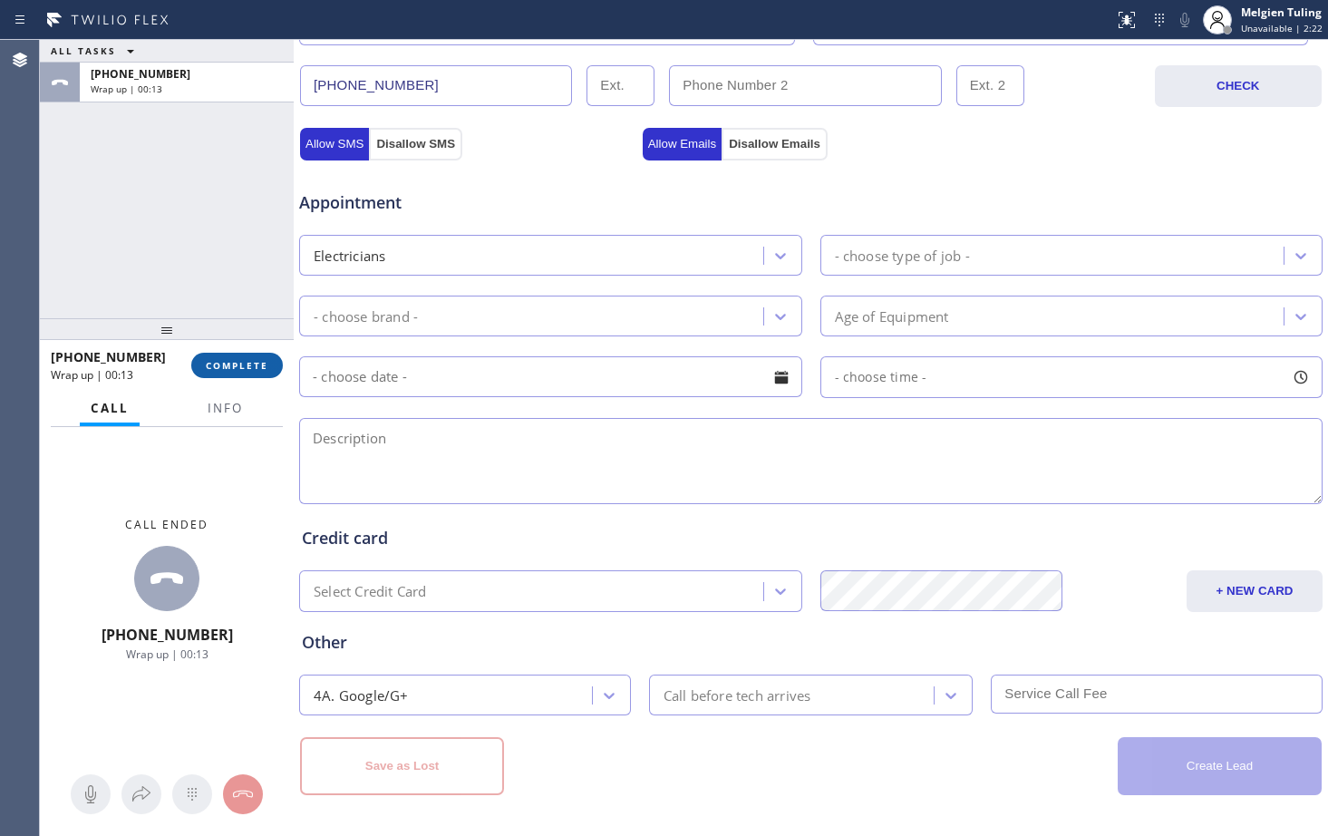
click at [242, 366] on span "COMPLETE" at bounding box center [237, 365] width 63 height 13
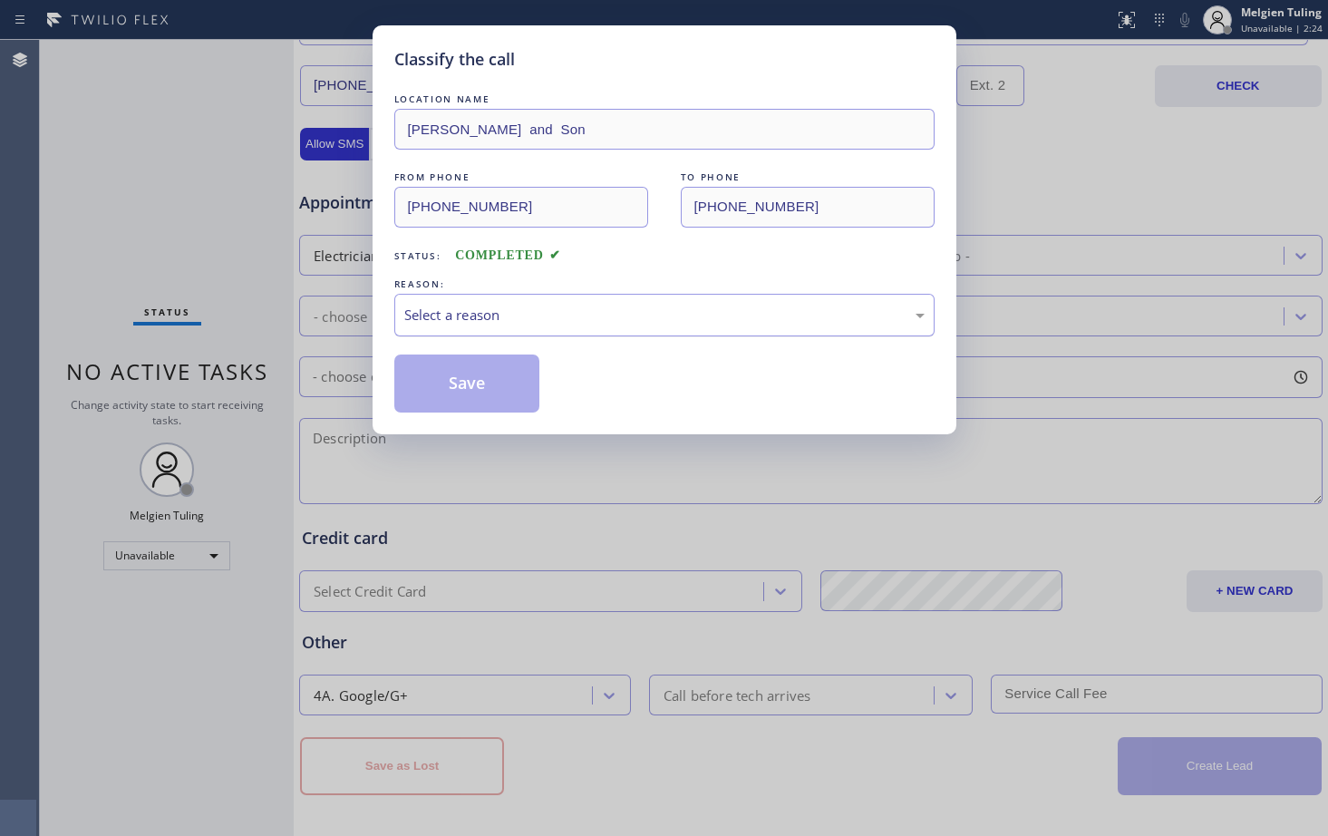
click at [659, 297] on div "Select a reason" at bounding box center [664, 315] width 540 height 43
click at [523, 386] on button "Save" at bounding box center [467, 384] width 146 height 58
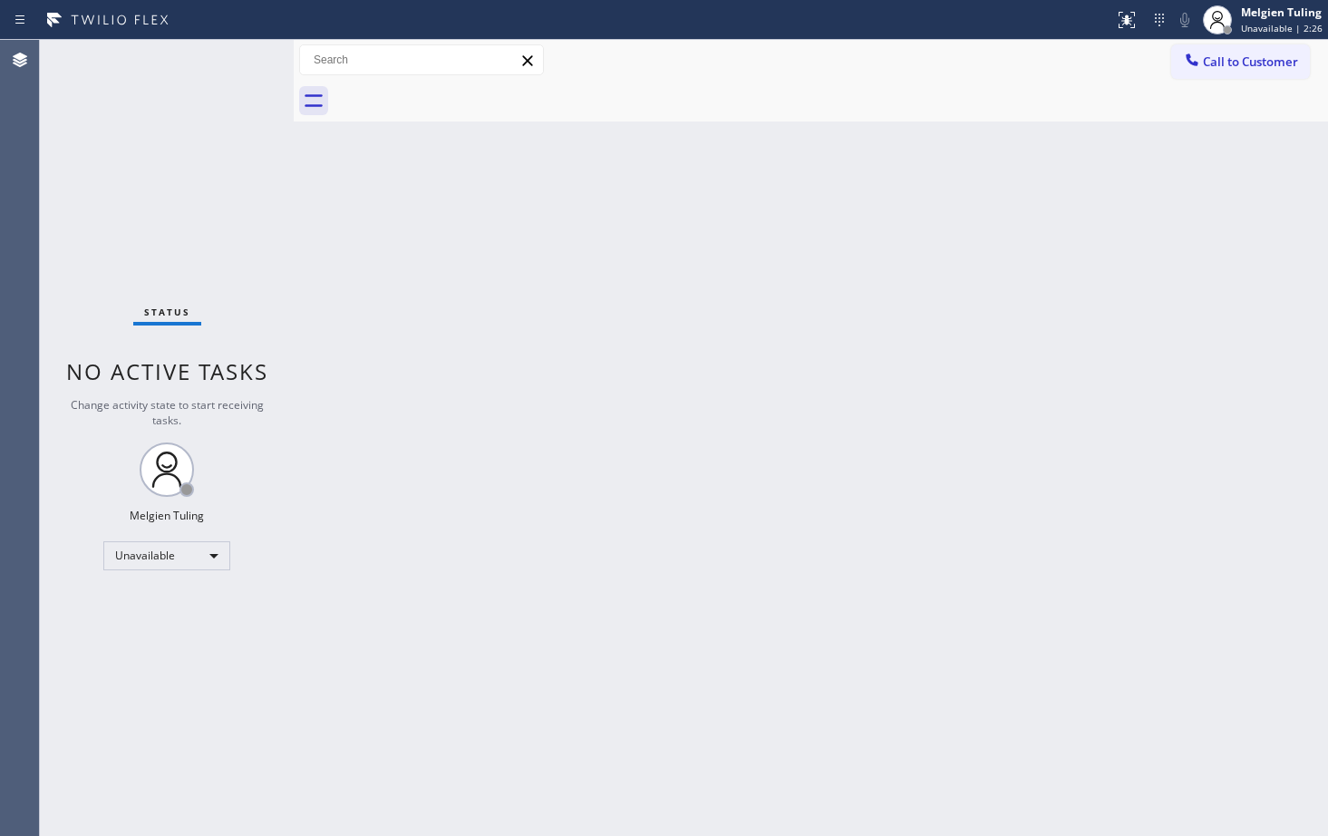
click at [1236, 18] on div at bounding box center [1218, 20] width 40 height 40
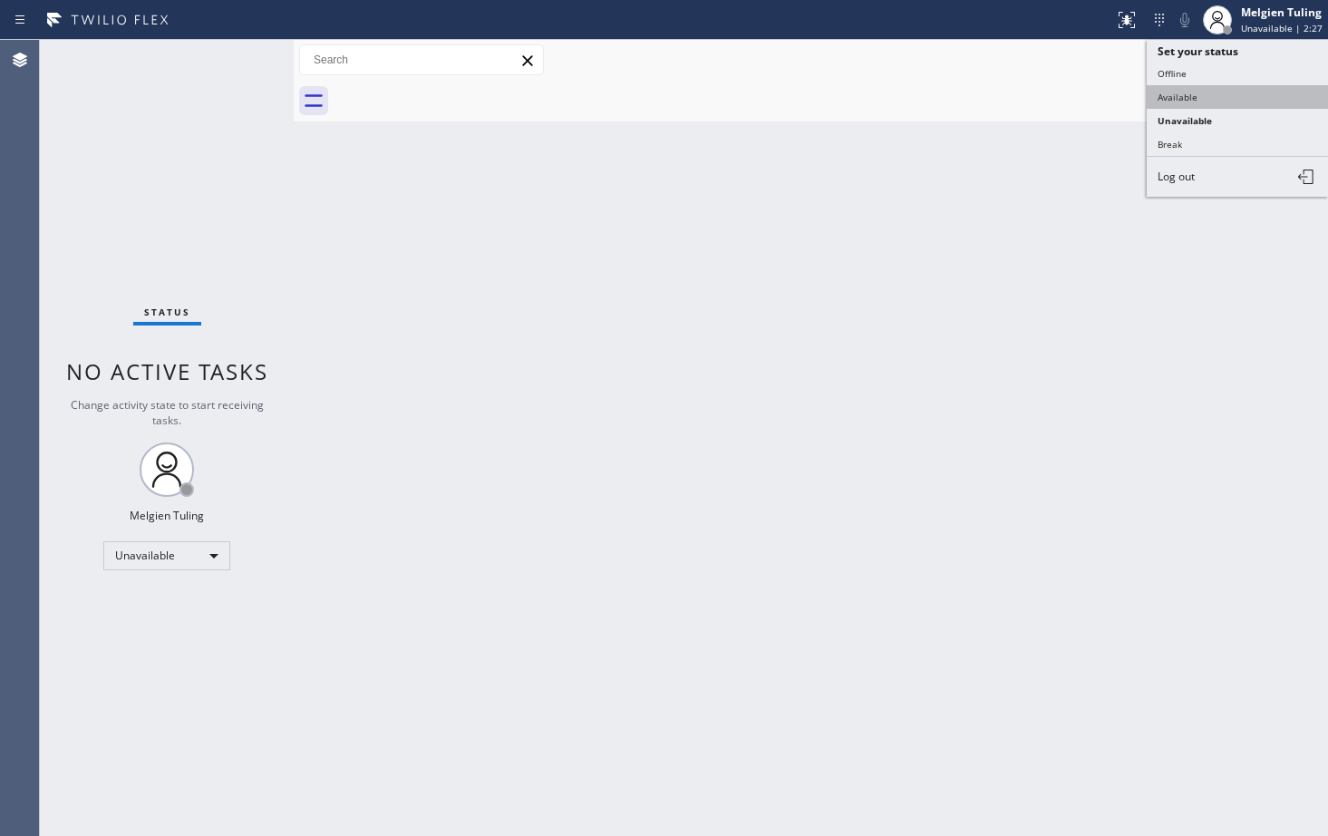
click at [1194, 86] on button "Available" at bounding box center [1237, 97] width 181 height 24
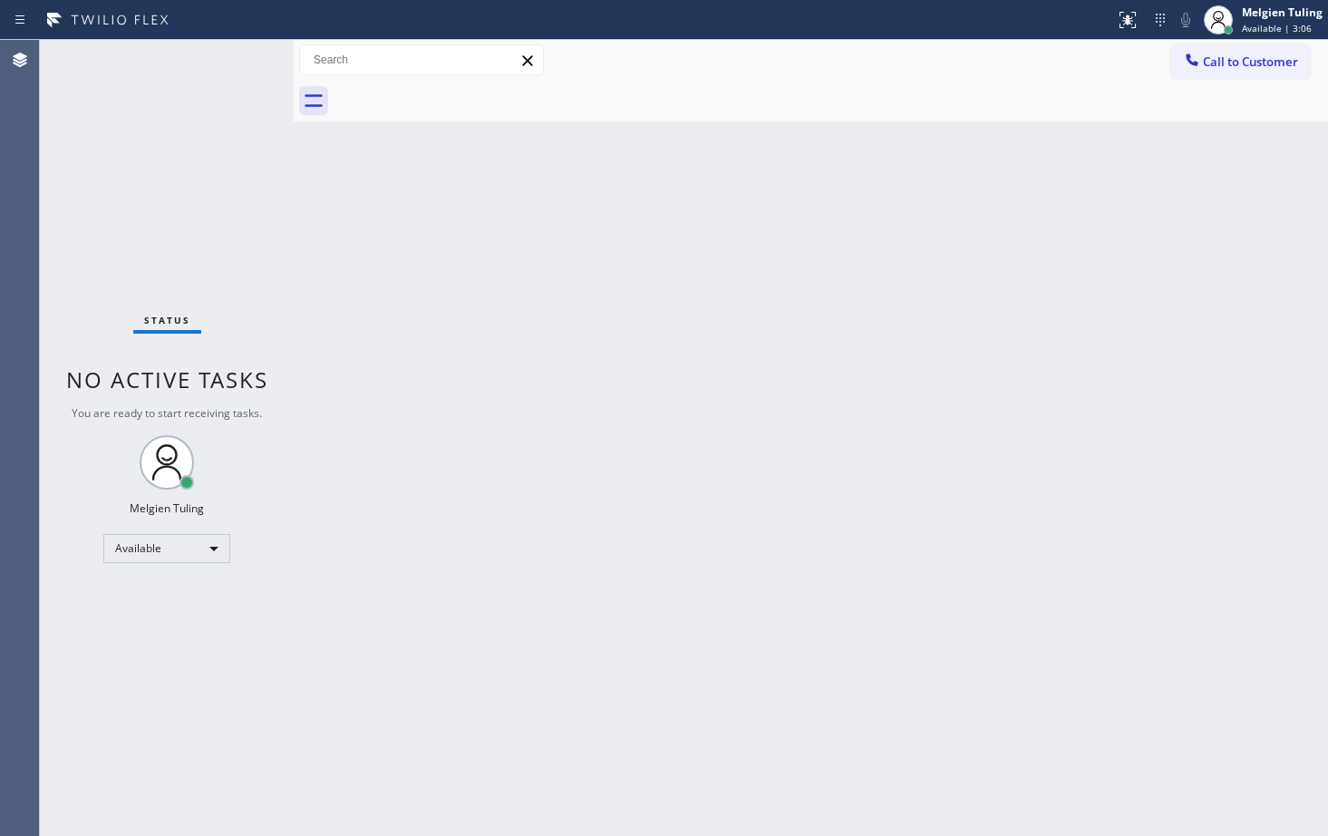
click at [453, 258] on div "Back to Dashboard Change Sender ID Customers Technicians Select a contact Outbo…" at bounding box center [811, 438] width 1035 height 796
drag, startPoint x: 551, startPoint y: 238, endPoint x: 569, endPoint y: 223, distance: 23.8
click at [569, 223] on div "Back to Dashboard Change Sender ID Customers Technicians Select a contact Outbo…" at bounding box center [811, 438] width 1035 height 796
drag, startPoint x: 532, startPoint y: 286, endPoint x: 537, endPoint y: 277, distance: 10.1
click at [537, 277] on div "Back to Dashboard Change Sender ID Customers Technicians Select a contact Outbo…" at bounding box center [811, 438] width 1035 height 796
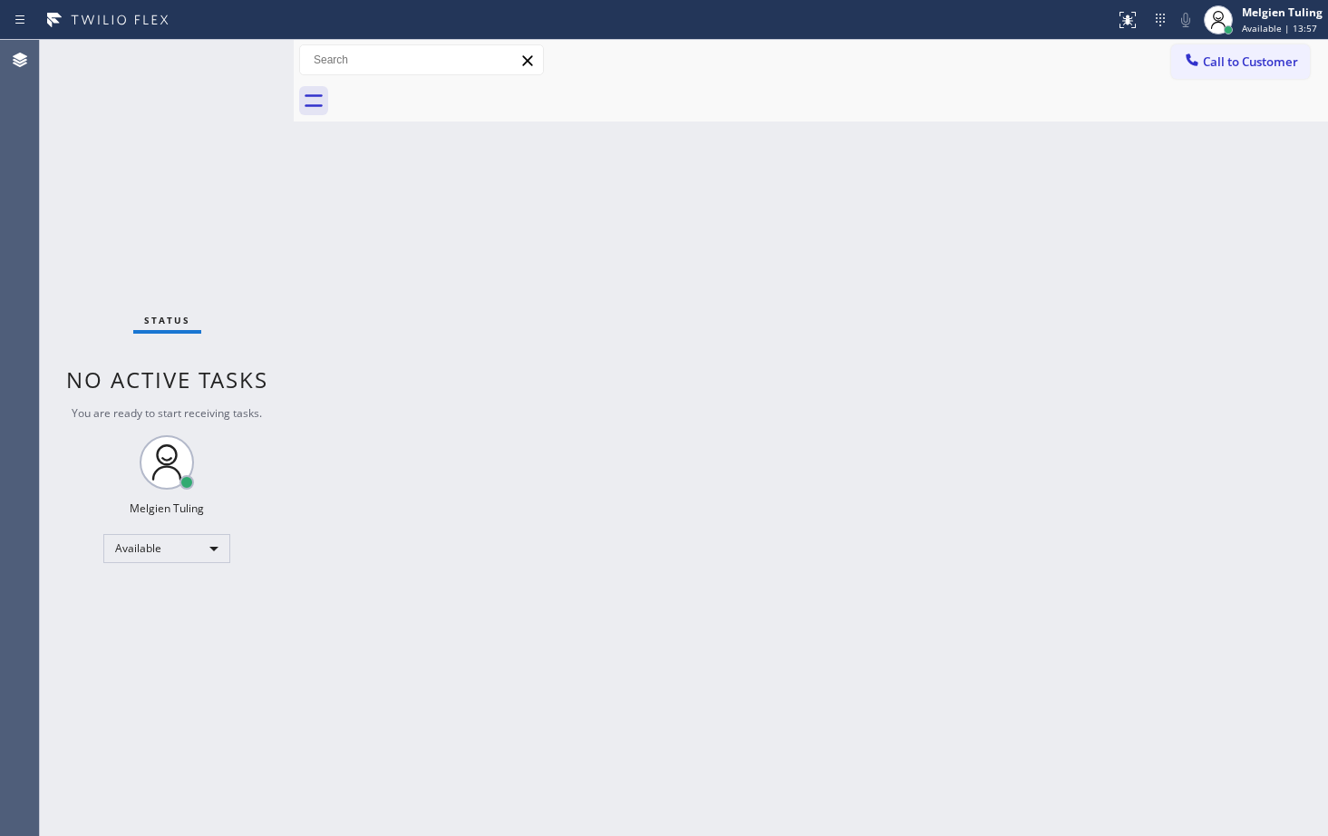
click at [755, 275] on div "Back to Dashboard Change Sender ID Customers Technicians Select a contact Outbo…" at bounding box center [811, 438] width 1035 height 796
click at [352, 294] on div "Back to Dashboard Change Sender ID Customers Technicians Select a contact Outbo…" at bounding box center [811, 438] width 1035 height 796
click at [504, 416] on div "Back to Dashboard Change Sender ID Customers Technicians Select a contact Outbo…" at bounding box center [811, 438] width 1035 height 796
click at [212, 551] on div "Available" at bounding box center [166, 548] width 127 height 29
click at [161, 616] on li "Unavailable" at bounding box center [165, 619] width 123 height 22
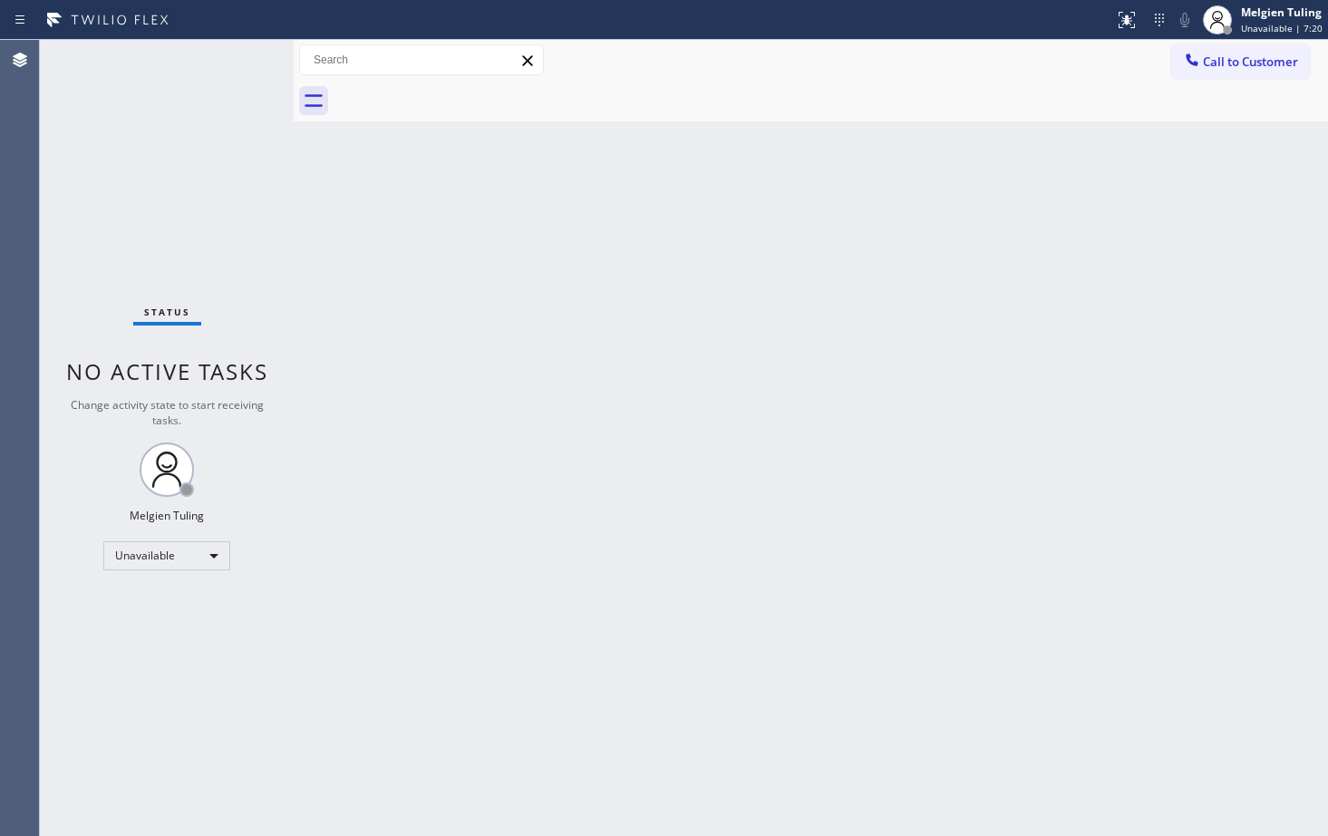
click at [170, 710] on div "Status No active tasks Change activity state to start receiving tasks. Melgien …" at bounding box center [167, 438] width 254 height 796
click at [214, 555] on div "Unavailable" at bounding box center [166, 555] width 127 height 29
click at [143, 609] on li "Available" at bounding box center [165, 604] width 123 height 22
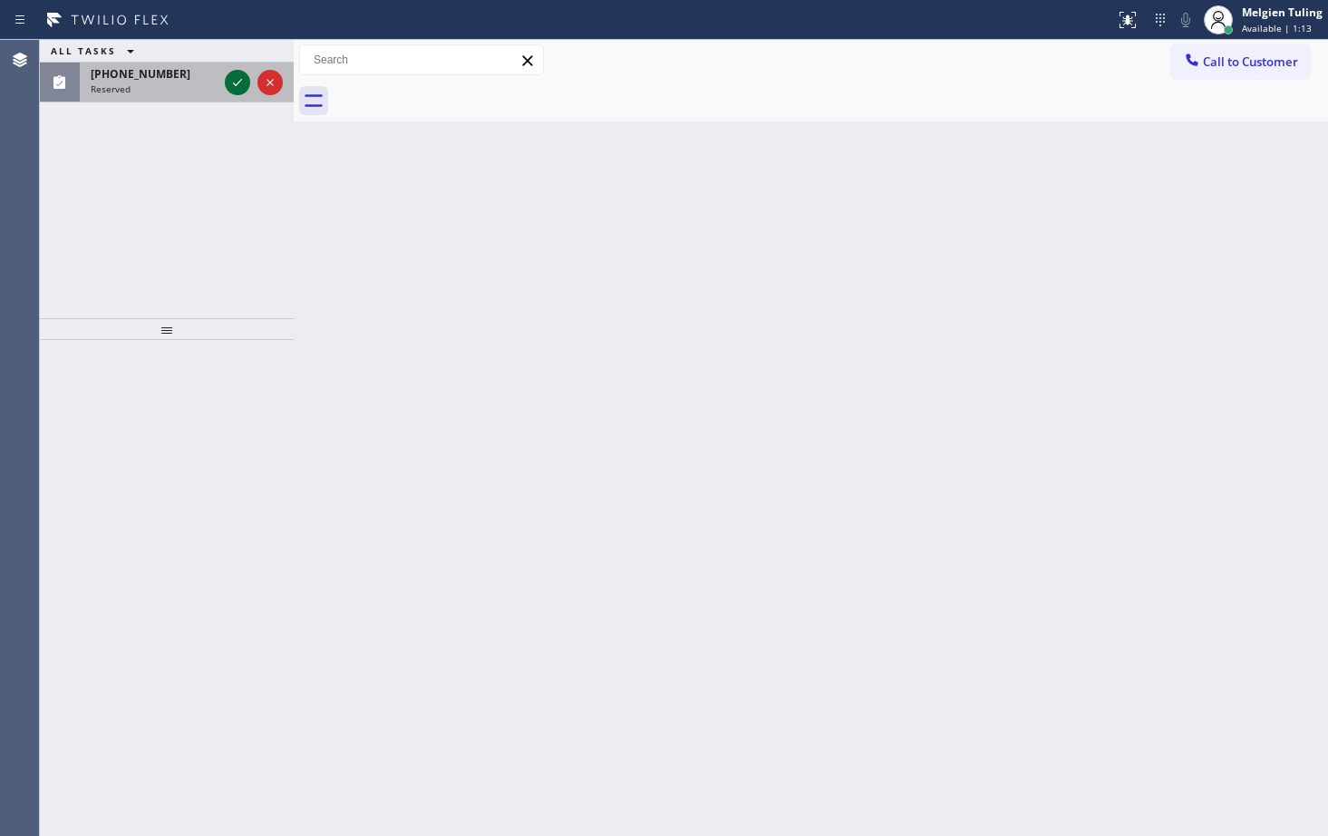
click at [232, 82] on icon at bounding box center [238, 83] width 22 height 22
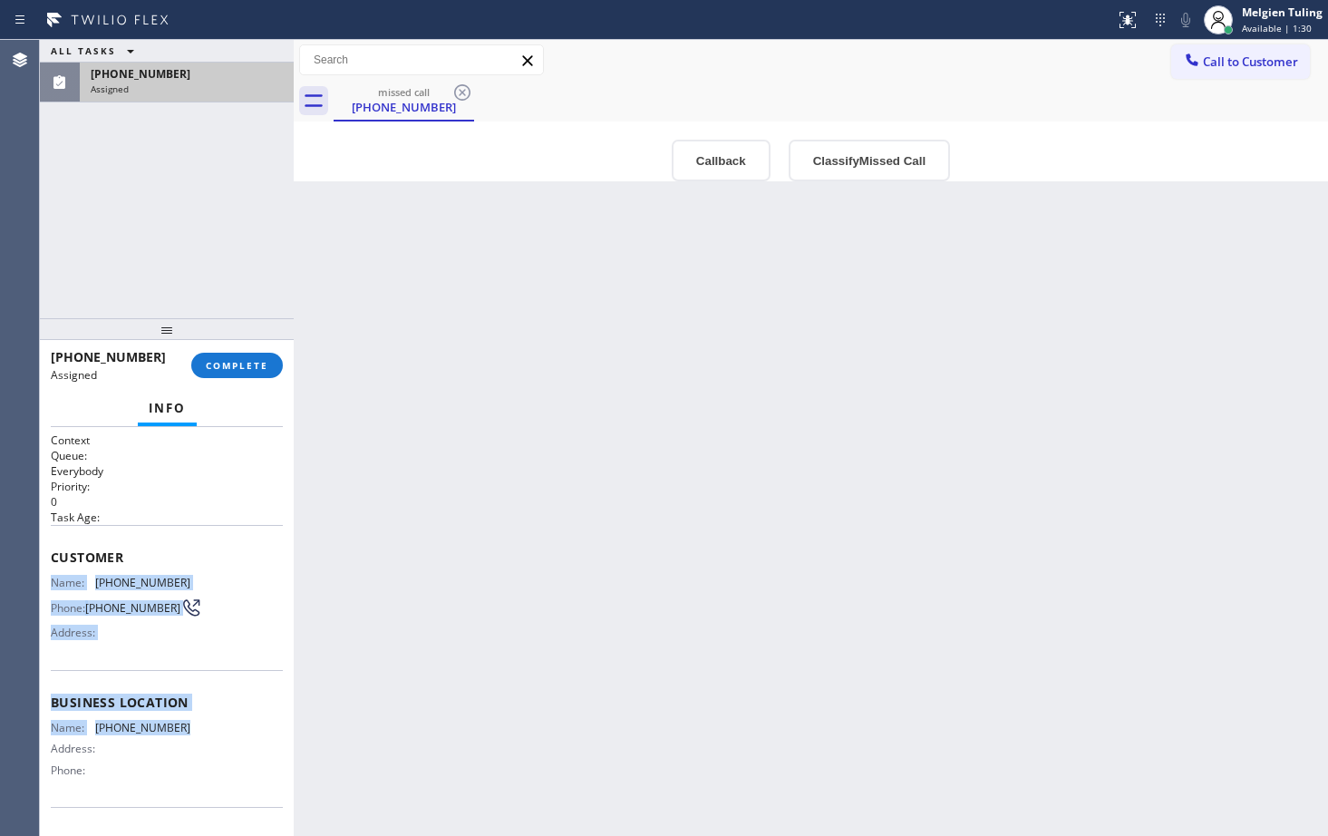
drag, startPoint x: 53, startPoint y: 574, endPoint x: 190, endPoint y: 736, distance: 212.9
click at [190, 736] on div "Context Queue: Everybody Priority: 0 Task Age: Customer Name: (347) 795-7891 Ph…" at bounding box center [167, 689] width 232 height 512
copy div "Name: (347) 795-7891 Phone: (347) 795-7891 Address: Business location Name: (34…"
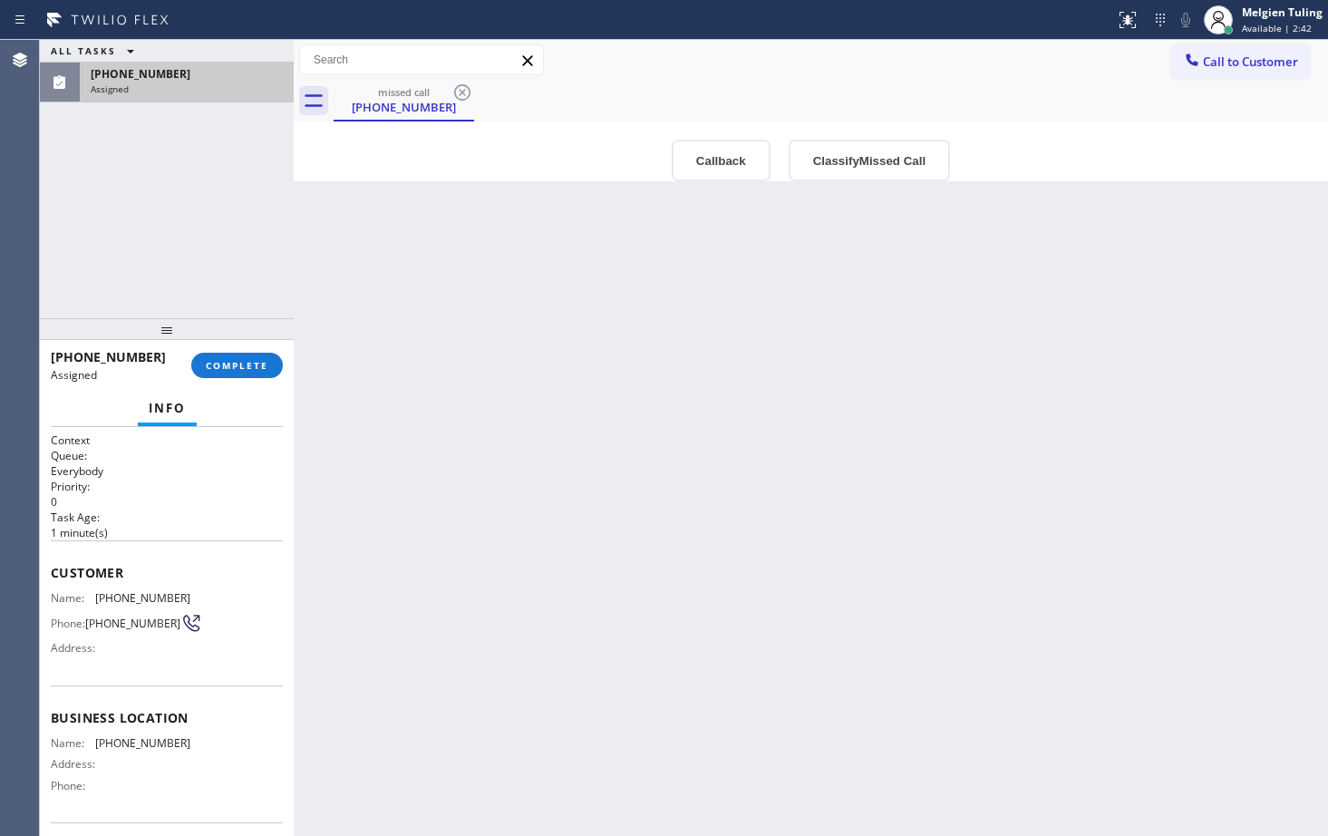
click at [195, 472] on p "Everybody" at bounding box center [167, 470] width 232 height 15
click at [238, 365] on span "COMPLETE" at bounding box center [237, 365] width 63 height 13
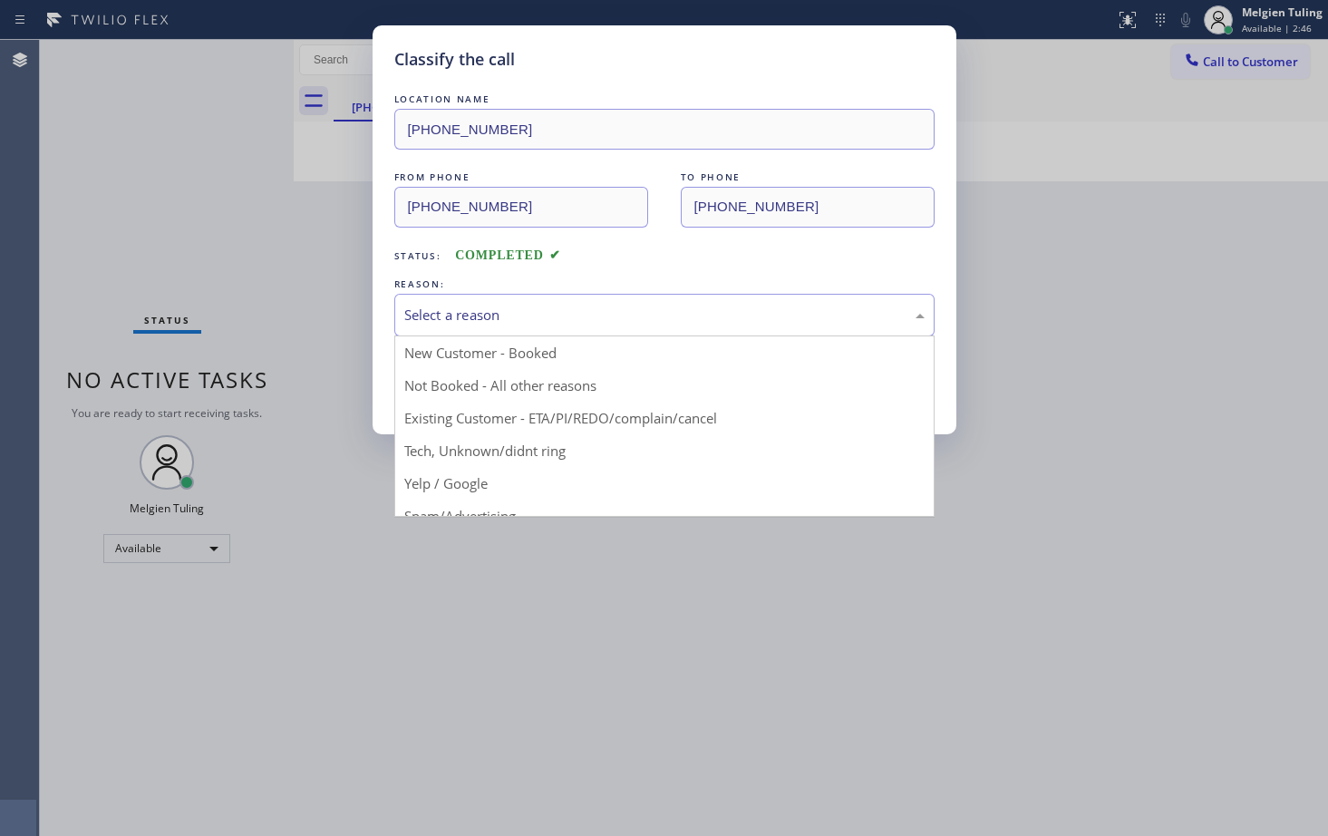
click at [491, 320] on div "Select a reason" at bounding box center [664, 315] width 520 height 21
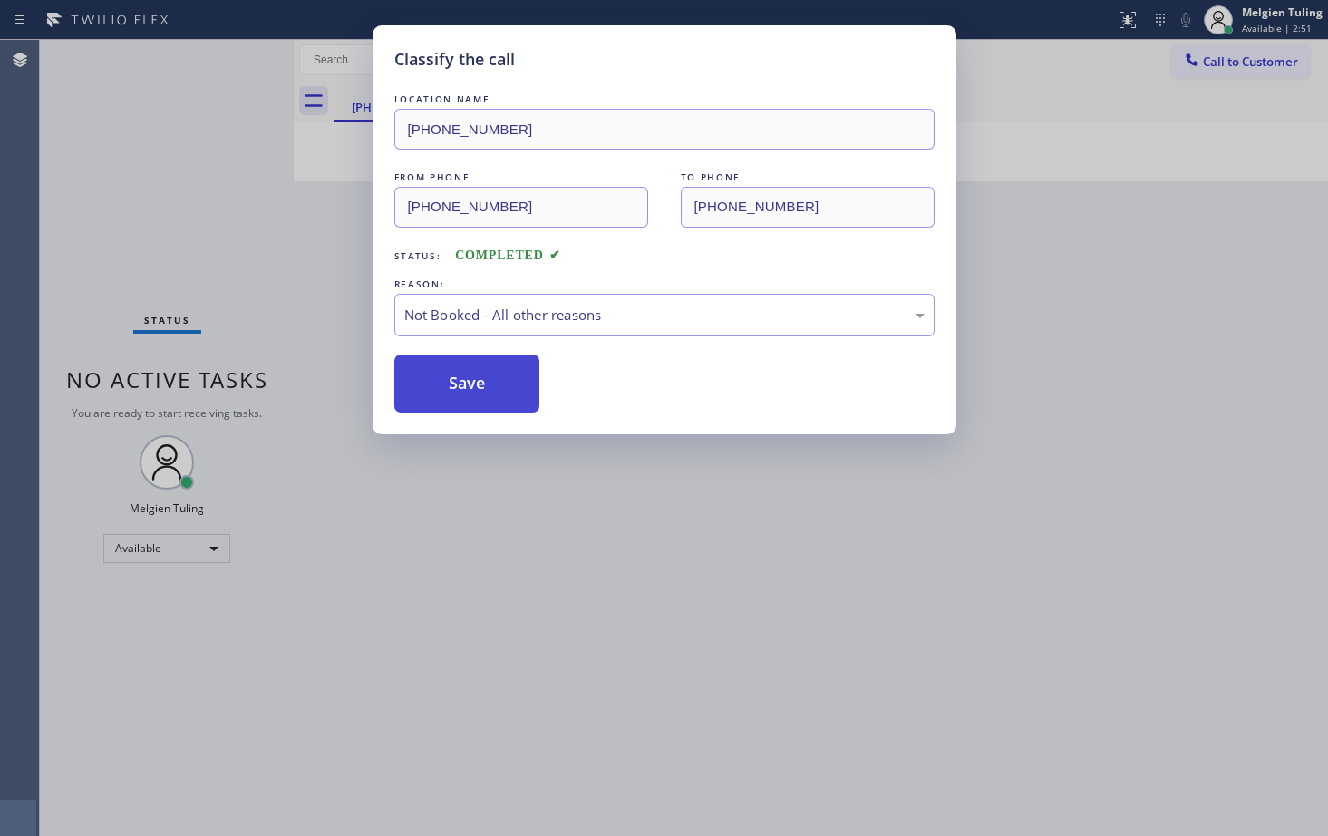
click at [481, 389] on button "Save" at bounding box center [467, 384] width 146 height 58
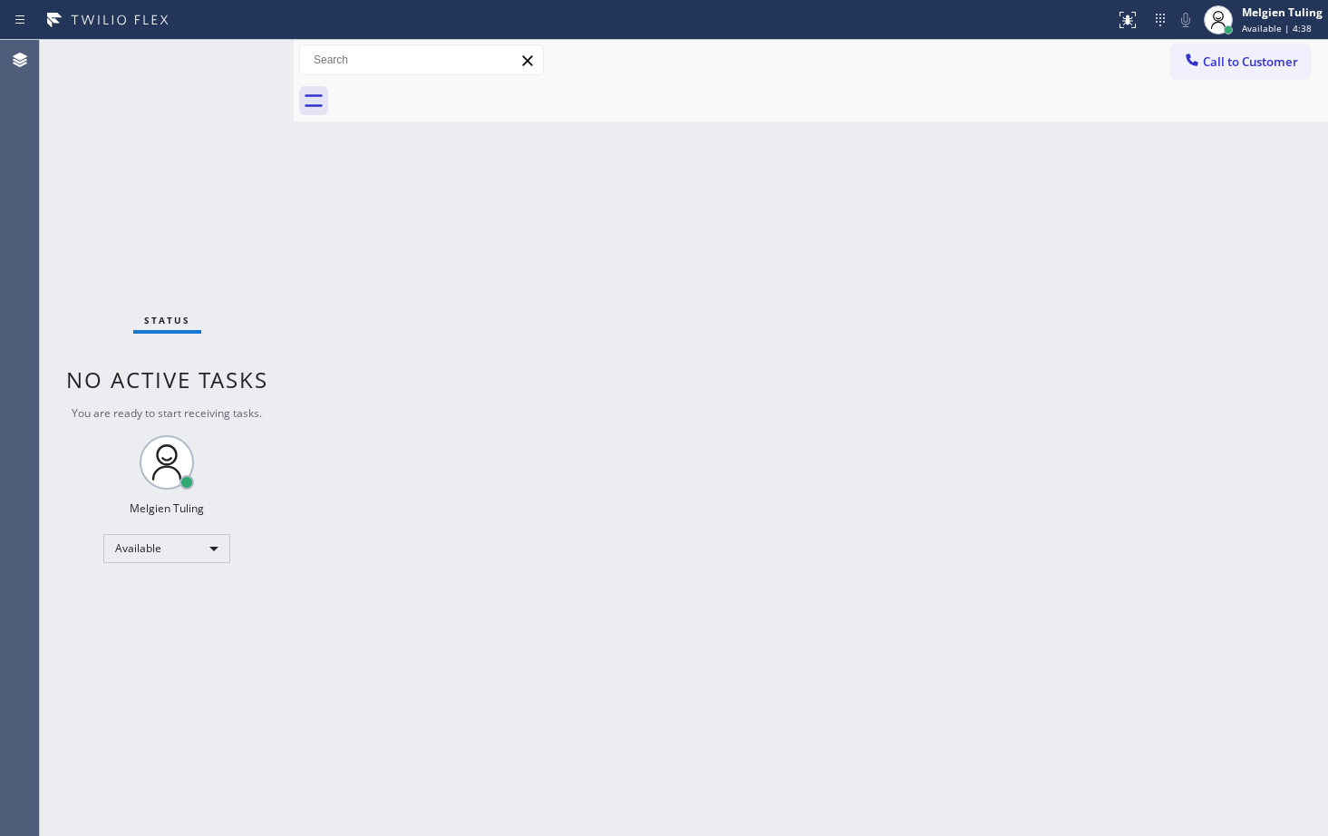
click at [251, 100] on div "Status No active tasks You are ready to start receiving tasks. Melgien Tuling A…" at bounding box center [167, 438] width 254 height 796
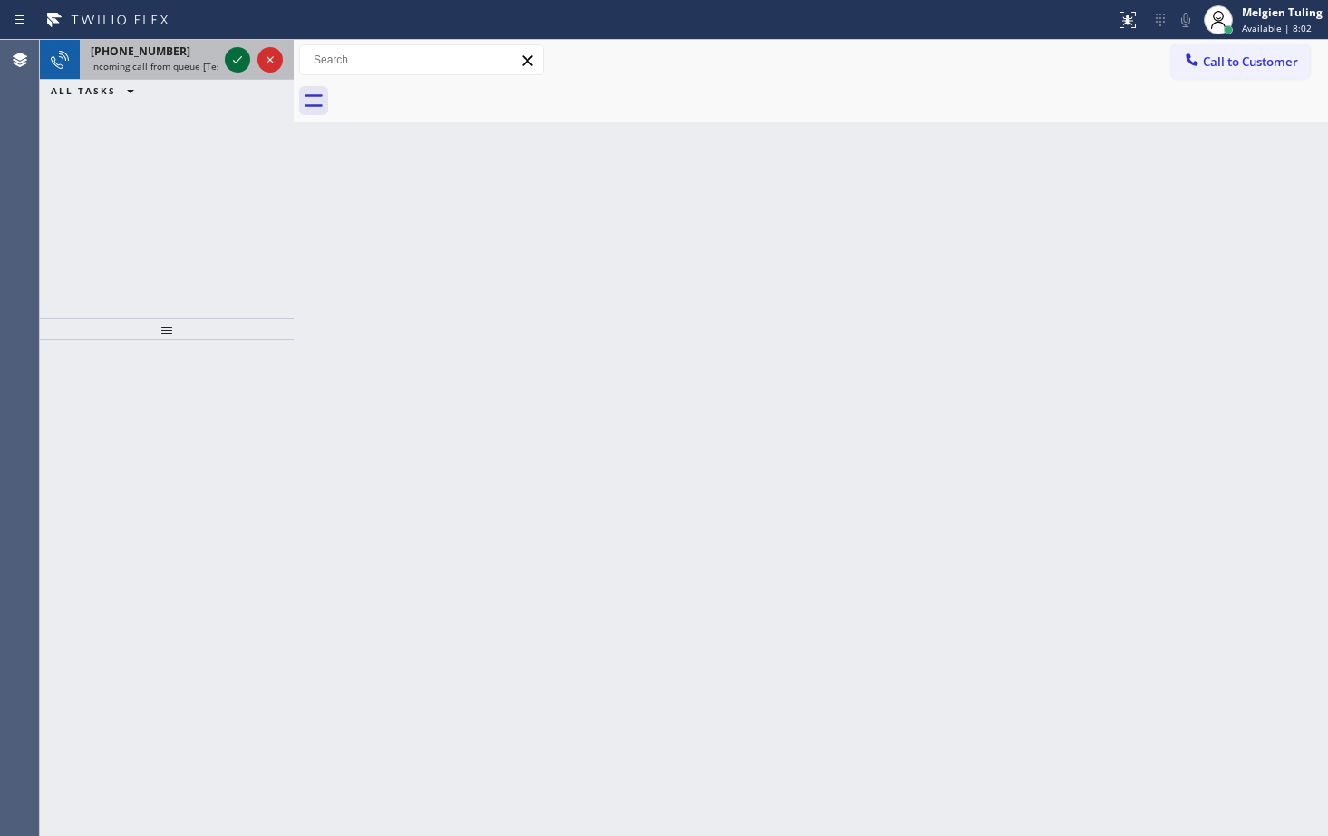
click at [235, 66] on icon at bounding box center [238, 60] width 22 height 22
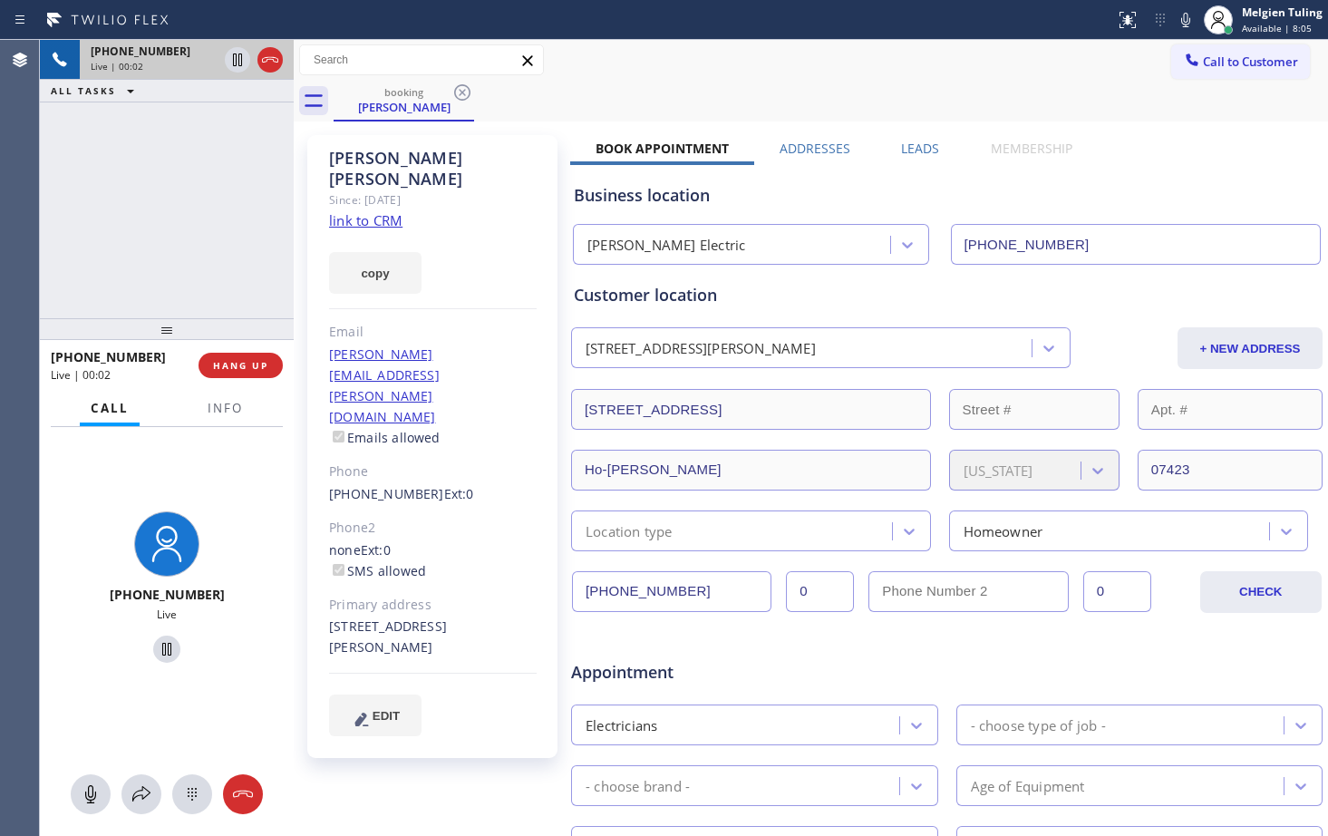
type input "(201) 425-6631"
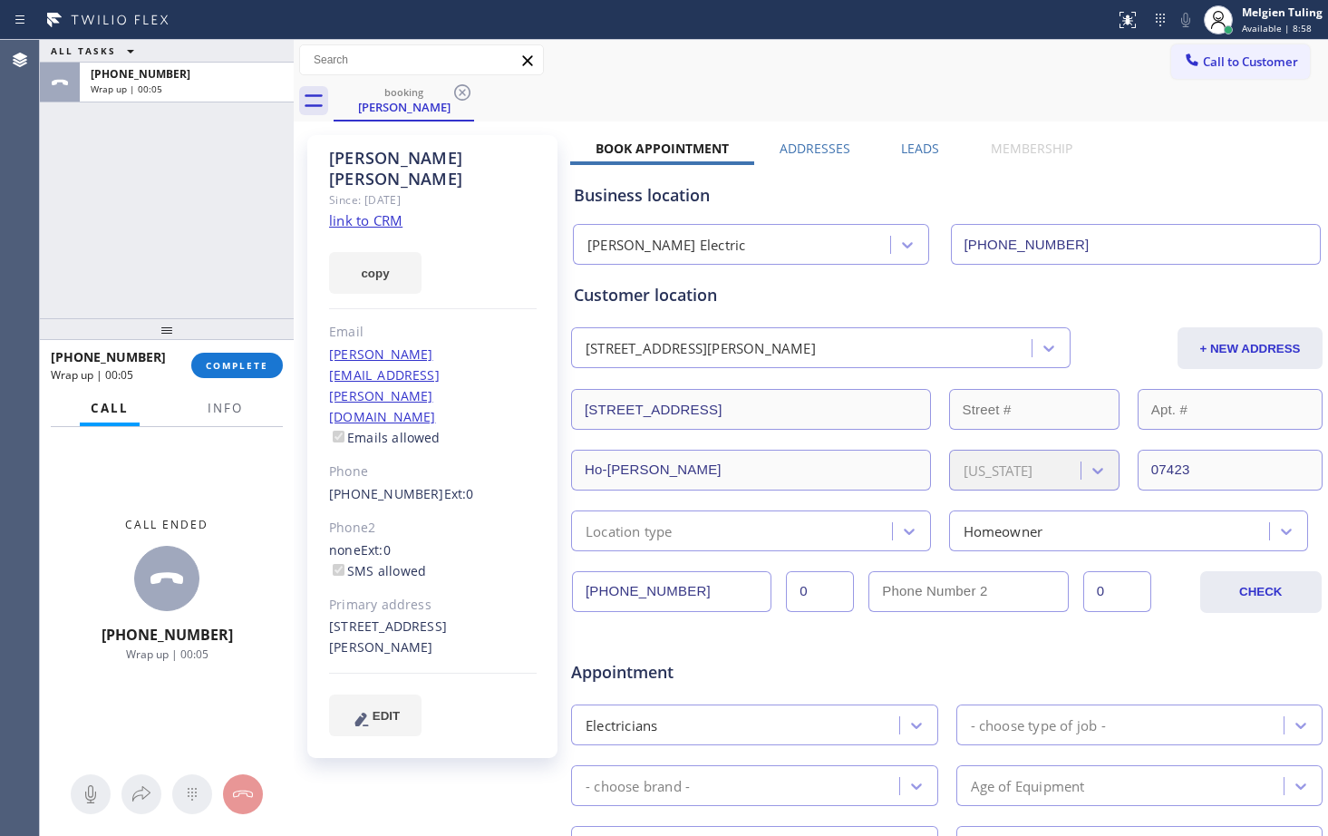
click at [366, 211] on link "link to CRM" at bounding box center [365, 220] width 73 height 18
click at [228, 375] on button "COMPLETE" at bounding box center [237, 365] width 92 height 25
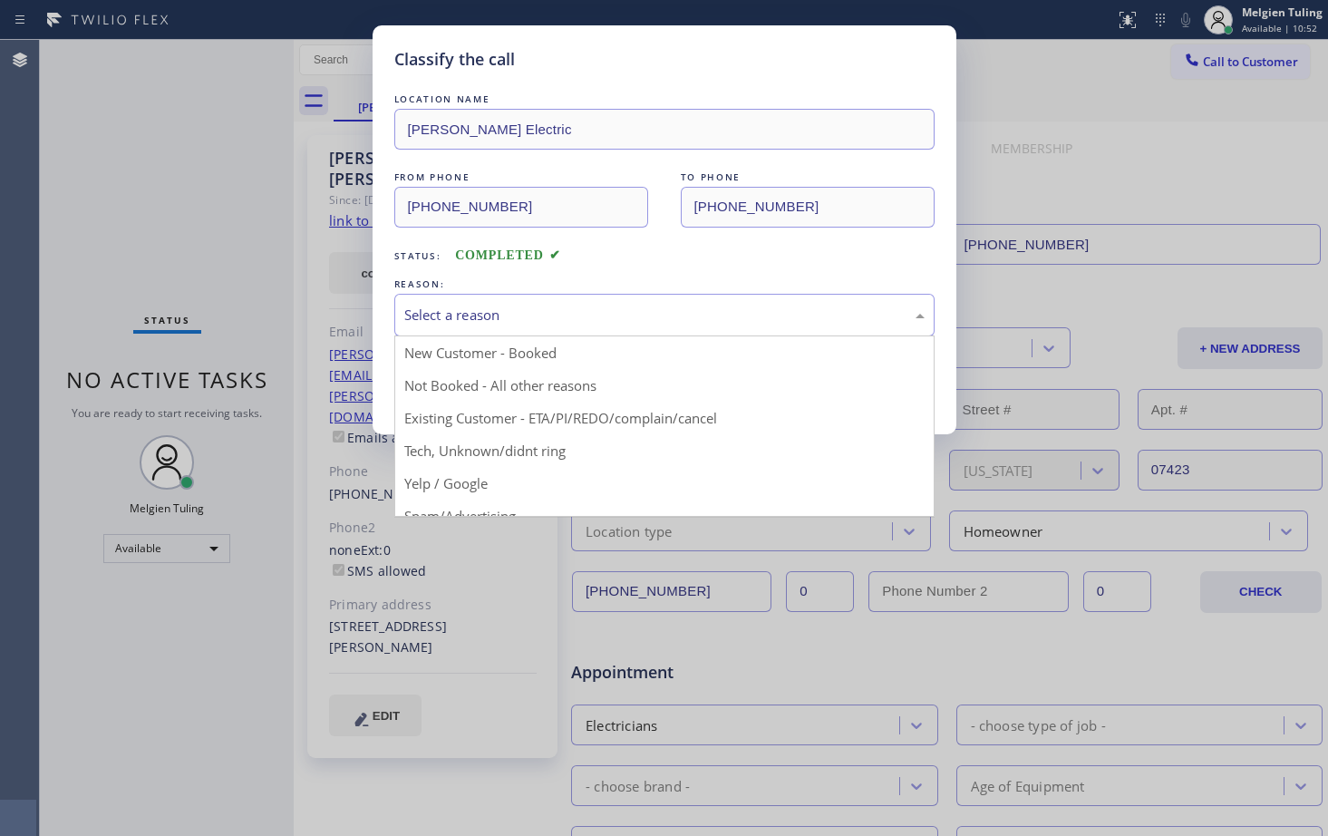
click at [499, 321] on div "Select a reason" at bounding box center [664, 315] width 520 height 21
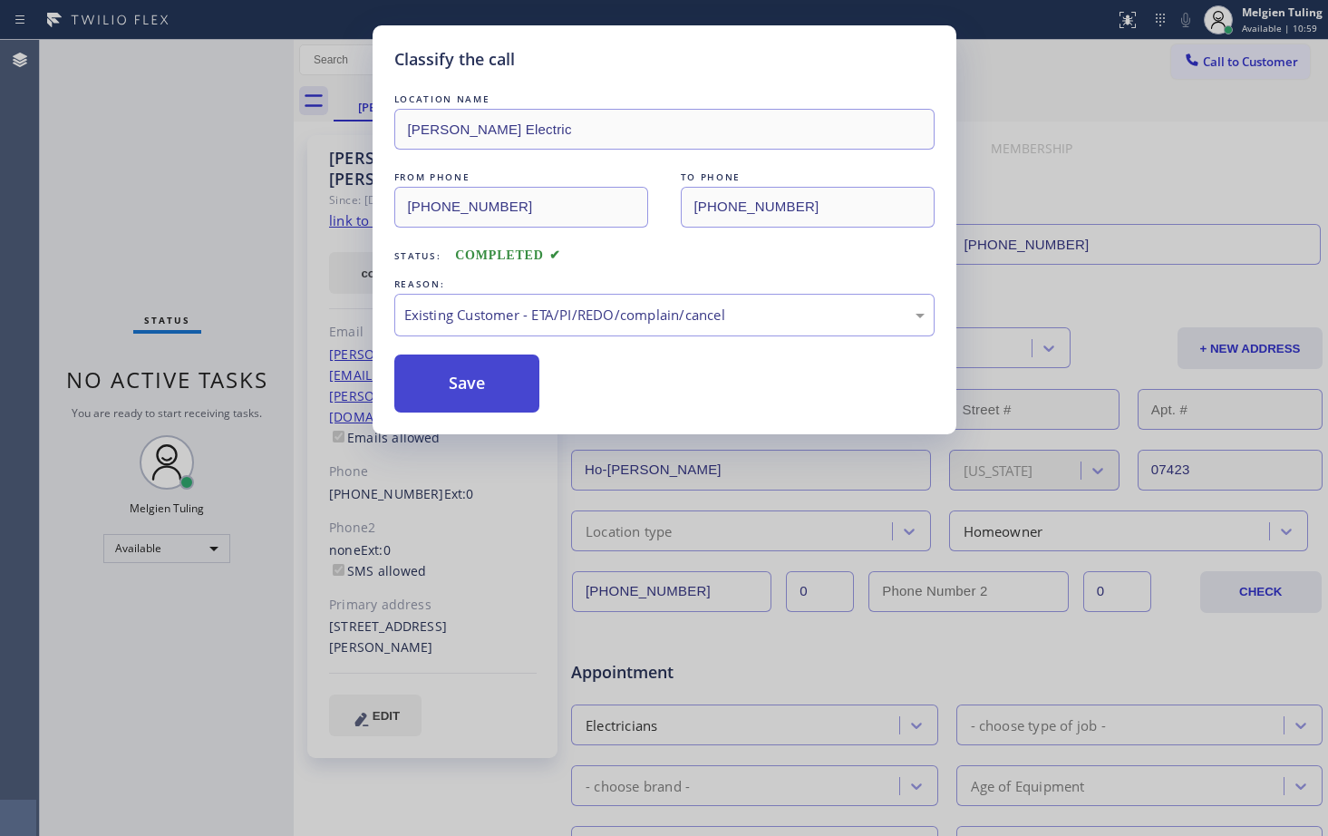
click at [458, 383] on button "Save" at bounding box center [467, 384] width 146 height 58
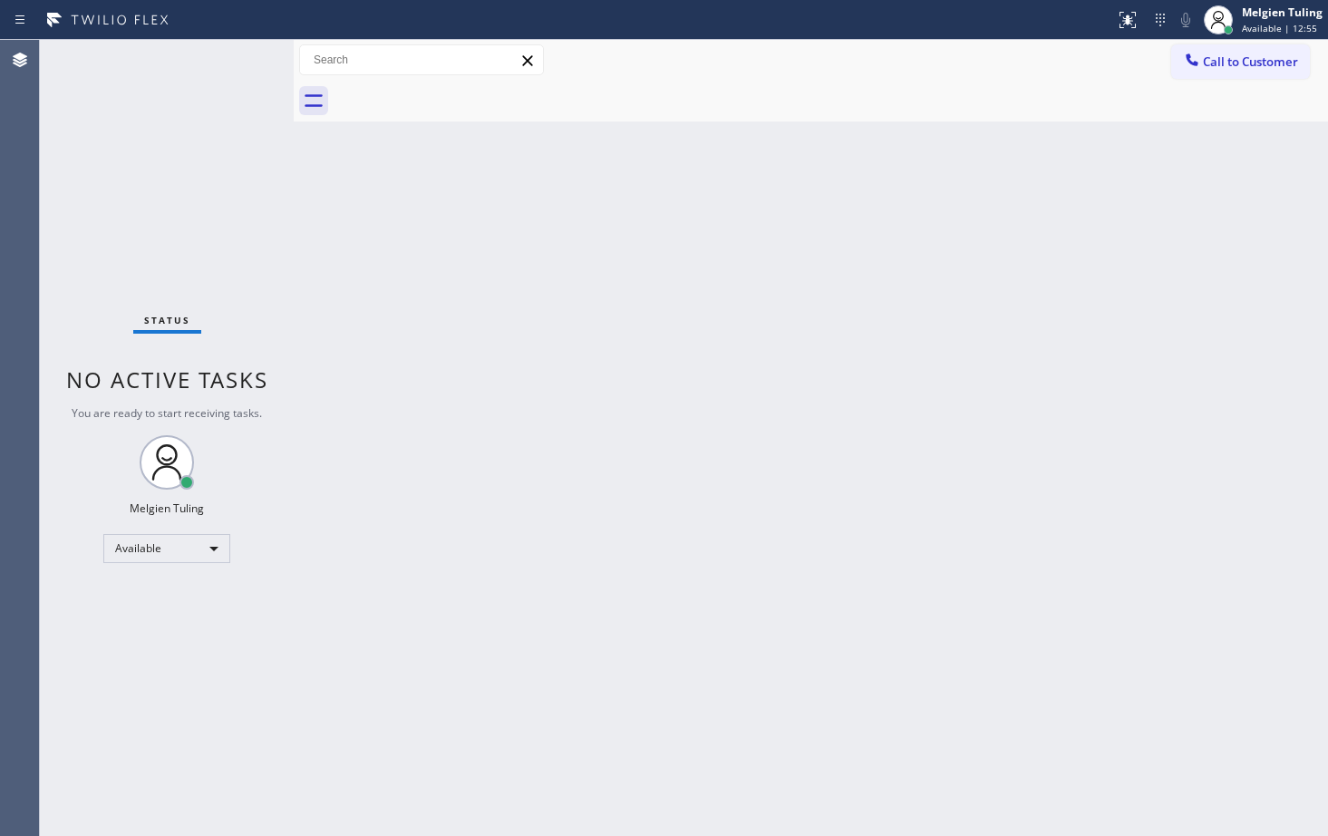
click at [199, 701] on div "Status No active tasks You are ready to start receiving tasks. Melgien Tuling A…" at bounding box center [167, 438] width 254 height 796
click at [143, 627] on div "Status No active tasks You are ready to start receiving tasks. Melgien Tuling A…" at bounding box center [167, 438] width 254 height 796
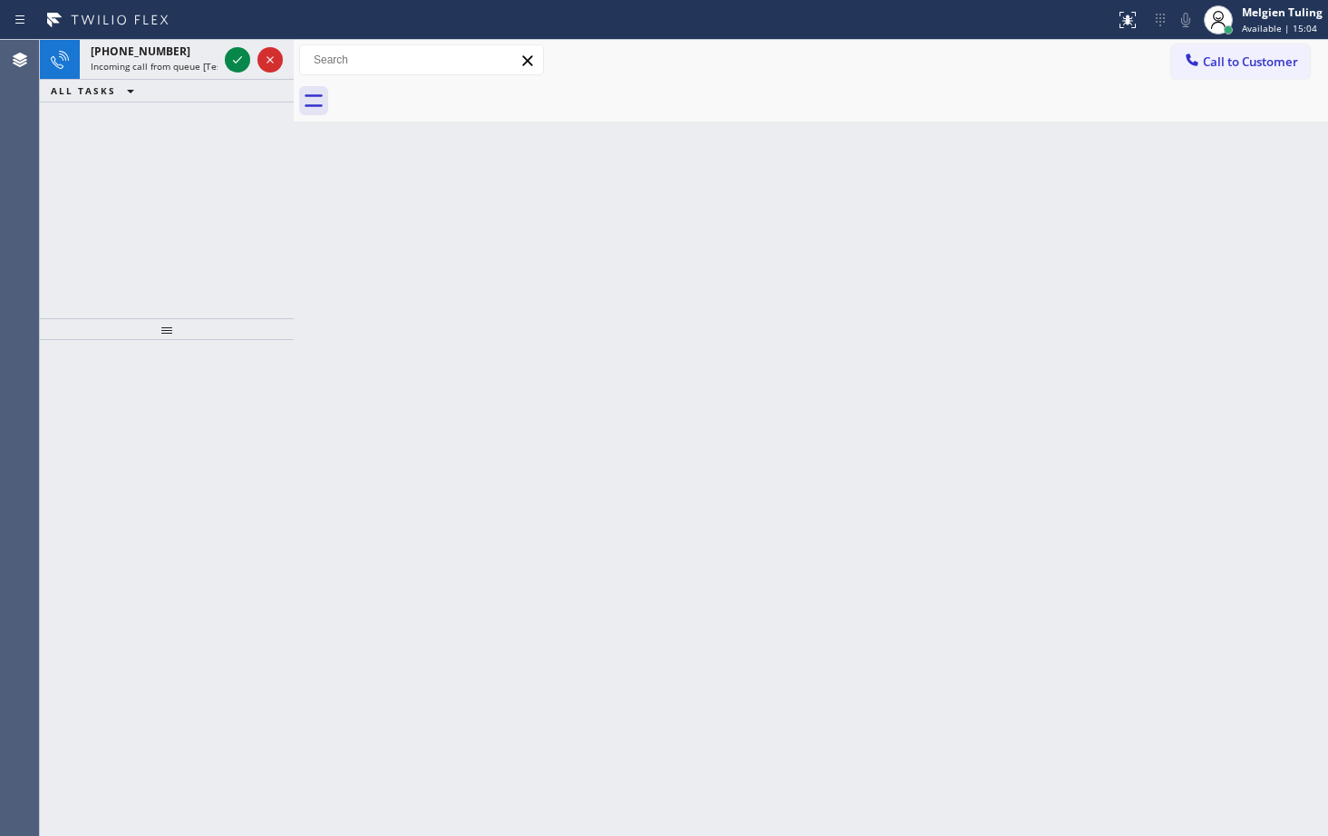
click at [206, 530] on div at bounding box center [167, 588] width 254 height 496
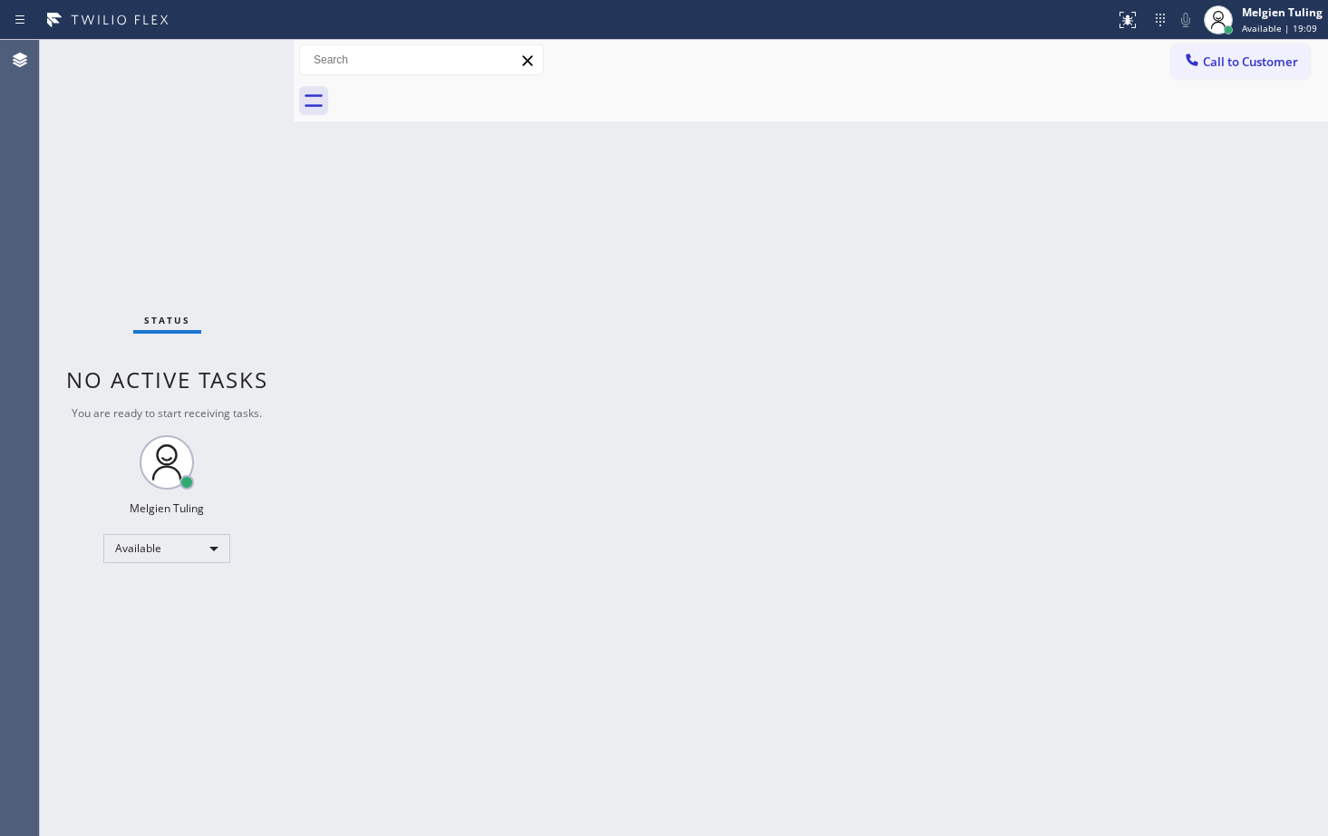
click at [228, 60] on div "Status No active tasks You are ready to start receiving tasks. Melgien Tuling A…" at bounding box center [167, 438] width 254 height 796
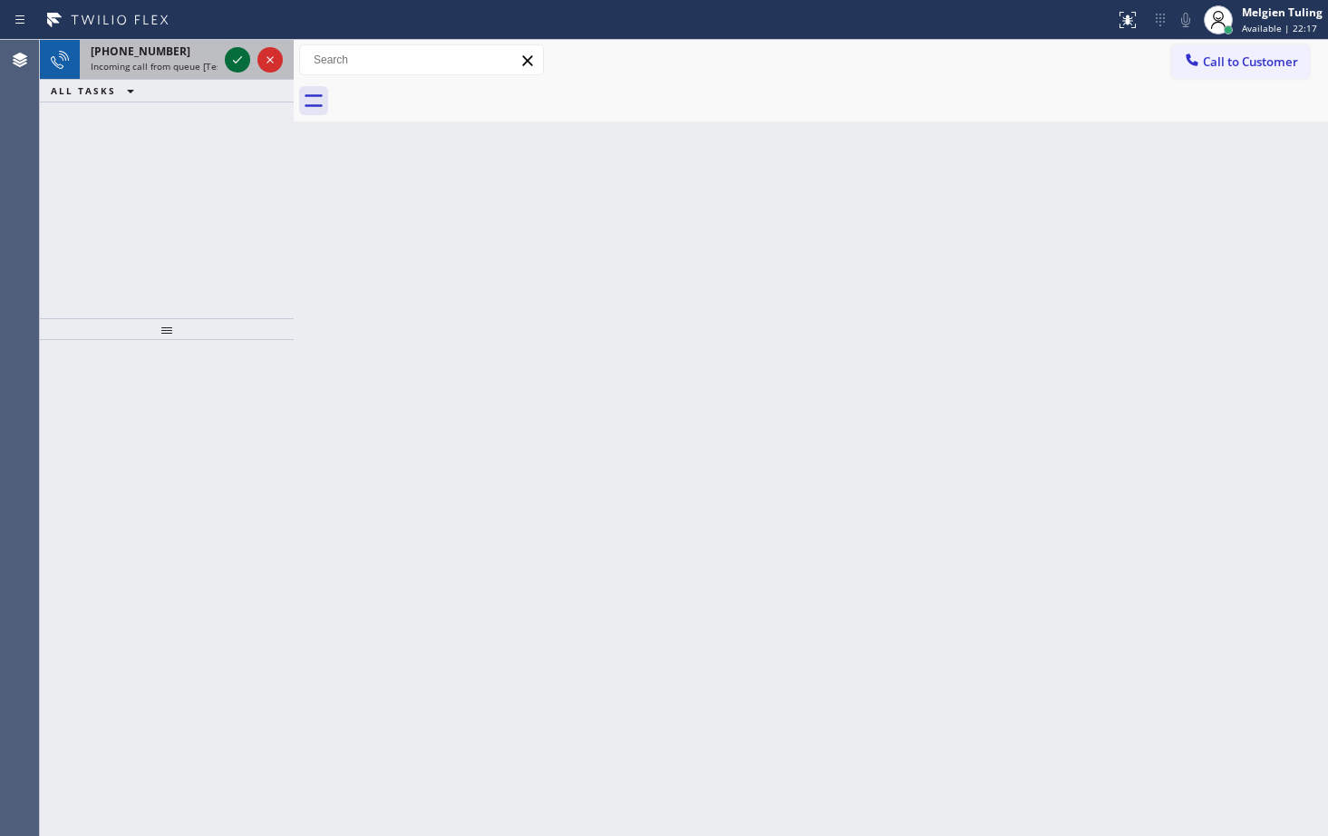
click at [243, 67] on icon at bounding box center [238, 60] width 22 height 22
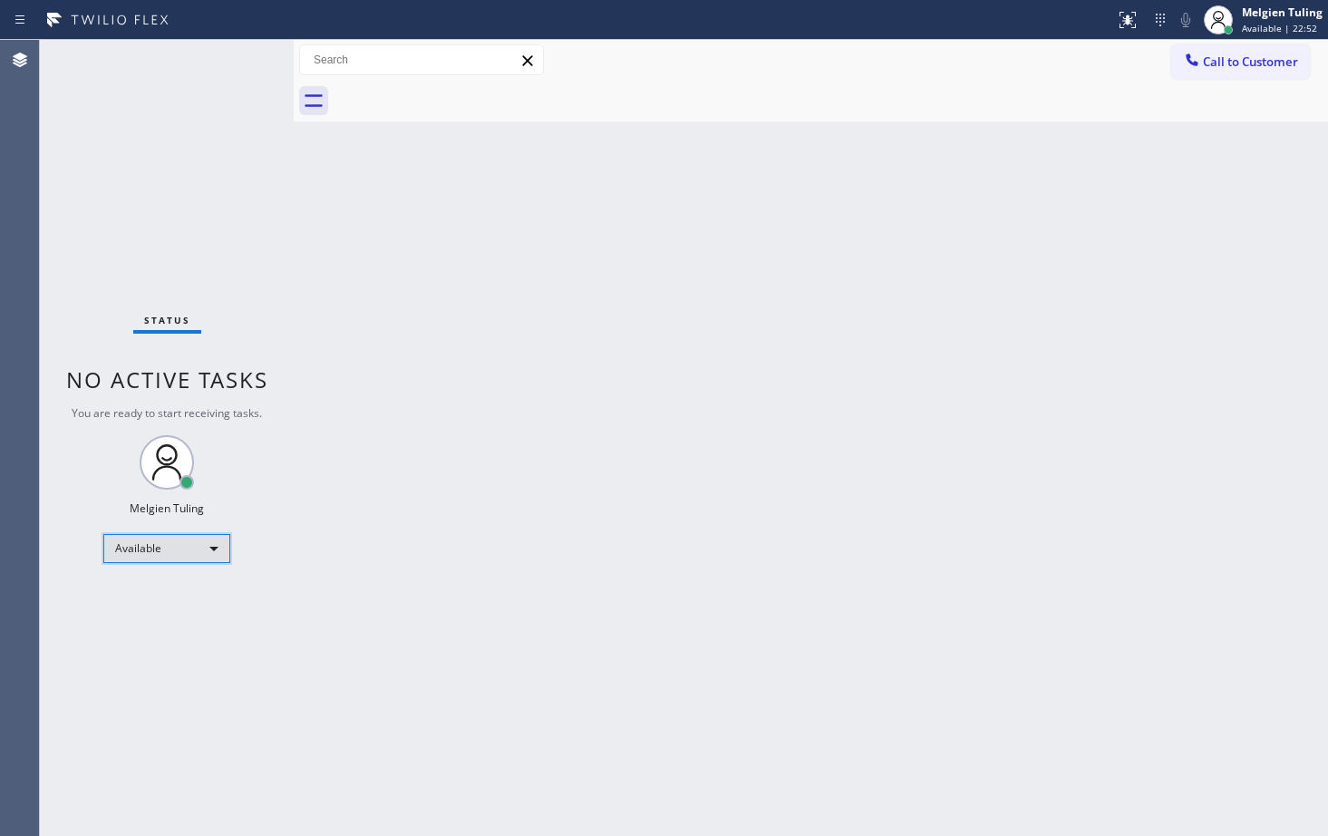
click at [213, 553] on div "Available" at bounding box center [166, 548] width 127 height 29
click at [682, 483] on div at bounding box center [664, 418] width 1328 height 836
click at [211, 545] on div "Available" at bounding box center [166, 548] width 127 height 29
click at [169, 626] on li "Unavailable" at bounding box center [165, 619] width 123 height 22
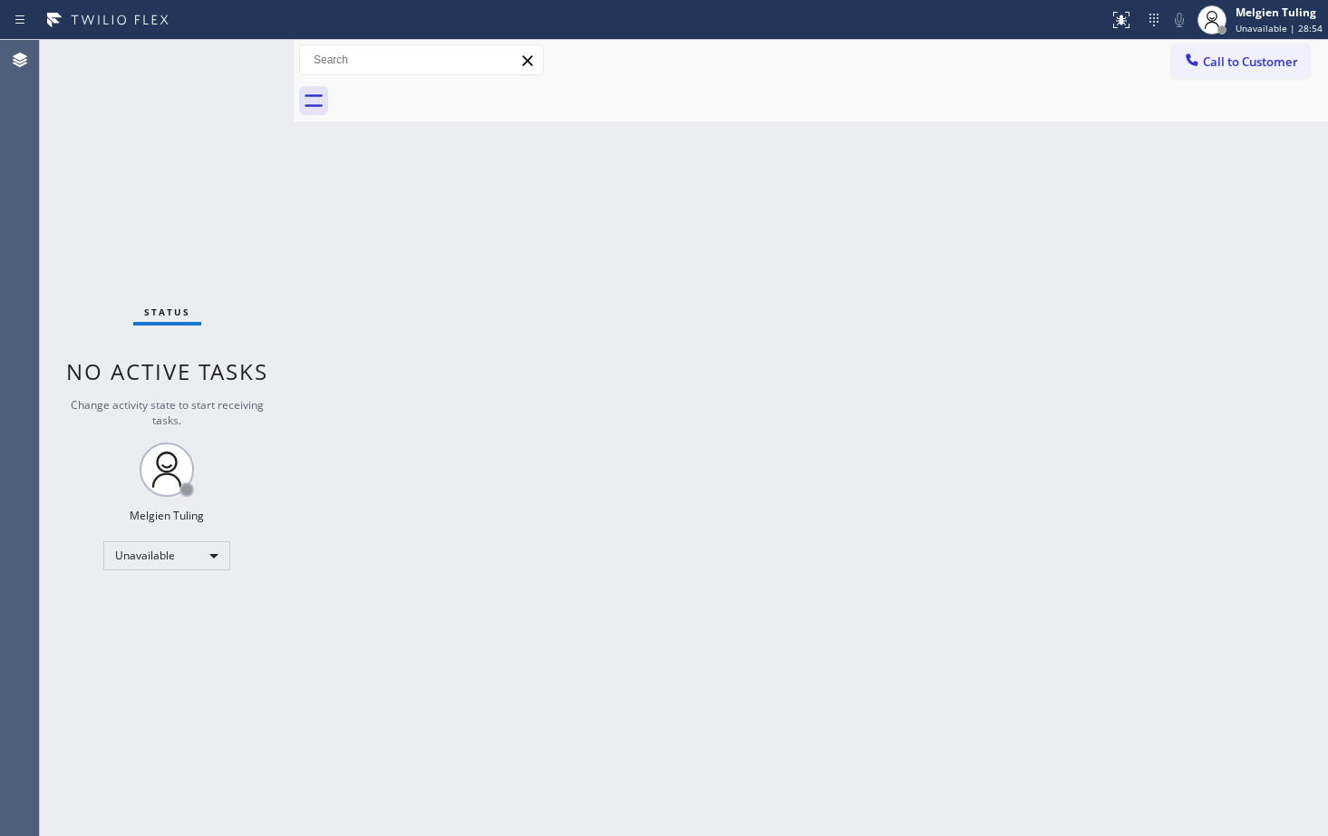
click at [165, 657] on div "Status No active tasks Change activity state to start receiving tasks. Melgien …" at bounding box center [167, 438] width 254 height 796
click at [138, 651] on div "Status No active tasks Change activity state to start receiving tasks. Melgien …" at bounding box center [167, 438] width 254 height 796
click at [1213, 25] on icon at bounding box center [1212, 20] width 22 height 22
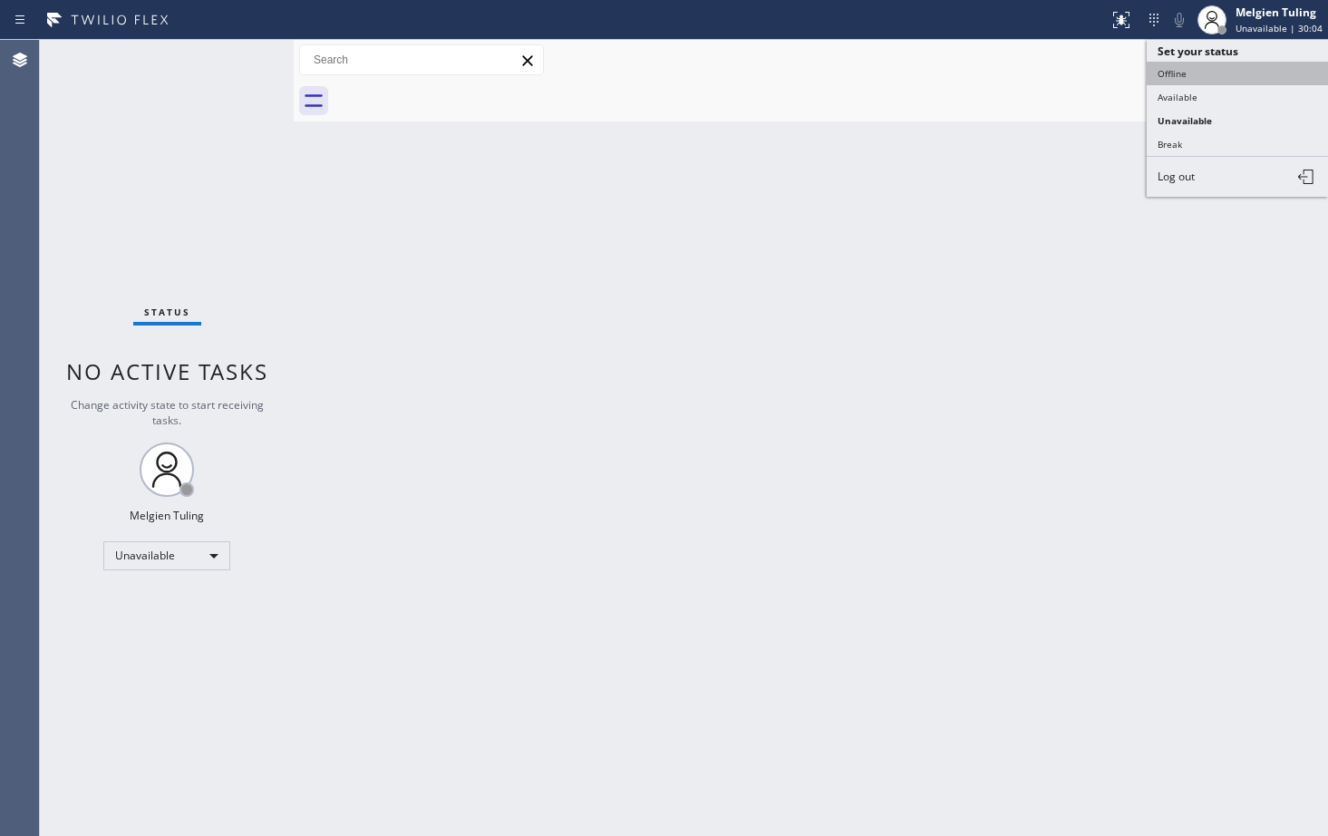
click at [1177, 73] on button "Offline" at bounding box center [1237, 74] width 181 height 24
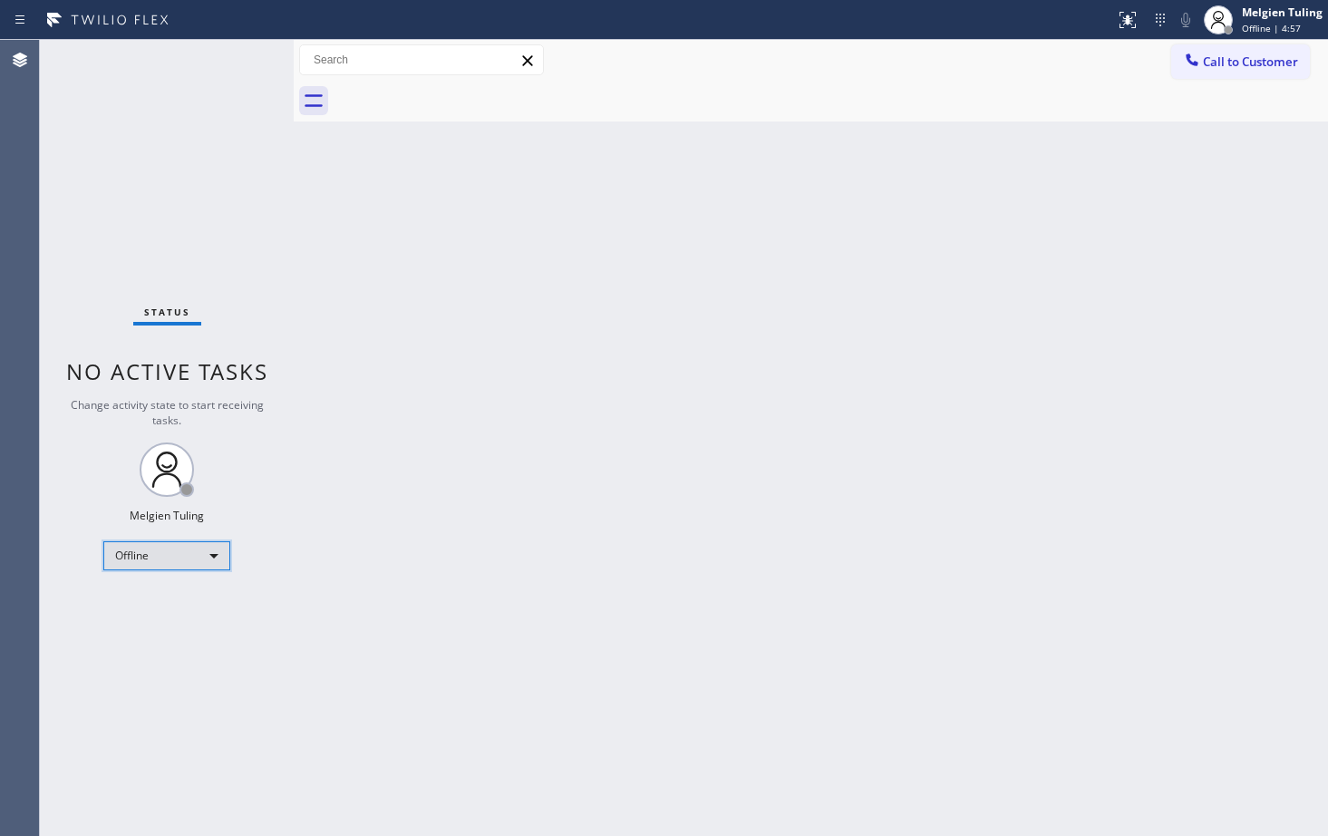
click at [208, 555] on div "Offline" at bounding box center [166, 555] width 127 height 29
click at [178, 604] on li "Available" at bounding box center [165, 604] width 123 height 22
click at [141, 675] on div "Status No active tasks You are ready to start receiving tasks. Melgien Tuling A…" at bounding box center [167, 438] width 254 height 796
click at [162, 611] on div "Status No active tasks You are ready to start receiving tasks. Melgien Tuling A…" at bounding box center [167, 438] width 254 height 796
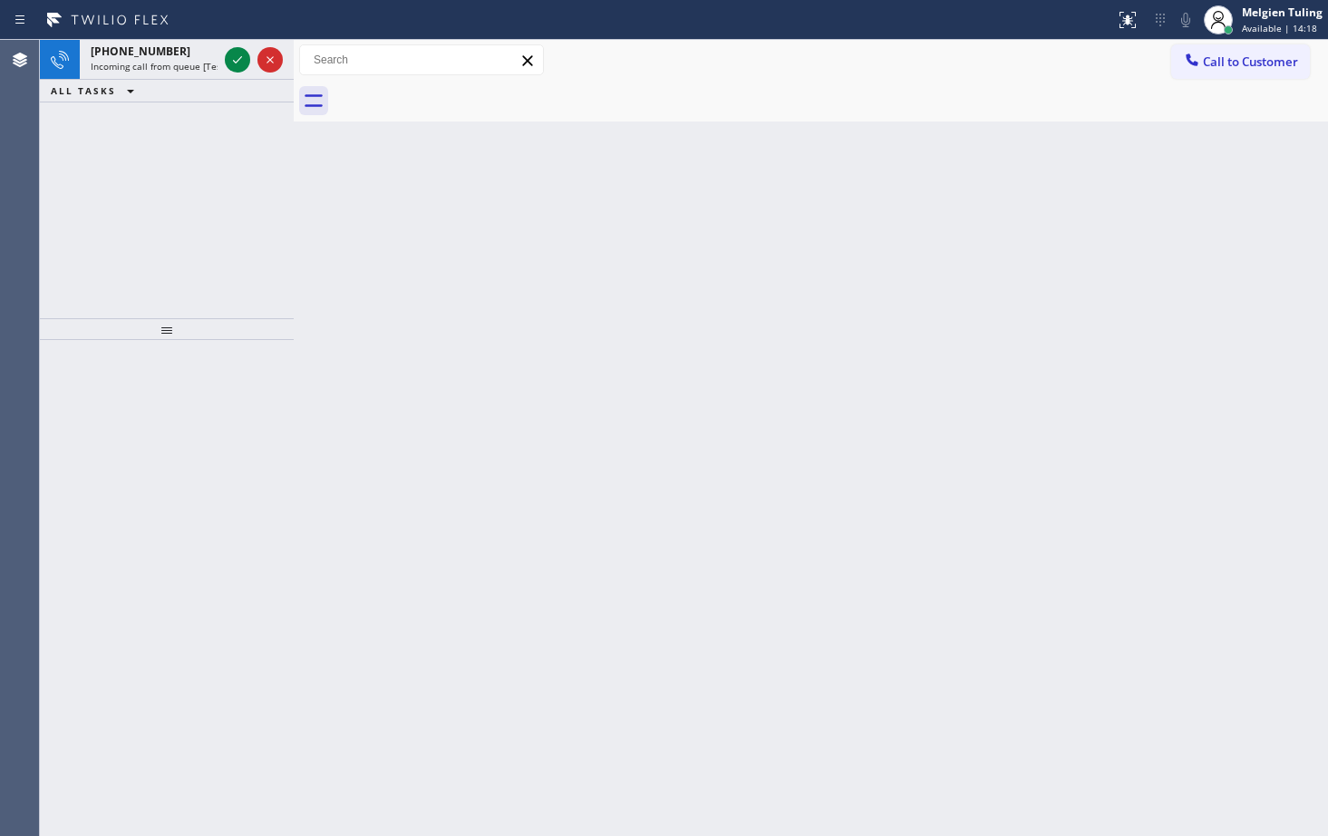
click at [93, 524] on div at bounding box center [167, 588] width 254 height 496
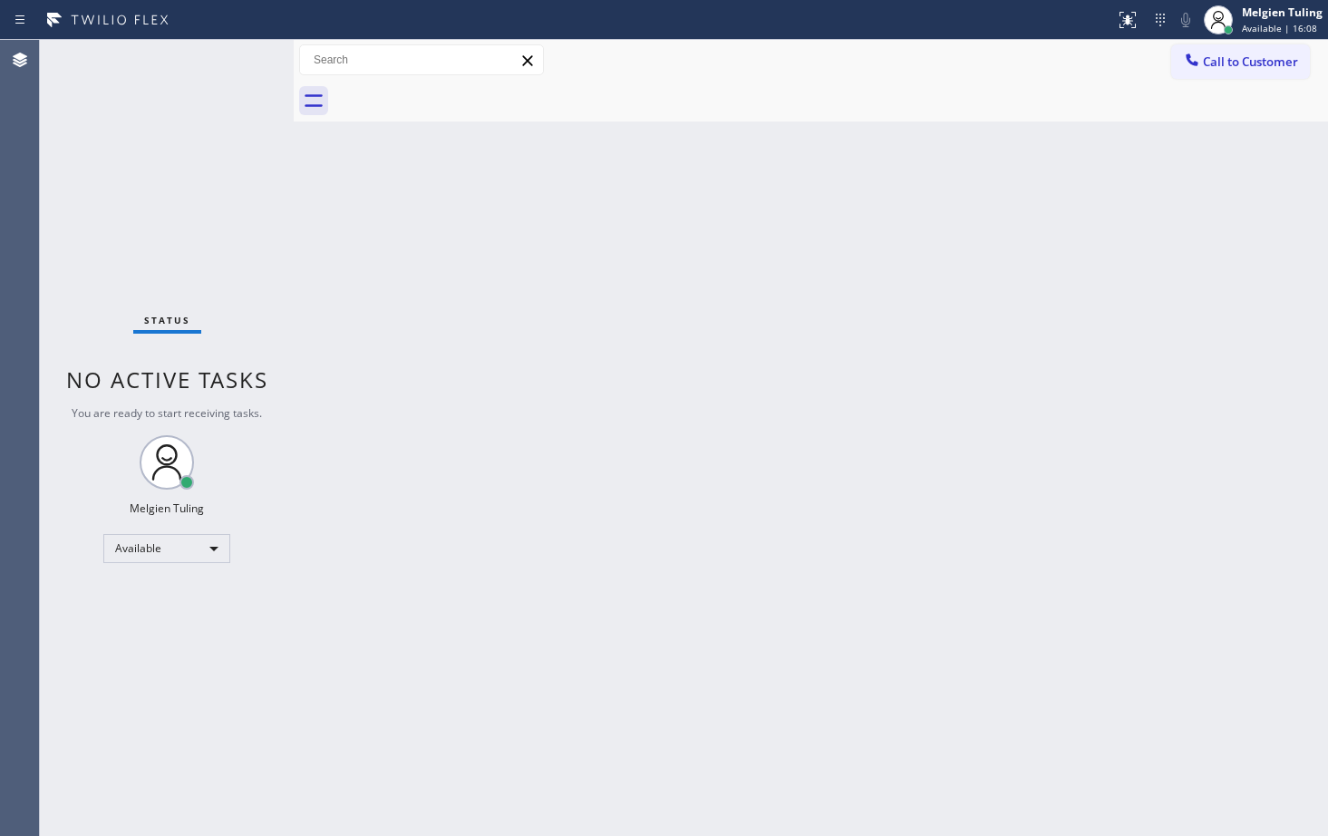
click at [240, 64] on div "Status No active tasks You are ready to start receiving tasks. Melgien Tuling A…" at bounding box center [167, 438] width 254 height 796
click at [73, 629] on div "Status No active tasks You are ready to start receiving tasks. Melgien Tuling A…" at bounding box center [167, 438] width 254 height 796
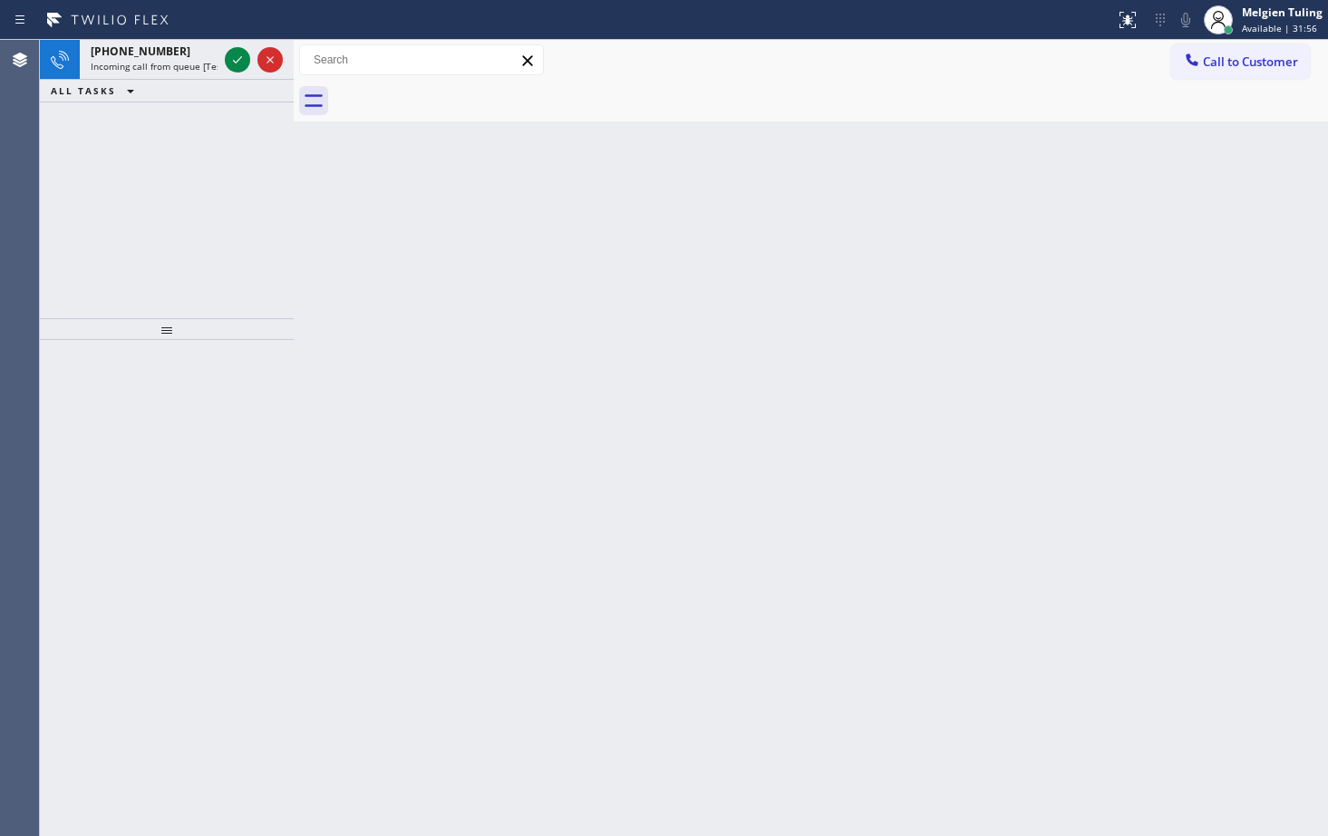
drag, startPoint x: 131, startPoint y: 557, endPoint x: 173, endPoint y: 385, distance: 176.6
click at [130, 557] on div at bounding box center [167, 588] width 254 height 496
click at [237, 57] on icon at bounding box center [238, 60] width 22 height 22
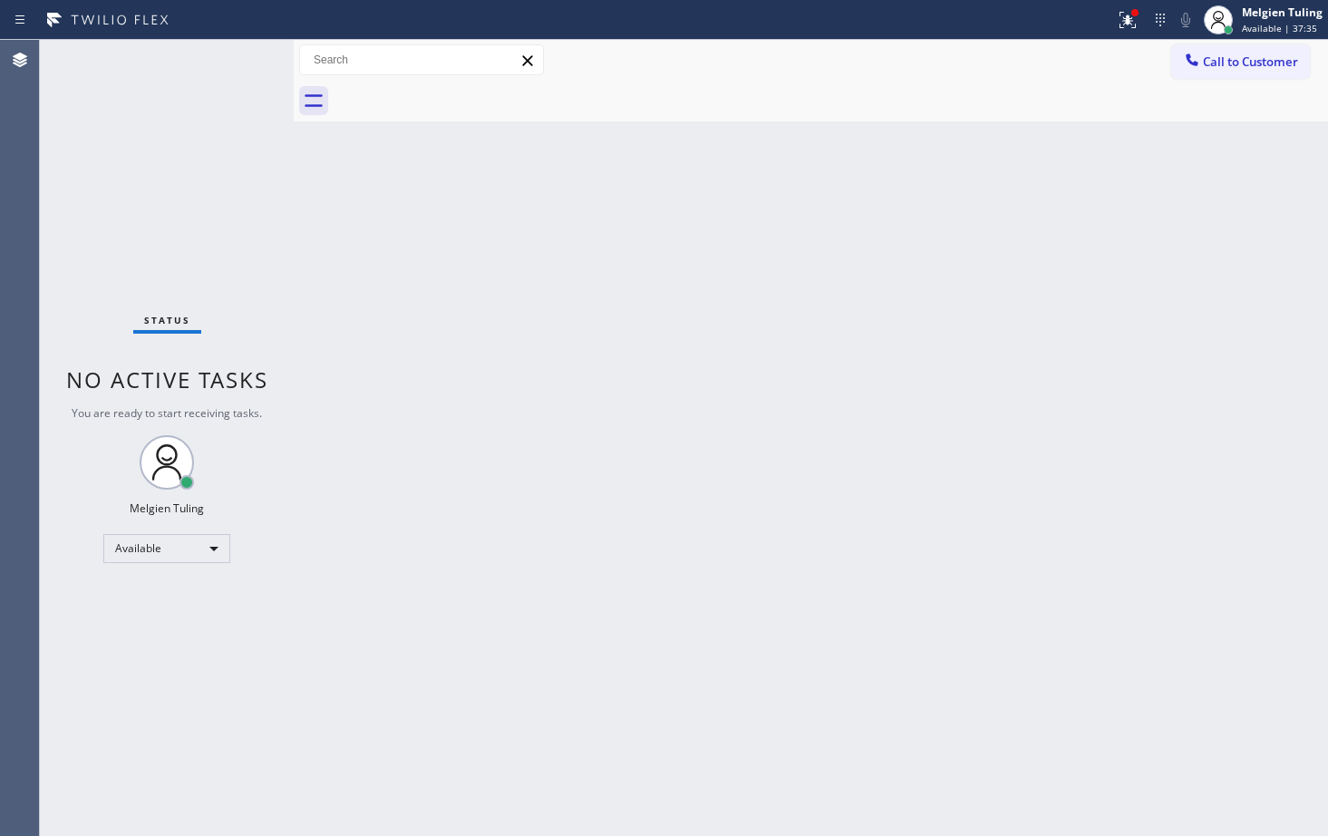
click at [482, 311] on div "Back to Dashboard Change Sender ID Customers Technicians Select a contact Outbo…" at bounding box center [811, 438] width 1035 height 796
click at [182, 106] on div "Status No active tasks You are ready to start receiving tasks. Melgien Tuling A…" at bounding box center [167, 438] width 254 height 796
click at [661, 517] on div "Back to Dashboard Change Sender ID Customers Technicians Select a contact Outbo…" at bounding box center [811, 438] width 1035 height 796
click at [1136, 20] on icon at bounding box center [1128, 20] width 22 height 22
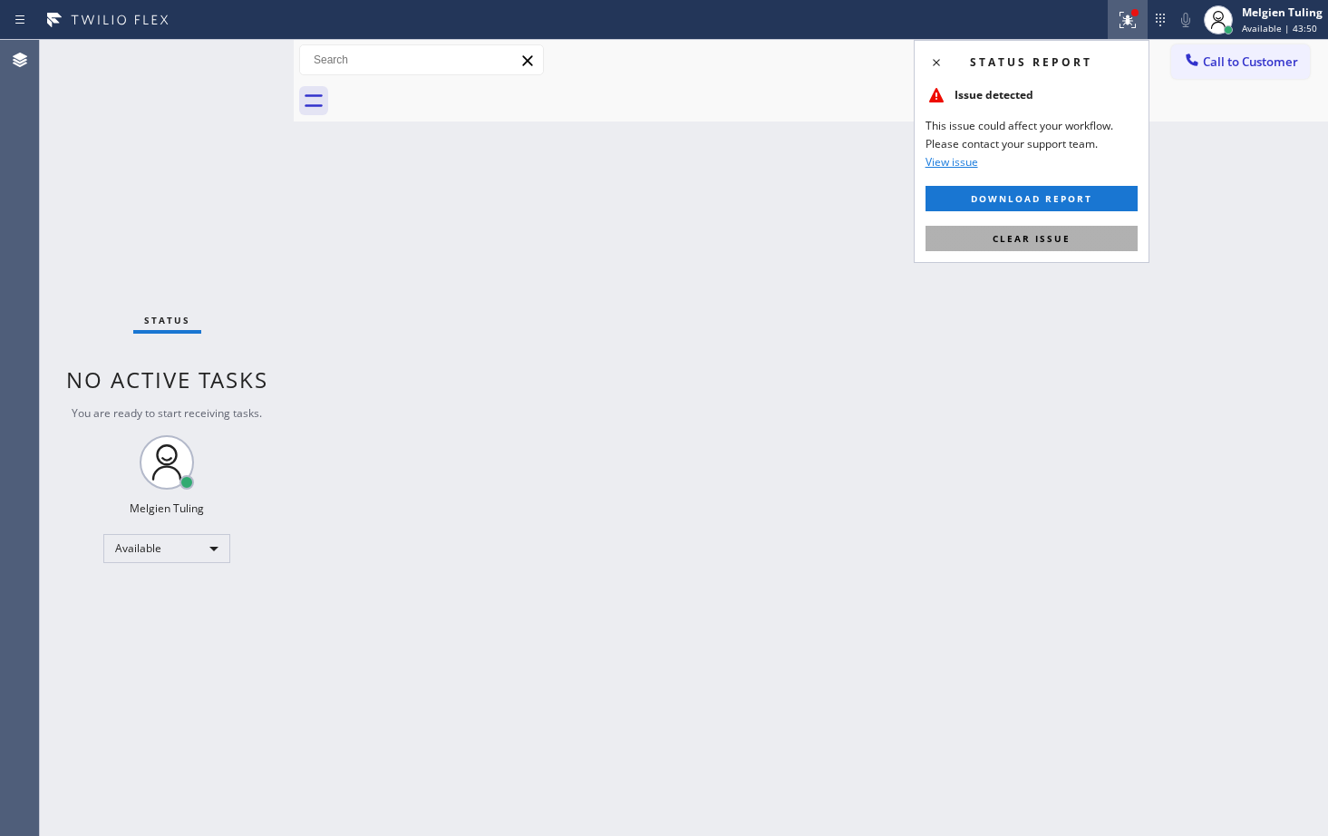
click at [1081, 241] on button "Clear issue" at bounding box center [1032, 238] width 212 height 25
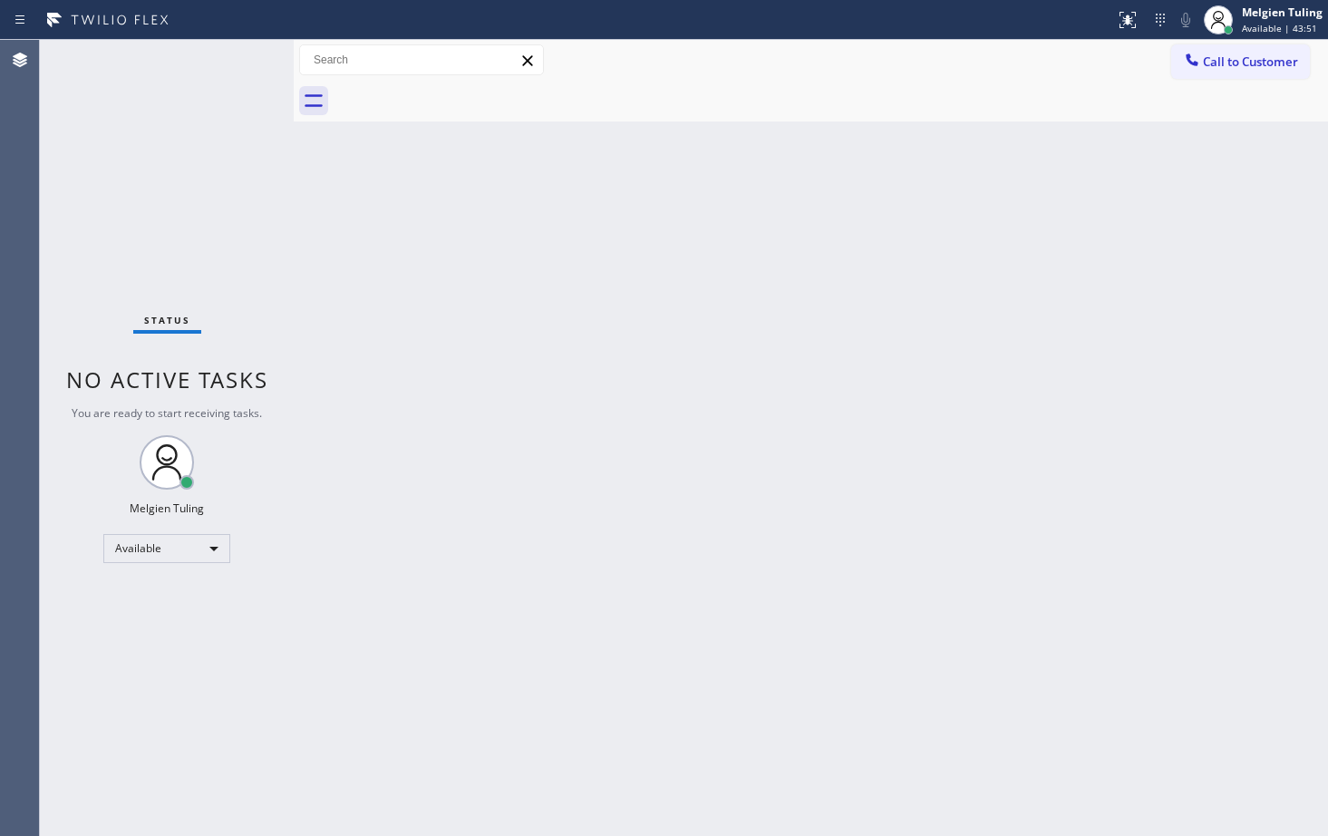
click at [1162, 183] on div "Back to Dashboard Change Sender ID Customers Technicians Select a contact Outbo…" at bounding box center [811, 438] width 1035 height 796
click at [483, 442] on div "Back to Dashboard Change Sender ID Customers Technicians Select a contact Outbo…" at bounding box center [811, 438] width 1035 height 796
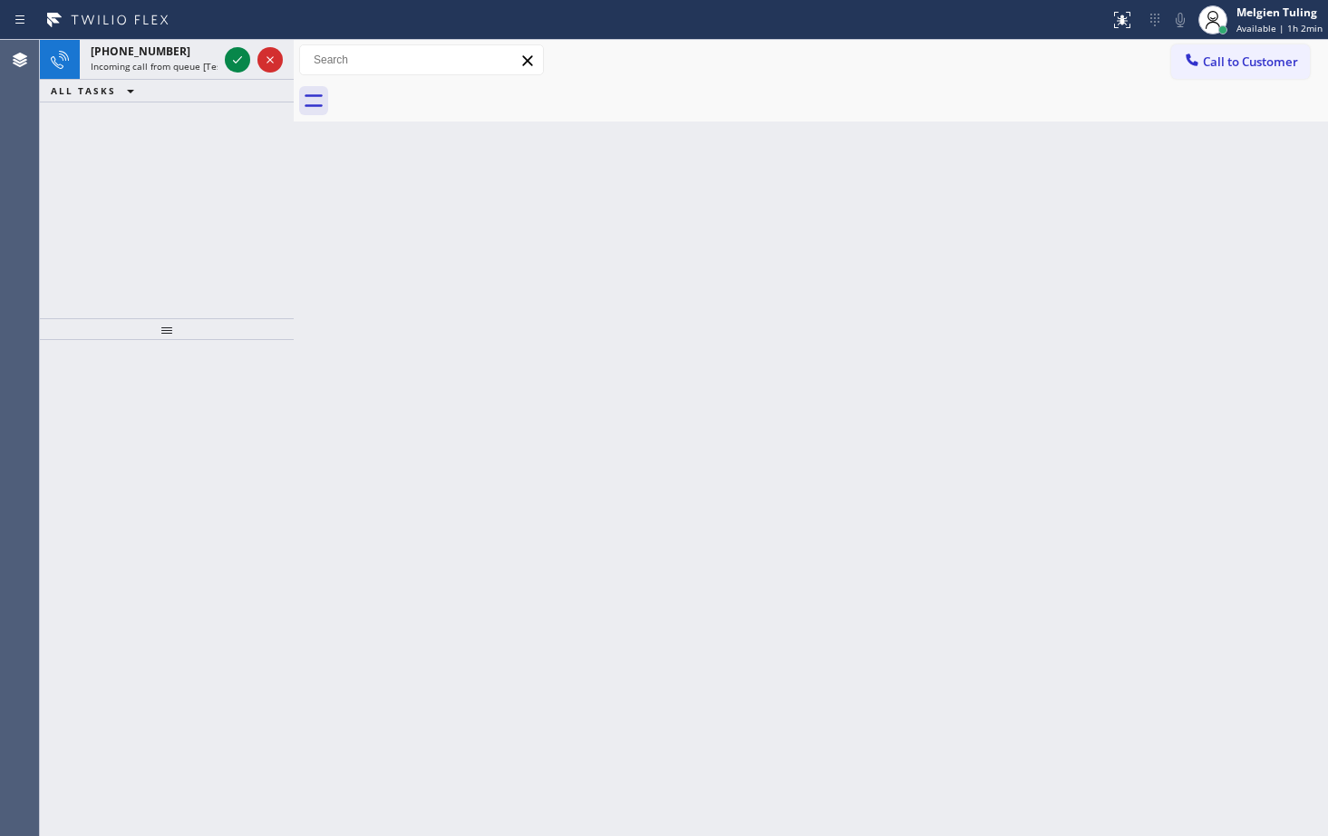
click at [111, 389] on div at bounding box center [167, 588] width 254 height 496
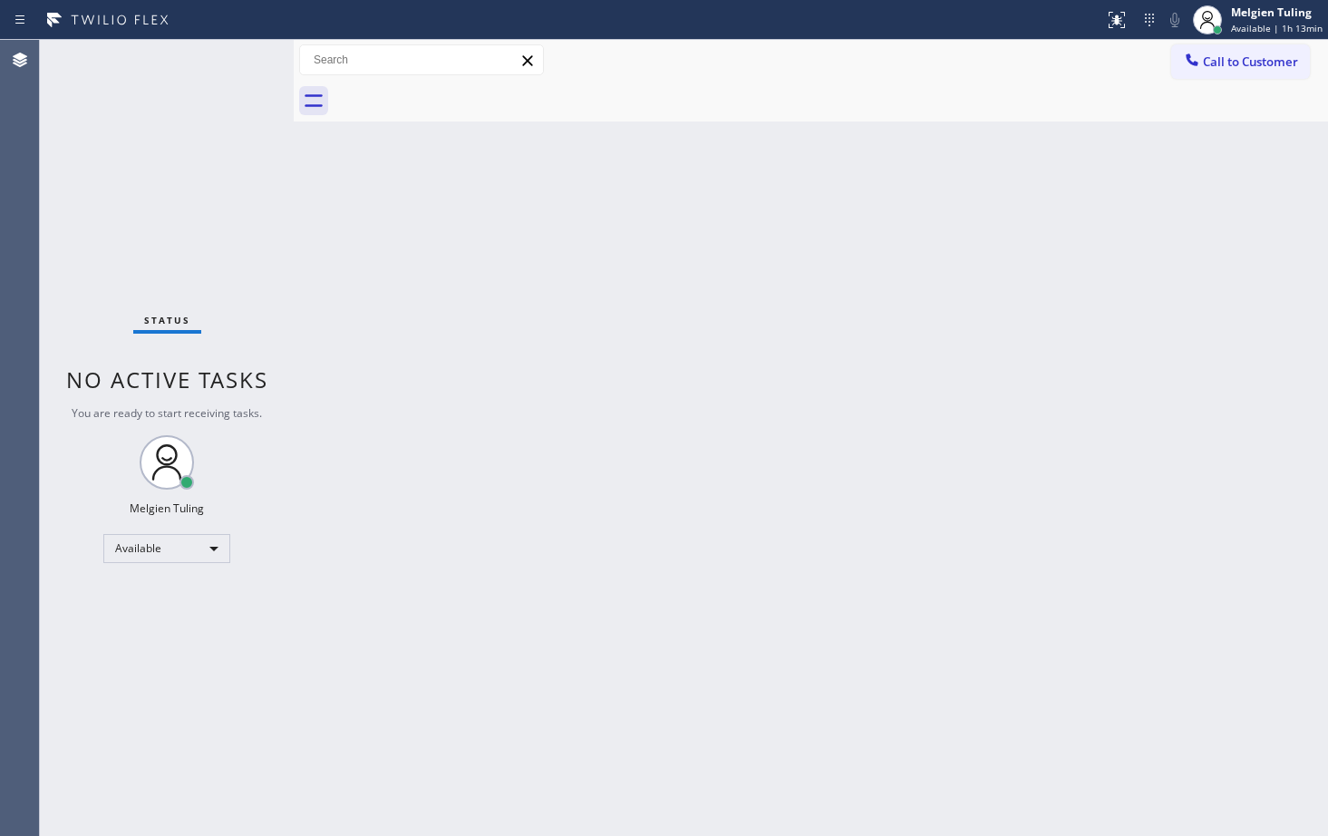
click at [716, 272] on div "Back to Dashboard Change Sender ID Customers Technicians Select a contact Outbo…" at bounding box center [811, 438] width 1035 height 796
click at [521, 823] on div "Back to Dashboard Change Sender ID Customers Technicians Select a contact Outbo…" at bounding box center [811, 438] width 1035 height 796
click at [208, 547] on div "Available" at bounding box center [166, 548] width 127 height 29
click at [152, 580] on li "Offline" at bounding box center [165, 574] width 123 height 22
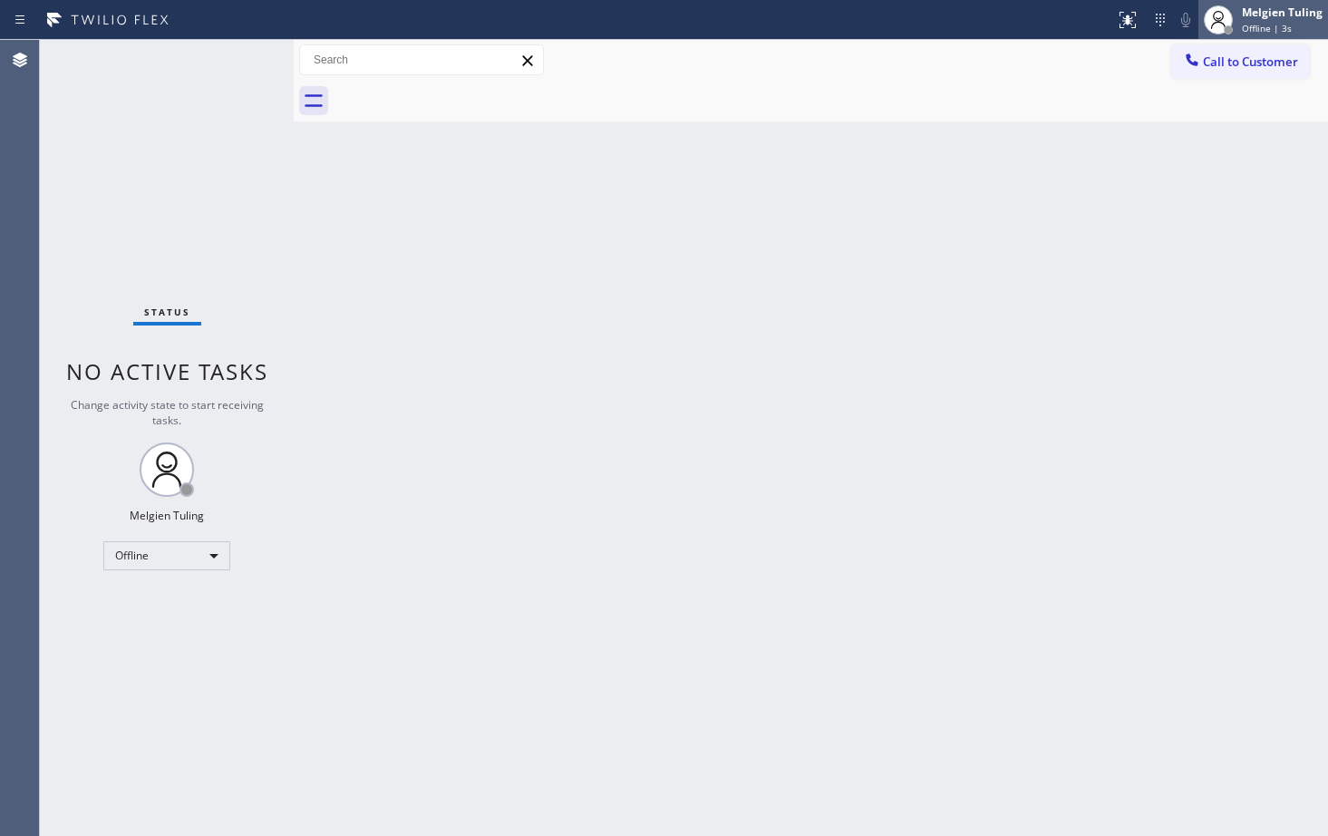
click at [1264, 16] on div "Melgien Tuling" at bounding box center [1282, 12] width 81 height 15
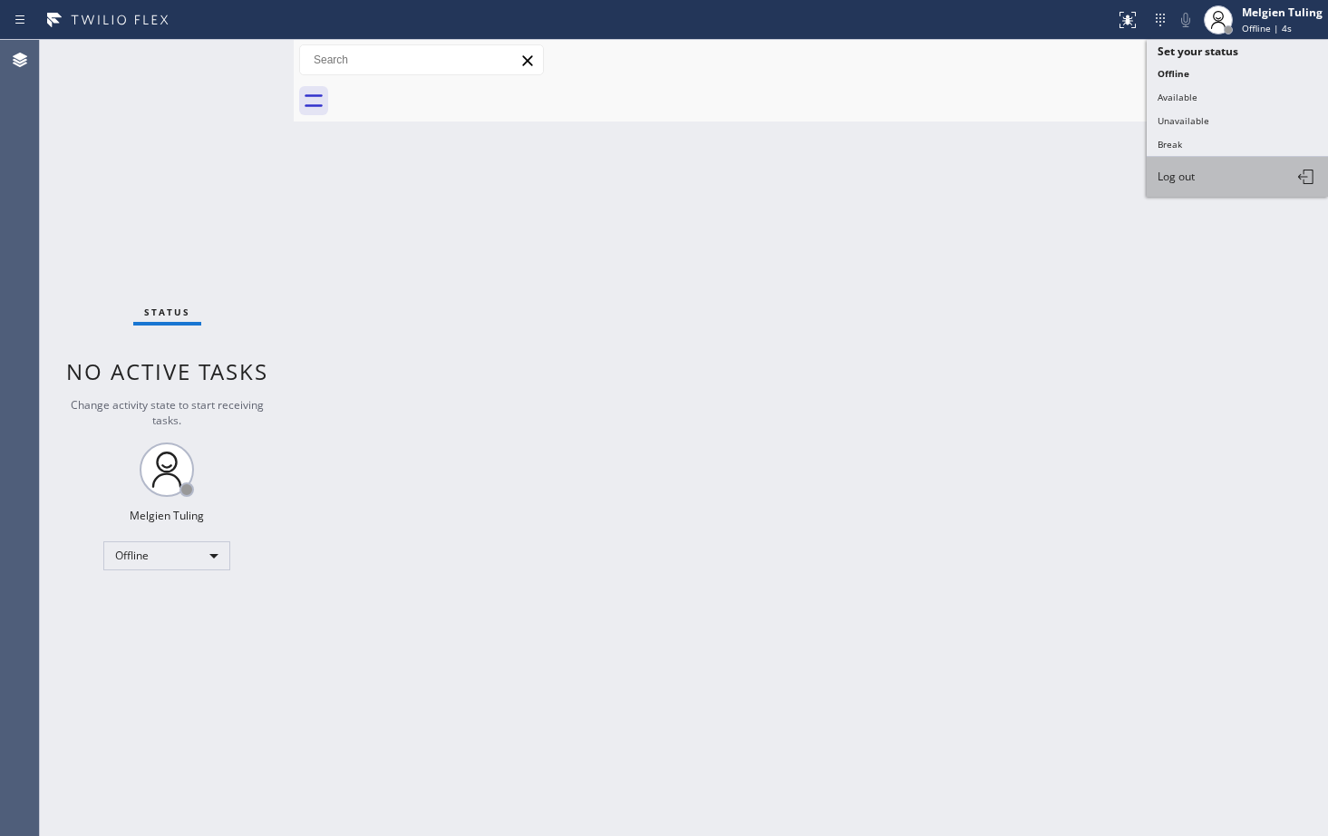
click at [1201, 170] on button "Log out" at bounding box center [1237, 177] width 181 height 40
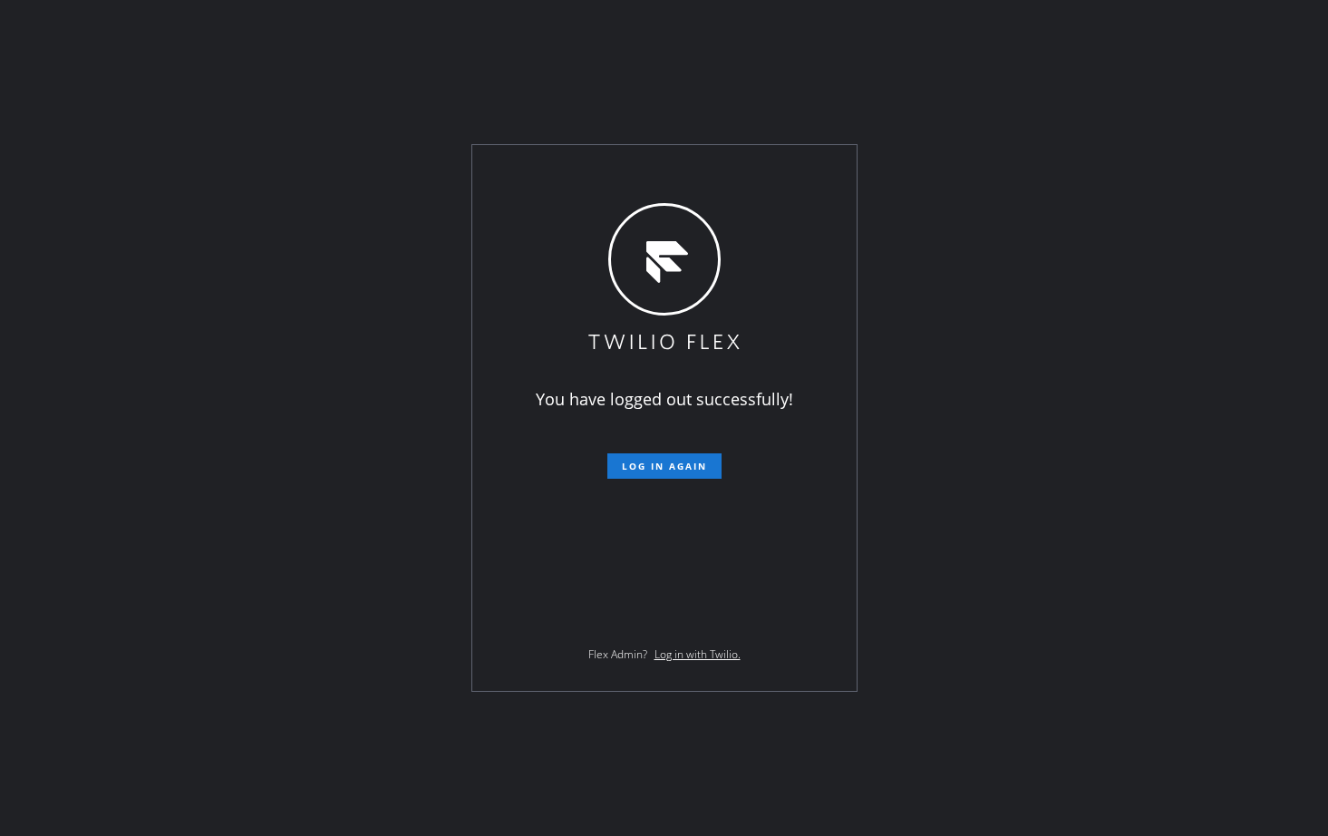
click at [958, 403] on div "You have logged out successfully! Log in again Flex Admin? Log in with Twilio." at bounding box center [664, 418] width 1328 height 836
